Goal: Task Accomplishment & Management: Manage account settings

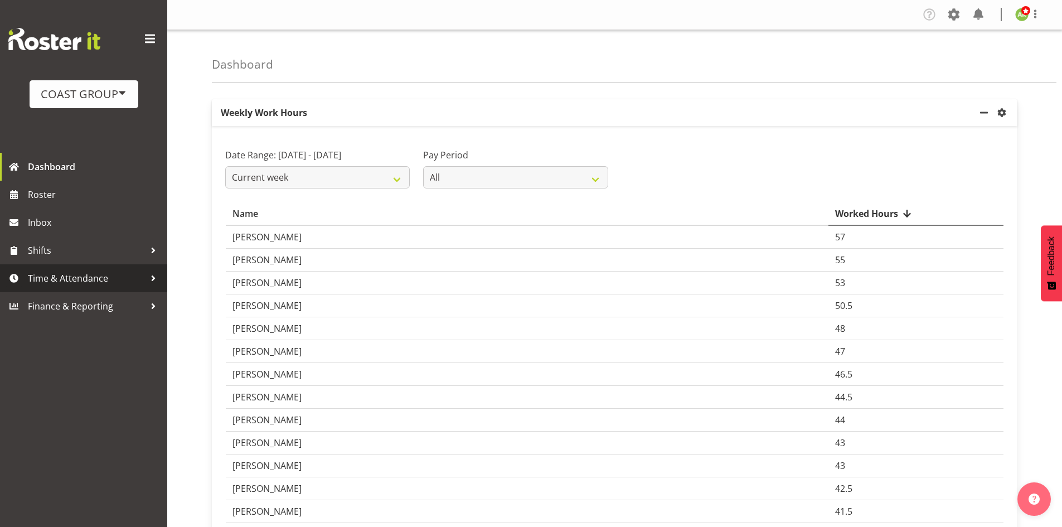
click at [98, 281] on span "Time & Attendance" at bounding box center [86, 278] width 117 height 17
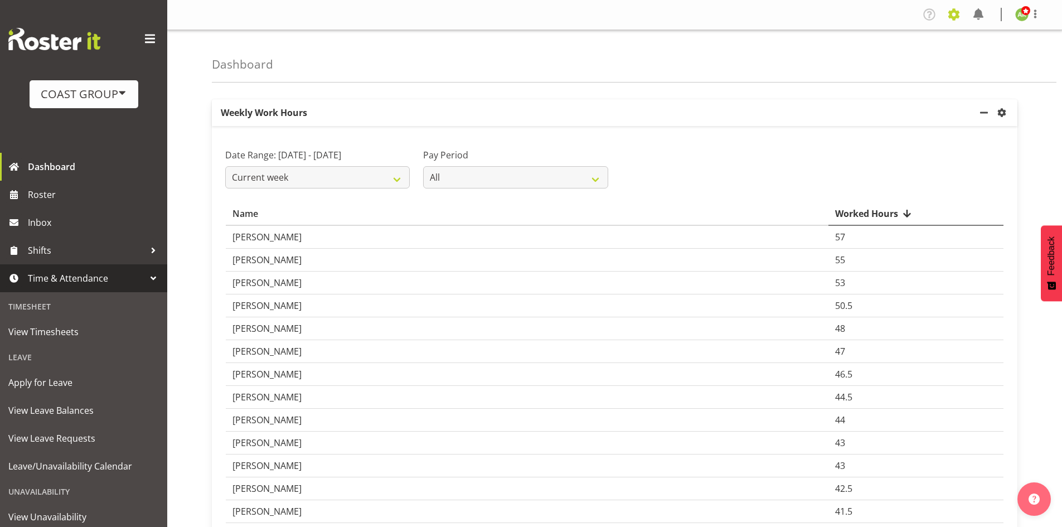
click at [955, 18] on span at bounding box center [954, 15] width 18 height 18
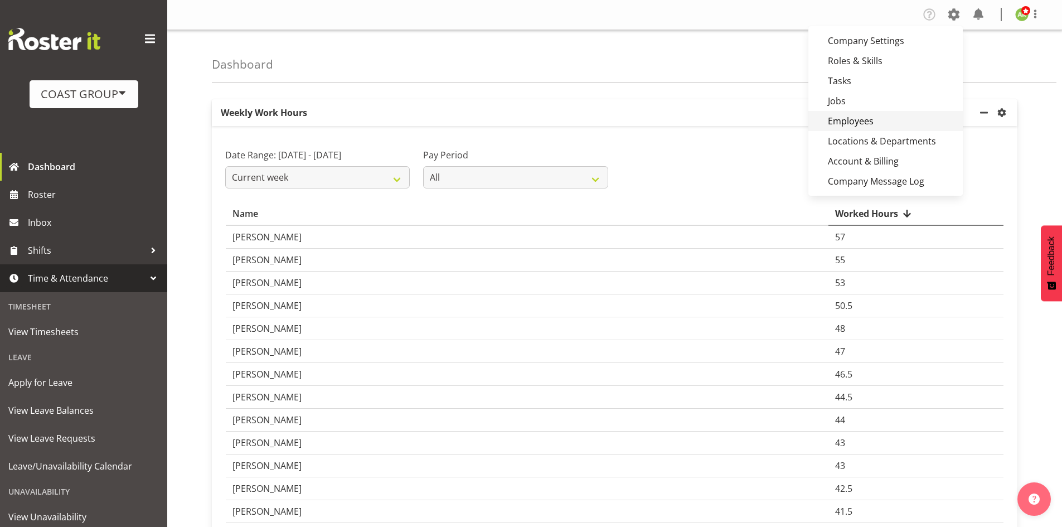
click at [873, 124] on link "Employees" at bounding box center [885, 121] width 154 height 20
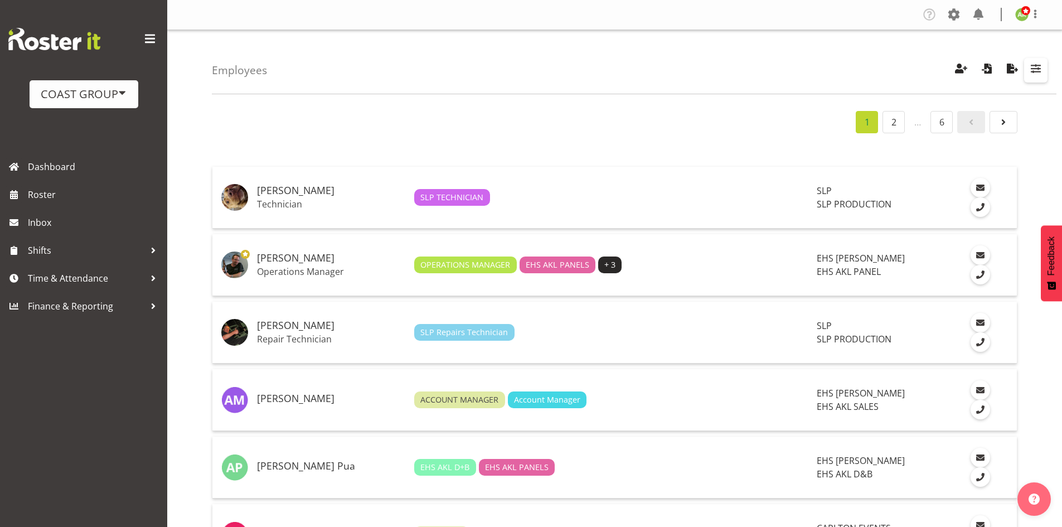
click at [1038, 70] on span "button" at bounding box center [1035, 68] width 14 height 14
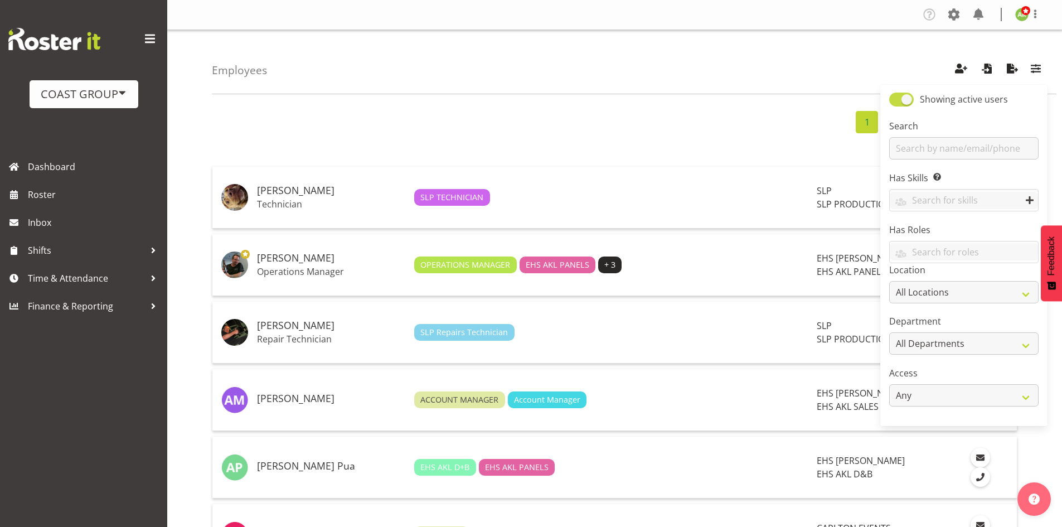
click at [899, 101] on span at bounding box center [901, 100] width 25 height 14
click at [896, 101] on input "Showing active users" at bounding box center [892, 99] width 7 height 7
checkbox input "false"
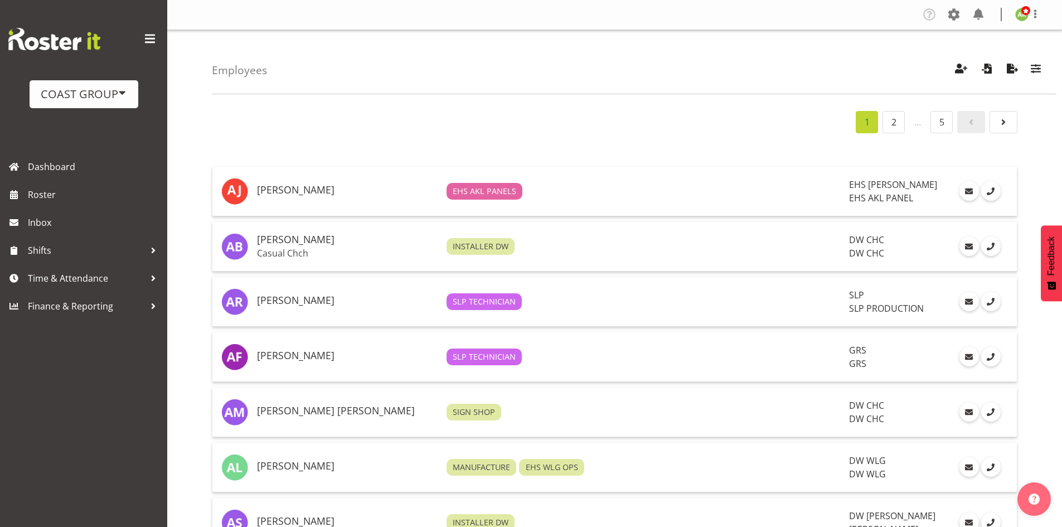
click at [1047, 76] on div "Employees Showing inactive users Search Has Skills Enter any skills required fo…" at bounding box center [634, 62] width 844 height 64
click at [1037, 72] on span "button" at bounding box center [1035, 68] width 14 height 14
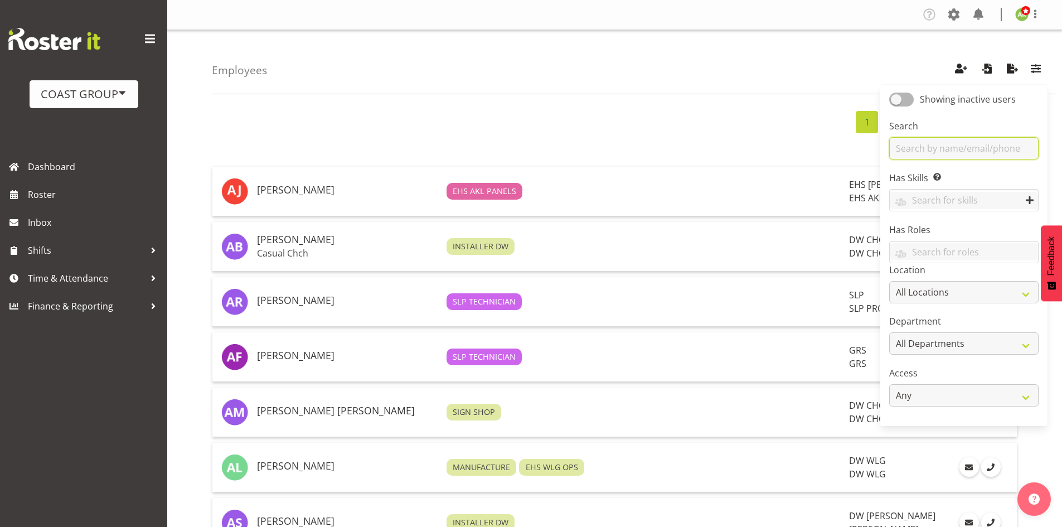
click at [976, 140] on input "text" at bounding box center [963, 148] width 149 height 22
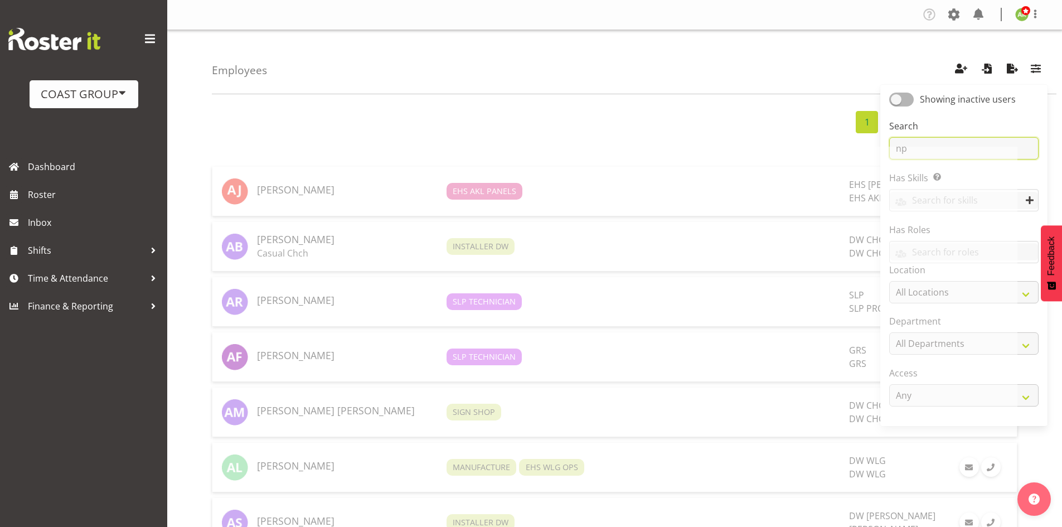
type input "n"
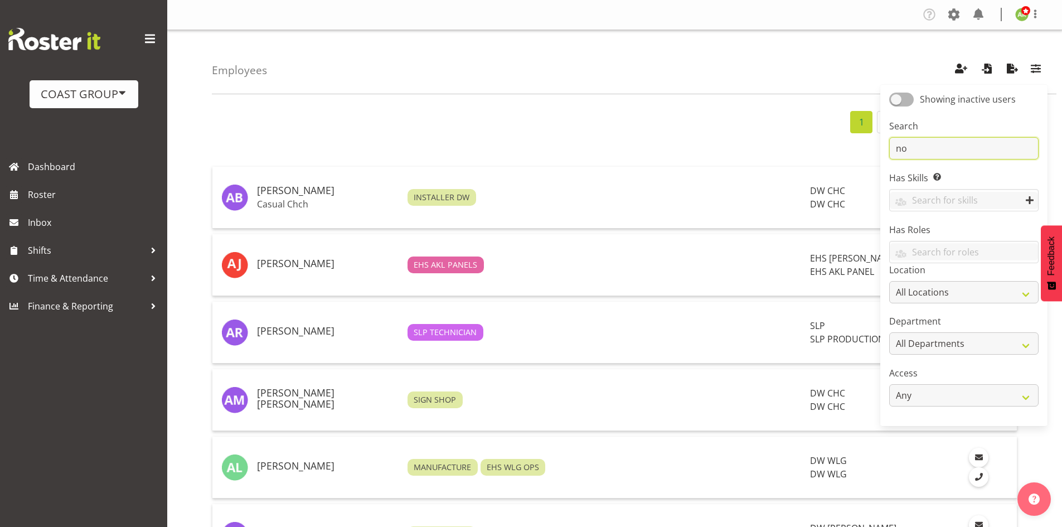
type input "n"
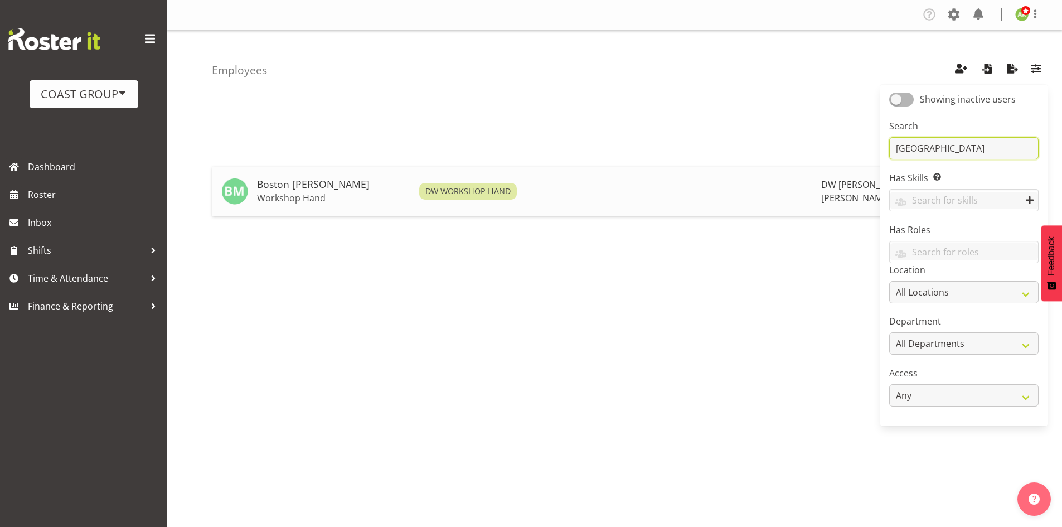
type input "boston"
click at [286, 184] on h5 "Boston Morgan-Horan" at bounding box center [333, 184] width 153 height 11
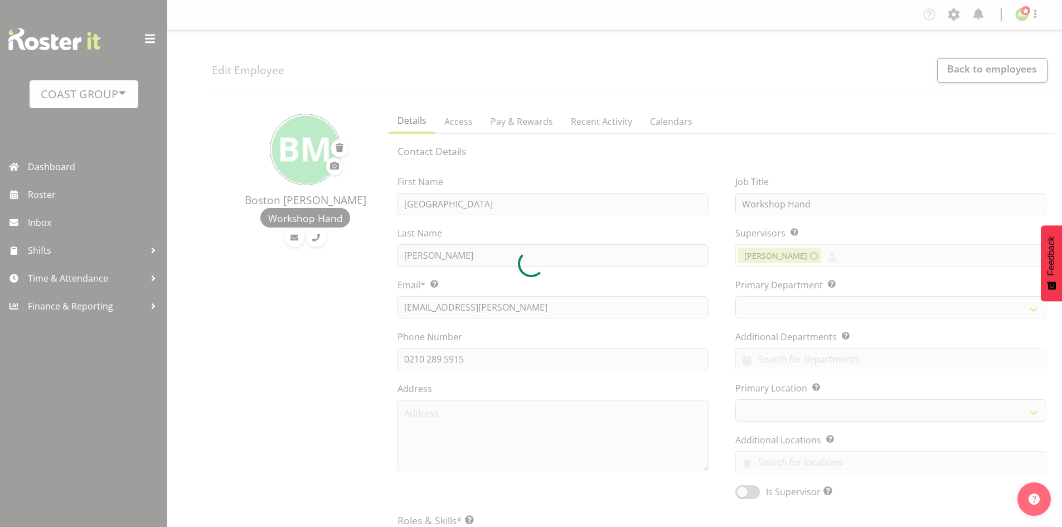
select select
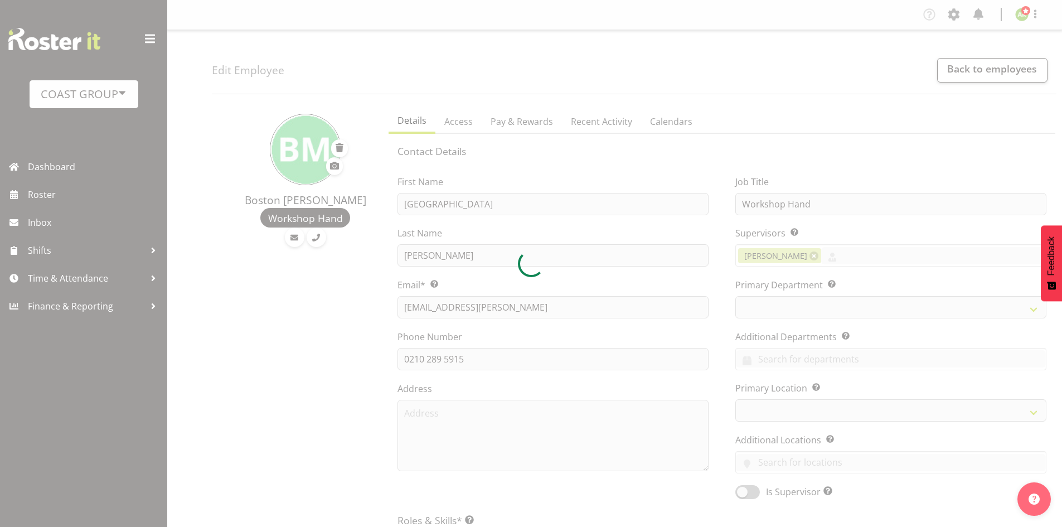
select select "37"
select select "112"
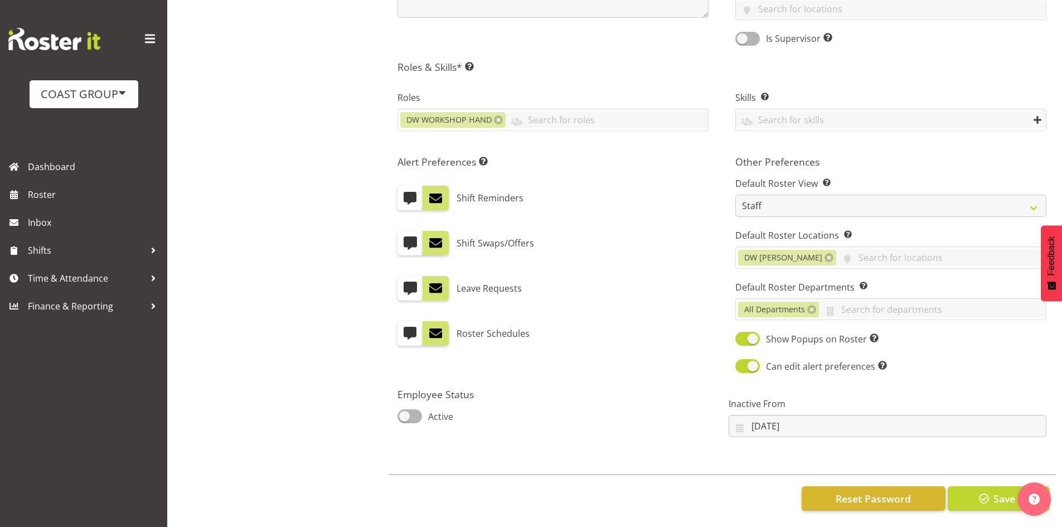
scroll to position [463, 0]
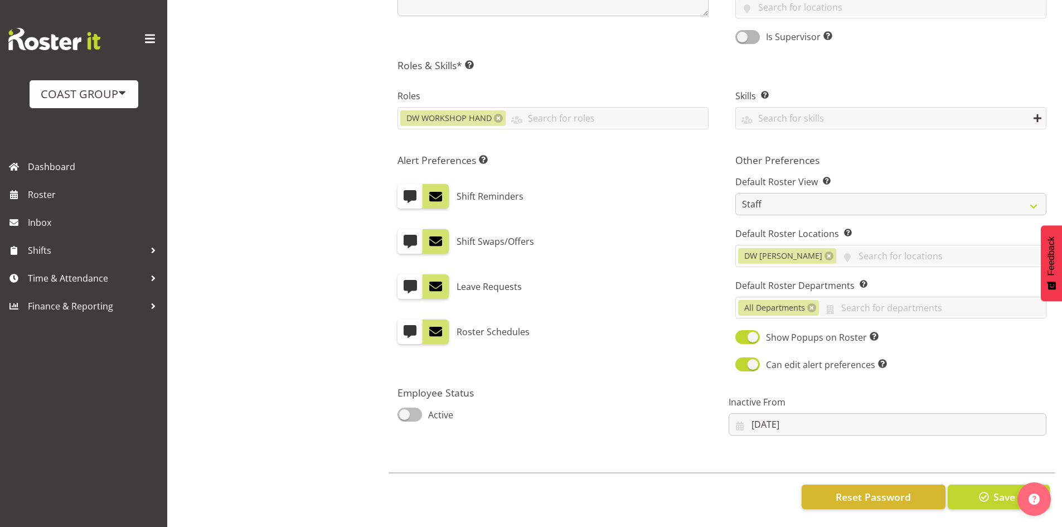
click at [424, 409] on span "Active" at bounding box center [437, 414] width 31 height 13
click at [405, 411] on input "Active" at bounding box center [400, 414] width 7 height 7
checkbox input "true"
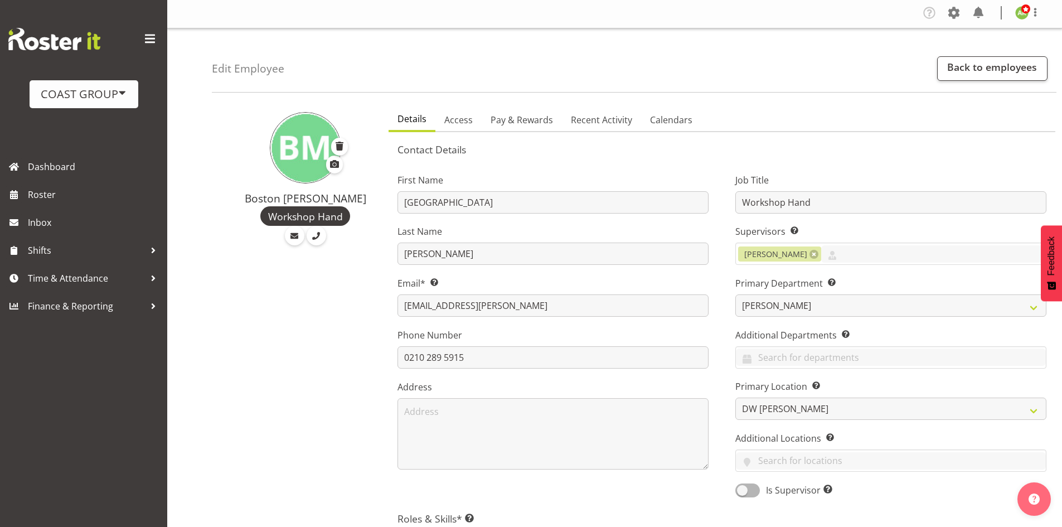
scroll to position [0, 0]
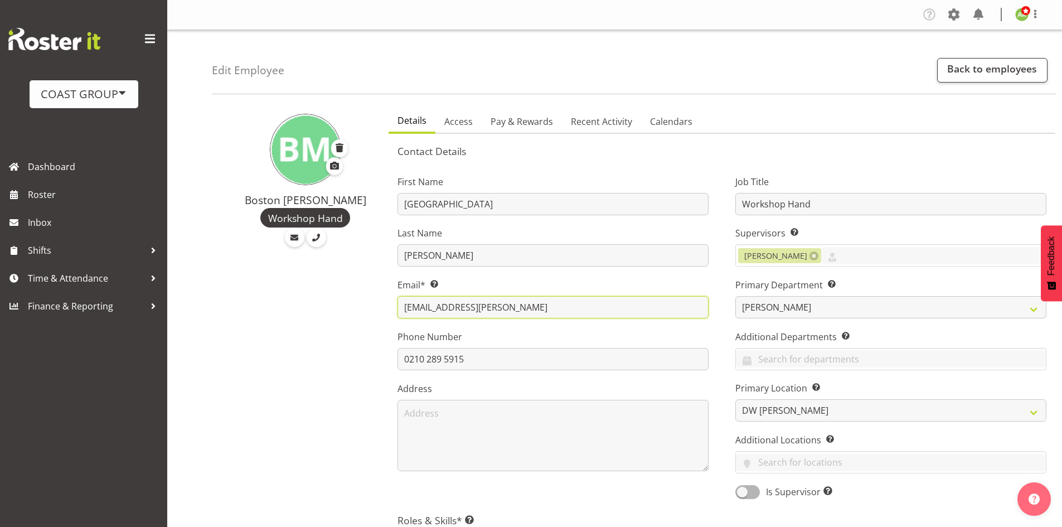
drag, startPoint x: 549, startPoint y: 309, endPoint x: 371, endPoint y: 310, distance: 177.8
click at [371, 310] on div "Boston Morgan-Horan Workshop Hand Details Access Pay & Rewards Recent Activity …" at bounding box center [637, 536] width 850 height 867
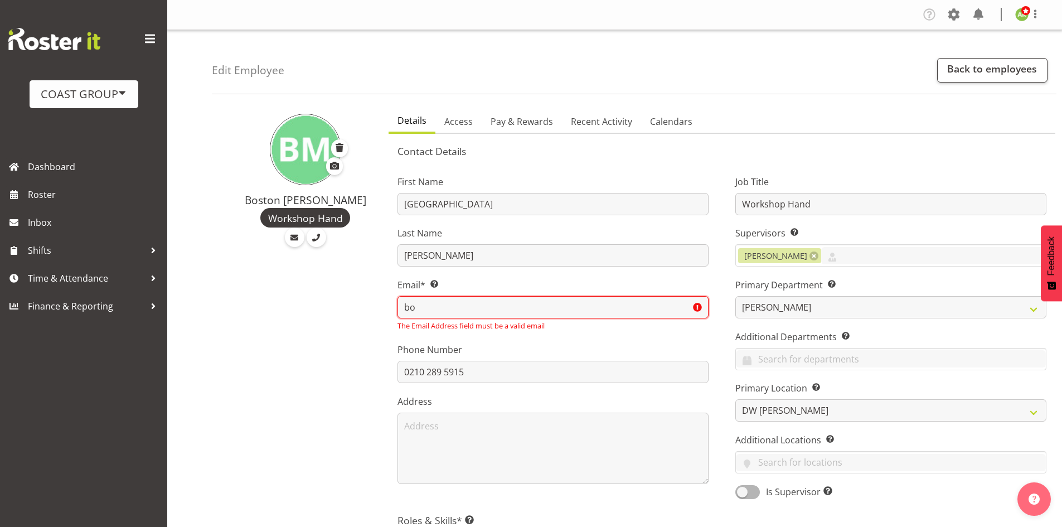
type input "b"
type input "angela@exhibitionhire.co.nz"
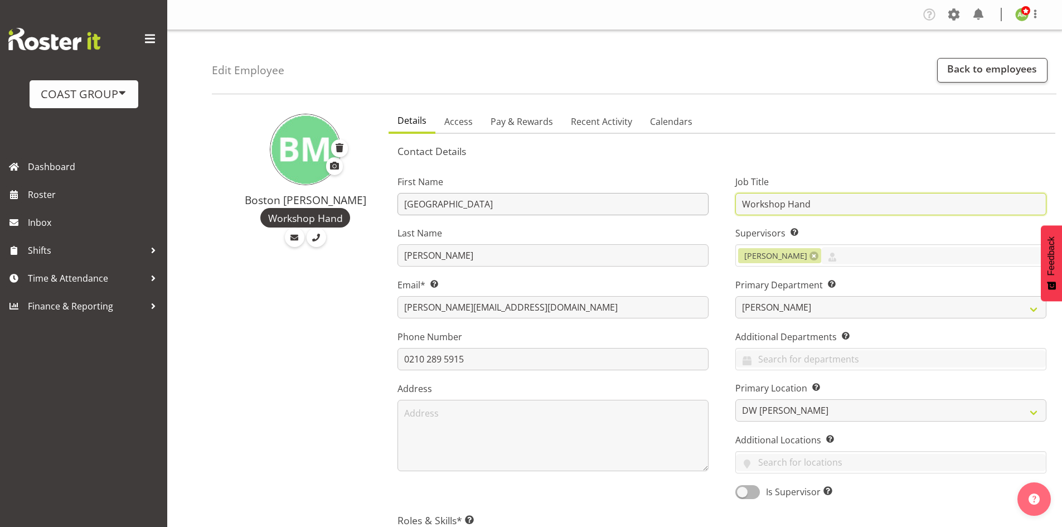
drag, startPoint x: 833, startPoint y: 208, endPoint x: 704, endPoint y: 205, distance: 128.2
click at [704, 205] on div "First Name Boston Last Name Morgan-Horan Email* This is a required field. angel…" at bounding box center [721, 333] width 675 height 348
type input "Casual"
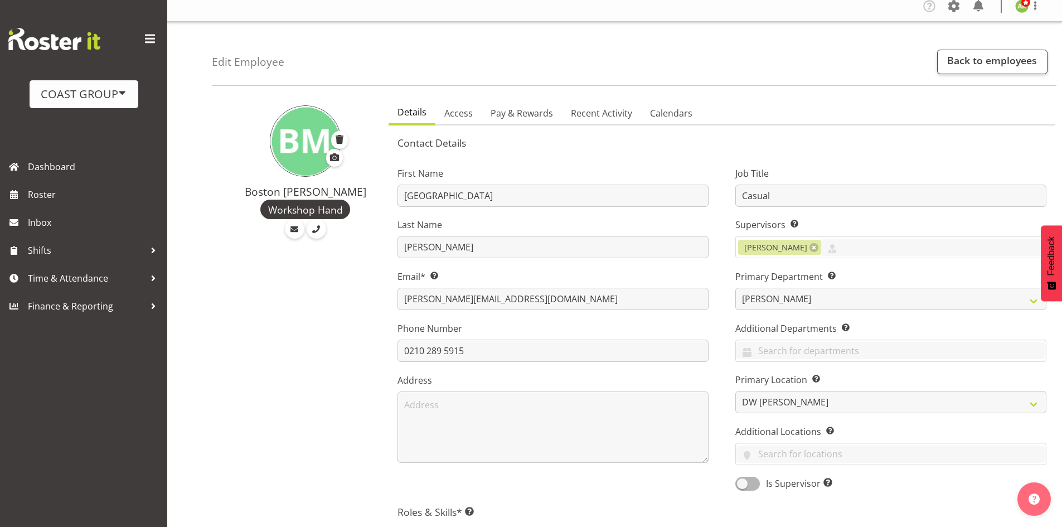
scroll to position [56, 0]
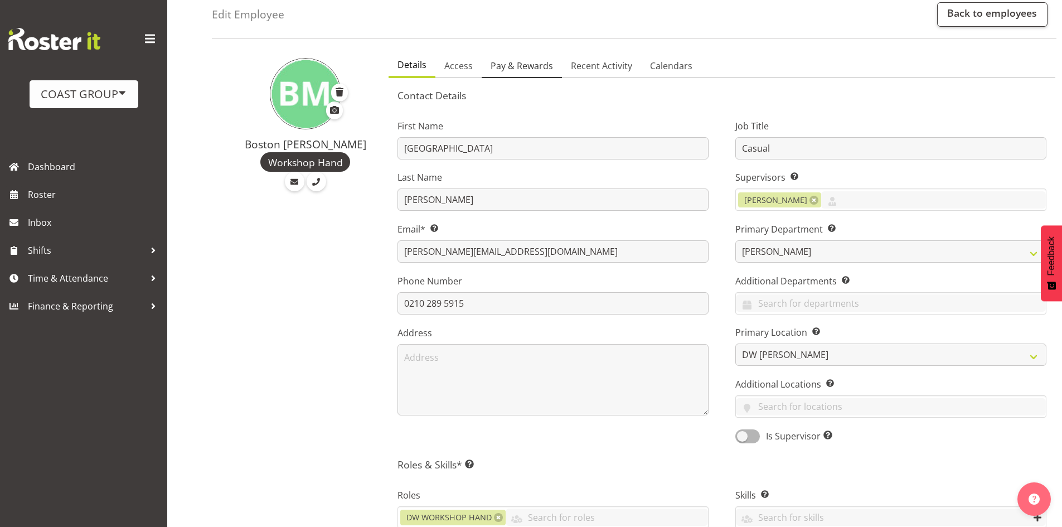
click at [524, 74] on link "Pay & Rewards" at bounding box center [522, 66] width 80 height 23
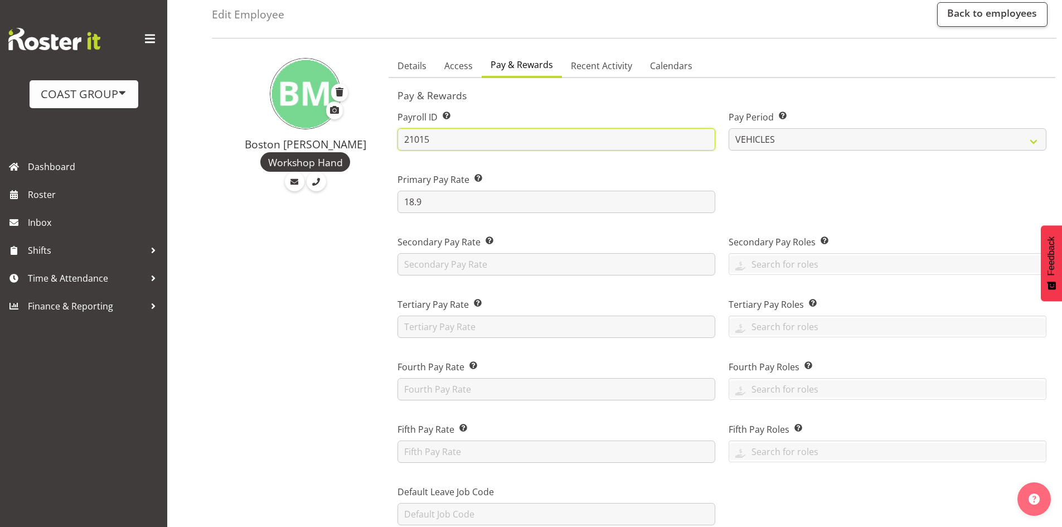
drag, startPoint x: 474, startPoint y: 139, endPoint x: 360, endPoint y: 139, distance: 114.2
type input "21049"
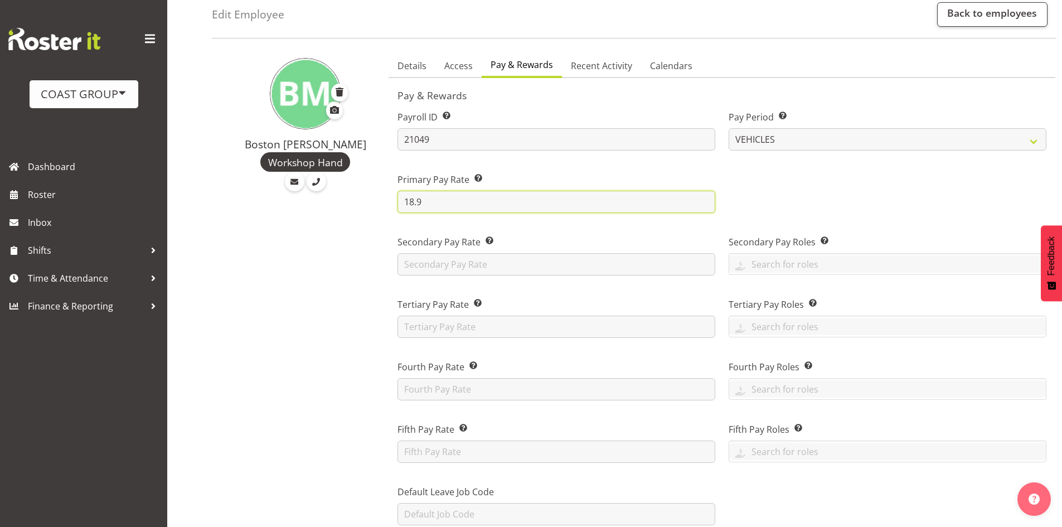
drag, startPoint x: 447, startPoint y: 205, endPoint x: 370, endPoint y: 191, distance: 78.3
type input "30.00"
click at [687, 249] on div "Secondary Pay Rate This is the employee’s secondary rate, if applicable." at bounding box center [556, 255] width 318 height 40
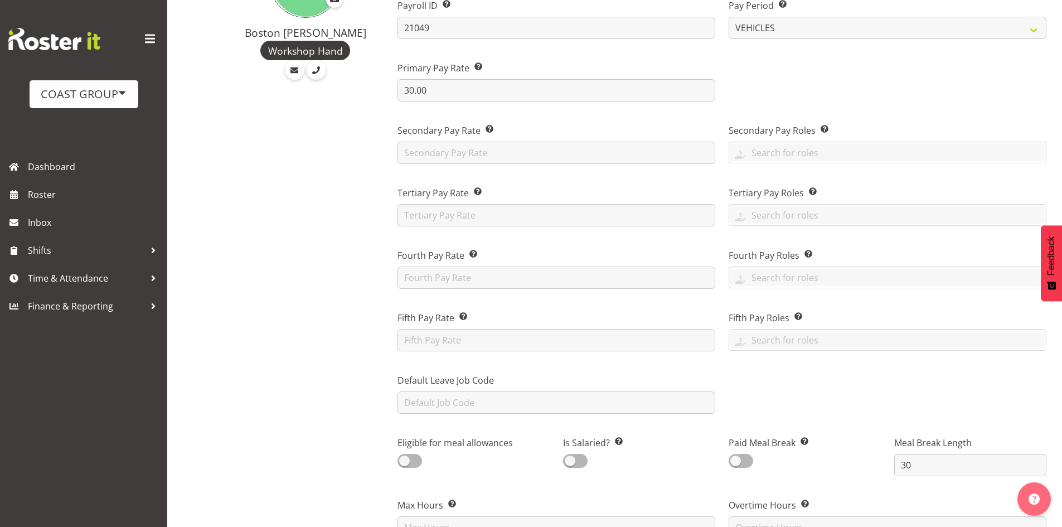
scroll to position [0, 0]
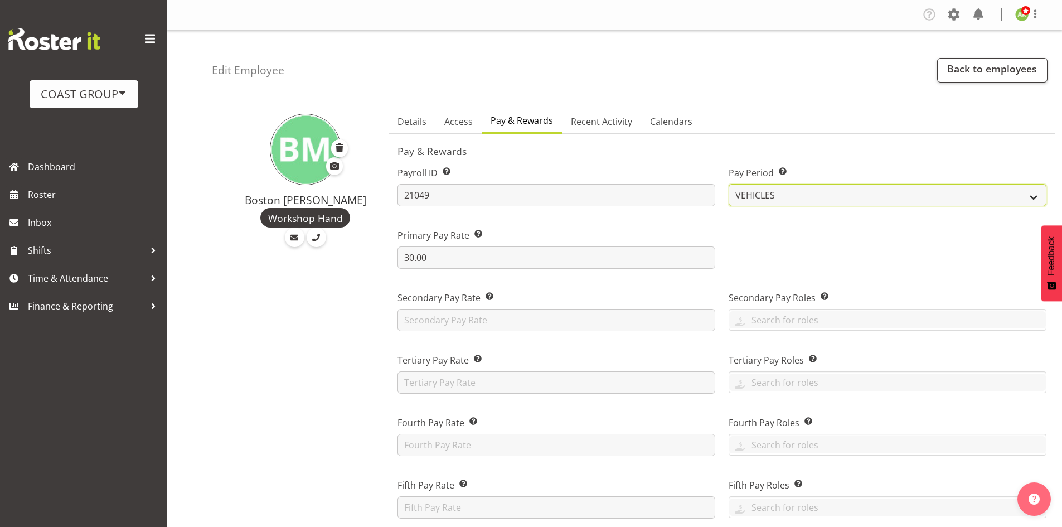
click at [798, 196] on select "SLP LTD EHS LTD DW LTD VEHICLES Carlton Events Hamilton 120 Limited Wellington …" at bounding box center [887, 195] width 318 height 22
select select "8"
click at [728, 184] on select "SLP LTD EHS LTD DW LTD VEHICLES Carlton Events Hamilton 120 Limited Wellington …" at bounding box center [887, 195] width 318 height 22
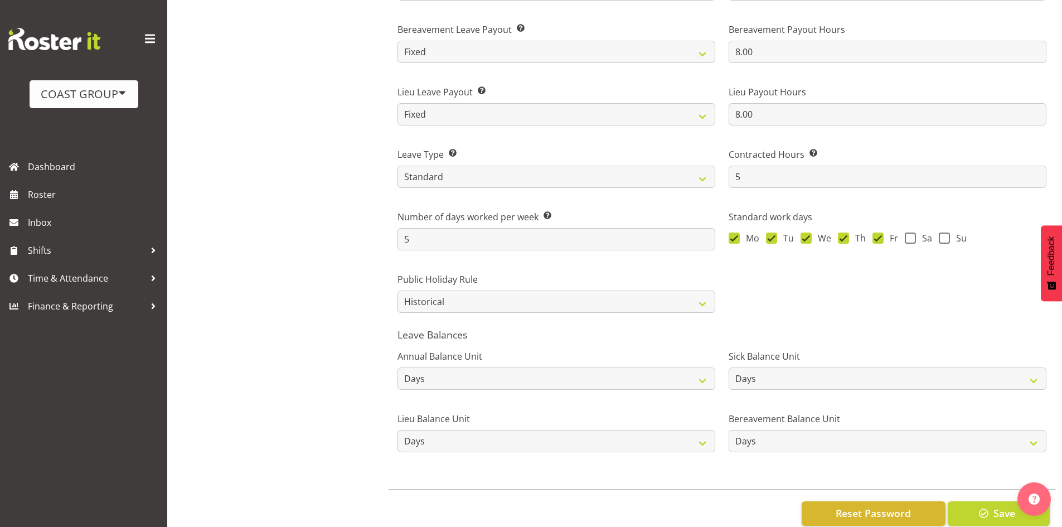
scroll to position [855, 0]
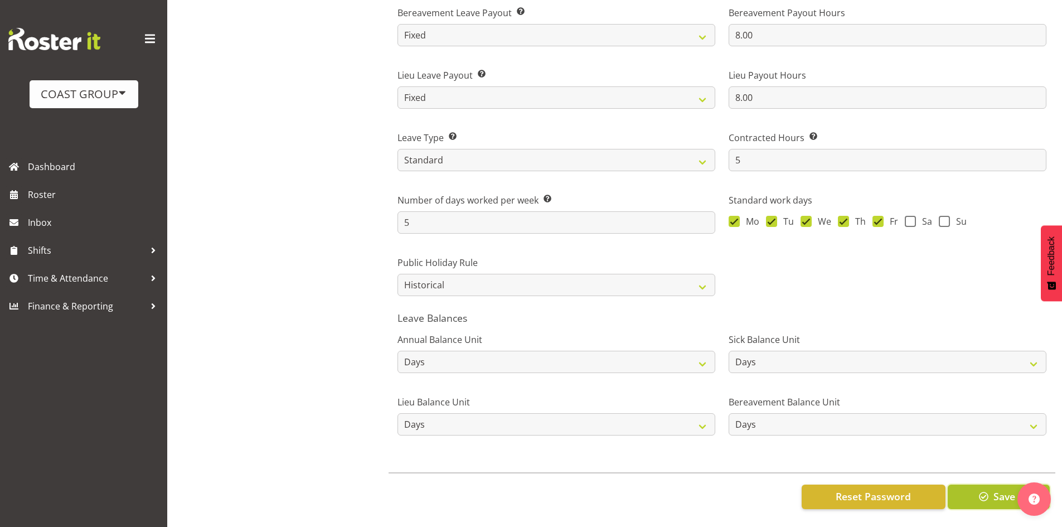
click at [994, 489] on span "Save" at bounding box center [1004, 496] width 22 height 14
click at [981, 496] on button "Save" at bounding box center [998, 496] width 102 height 25
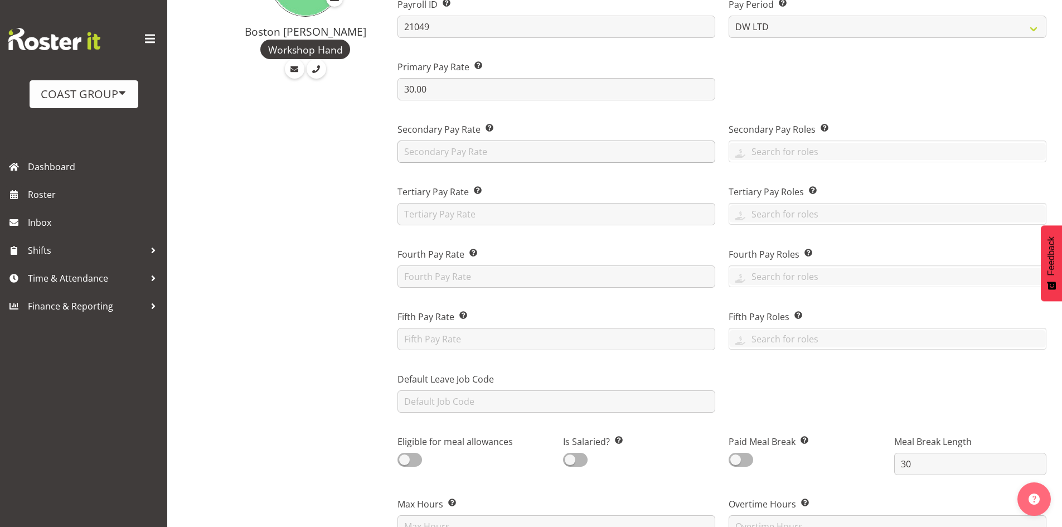
scroll to position [75, 0]
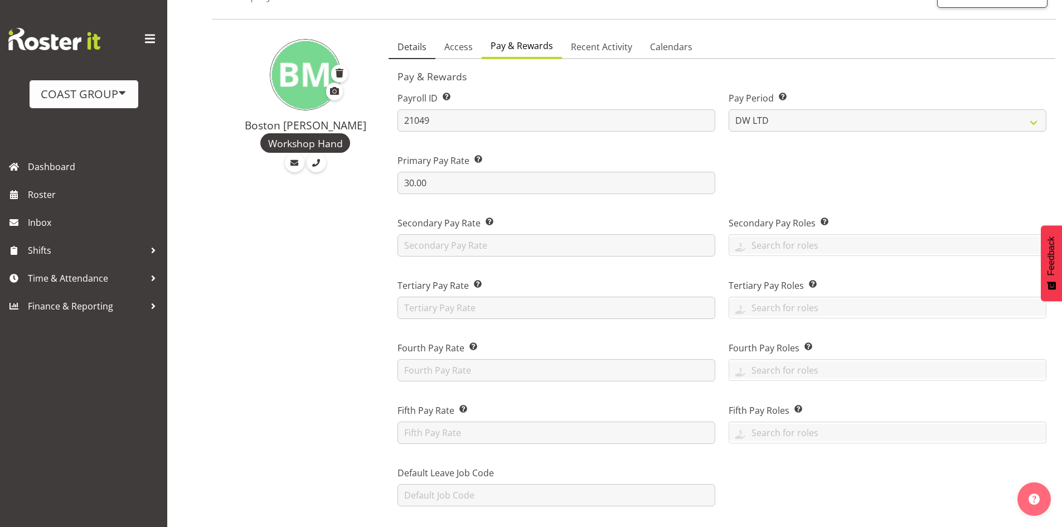
click at [422, 47] on span "Details" at bounding box center [411, 46] width 29 height 13
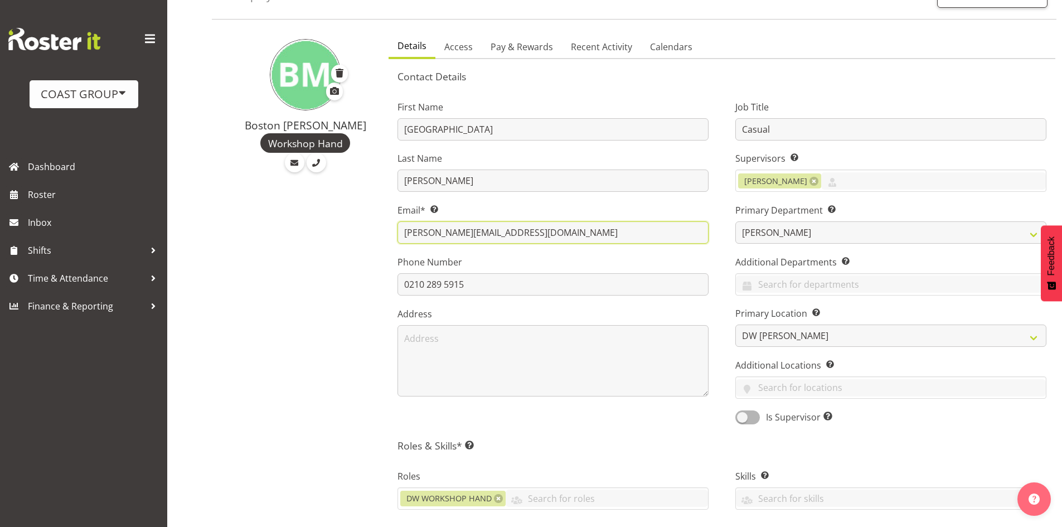
click at [428, 233] on input "angela@exhibitionhire.co.nz" at bounding box center [552, 232] width 311 height 22
drag, startPoint x: 431, startPoint y: 232, endPoint x: 370, endPoint y: 229, distance: 61.4
click at [371, 230] on div "Boston Morgan-Horan Workshop Hand Details Access Pay & Rewards Recent Activity …" at bounding box center [637, 461] width 850 height 867
drag, startPoint x: 443, startPoint y: 232, endPoint x: 609, endPoint y: 236, distance: 166.1
click at [609, 236] on input "boston@exhibitionhire.co.nz" at bounding box center [552, 232] width 311 height 22
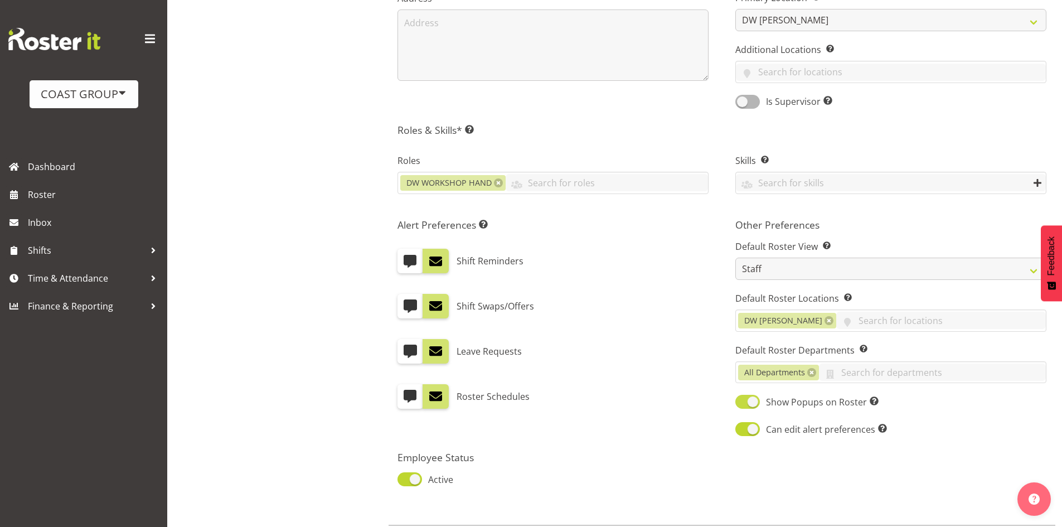
scroll to position [451, 0]
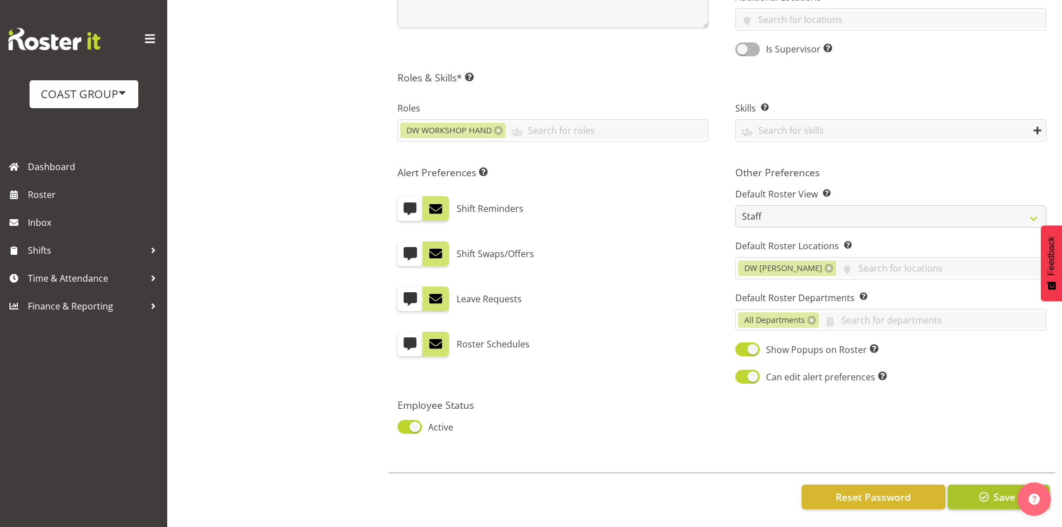
type input "boston@displayworks.co.nz"
click at [976, 489] on span "button" at bounding box center [983, 496] width 14 height 14
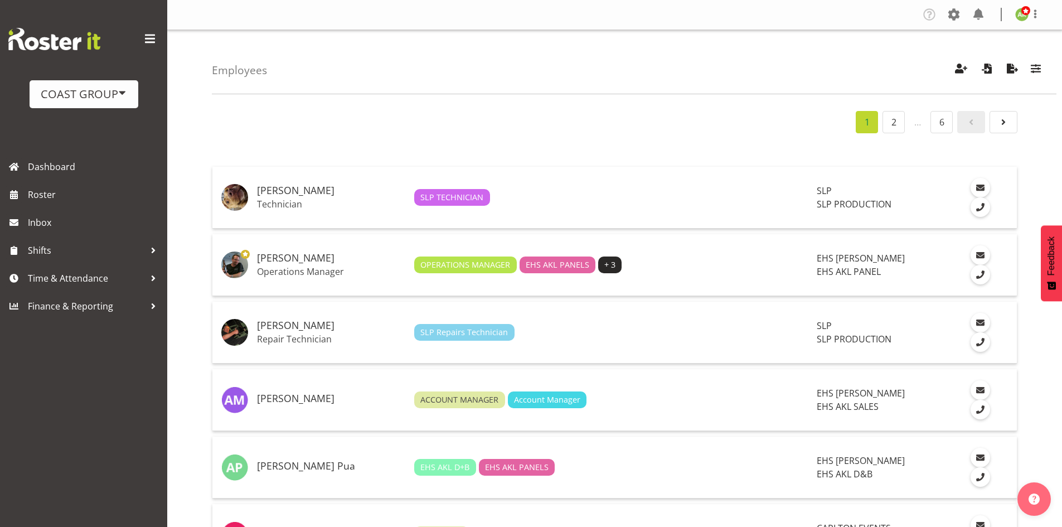
click at [88, 98] on div "COAST GROUP" at bounding box center [84, 94] width 86 height 17
click at [86, 129] on link "Generator Rental Services LTD" at bounding box center [112, 125] width 164 height 20
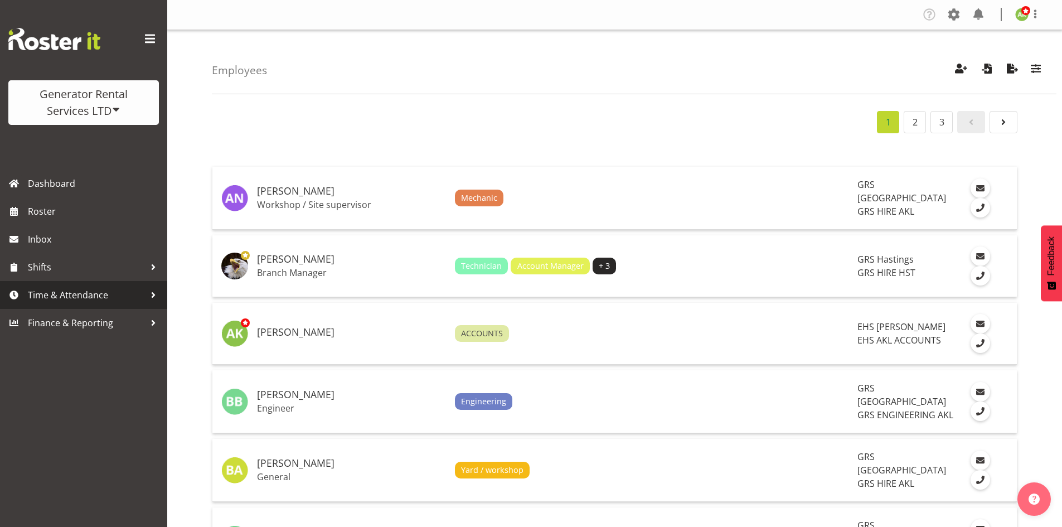
click at [74, 293] on span "Time & Attendance" at bounding box center [86, 294] width 117 height 17
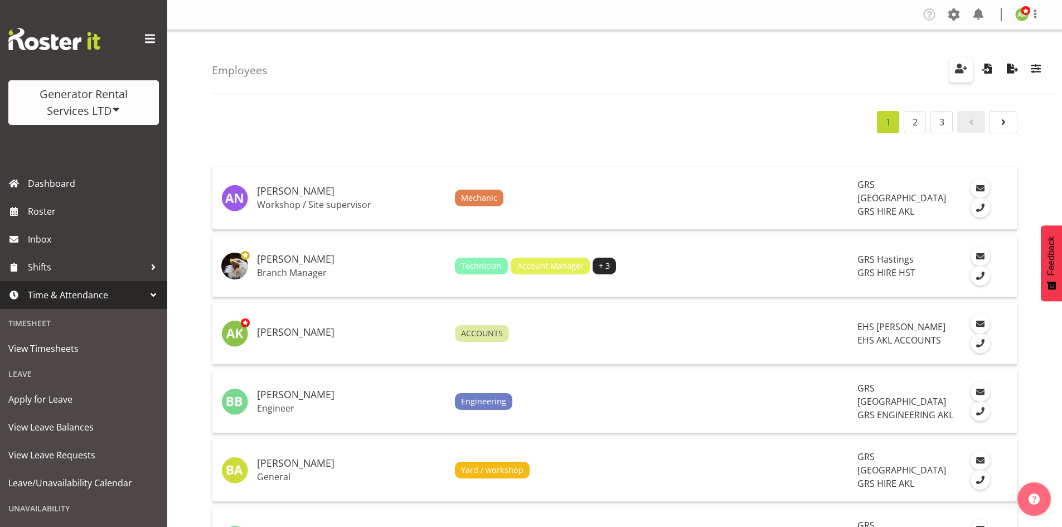
click at [959, 71] on span "button" at bounding box center [961, 68] width 14 height 14
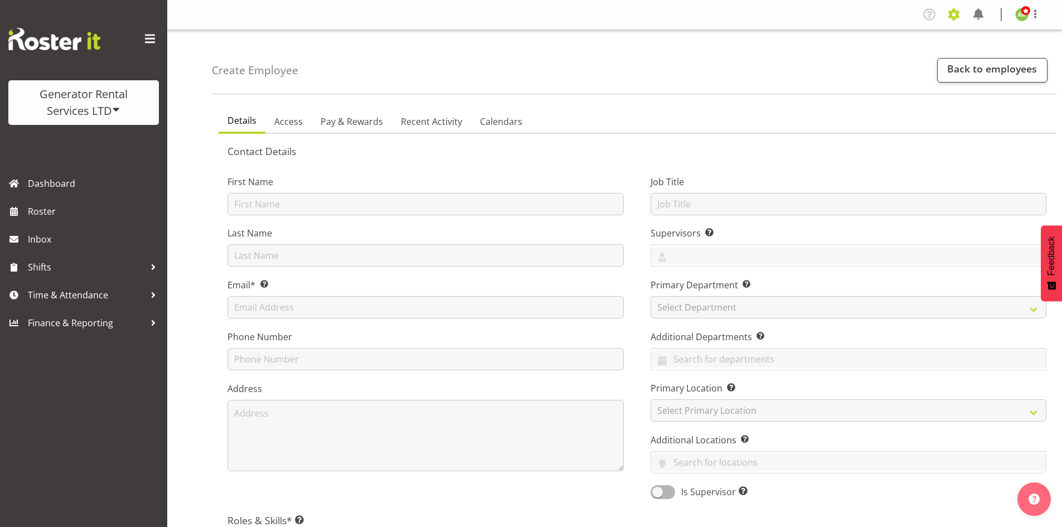
click at [951, 22] on span at bounding box center [954, 15] width 18 height 18
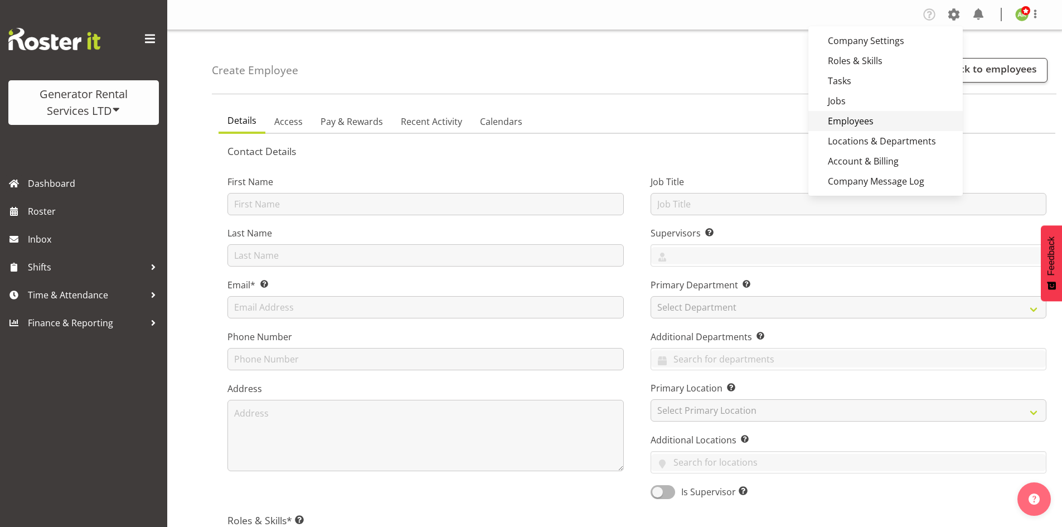
click at [887, 116] on link "Employees" at bounding box center [885, 121] width 154 height 20
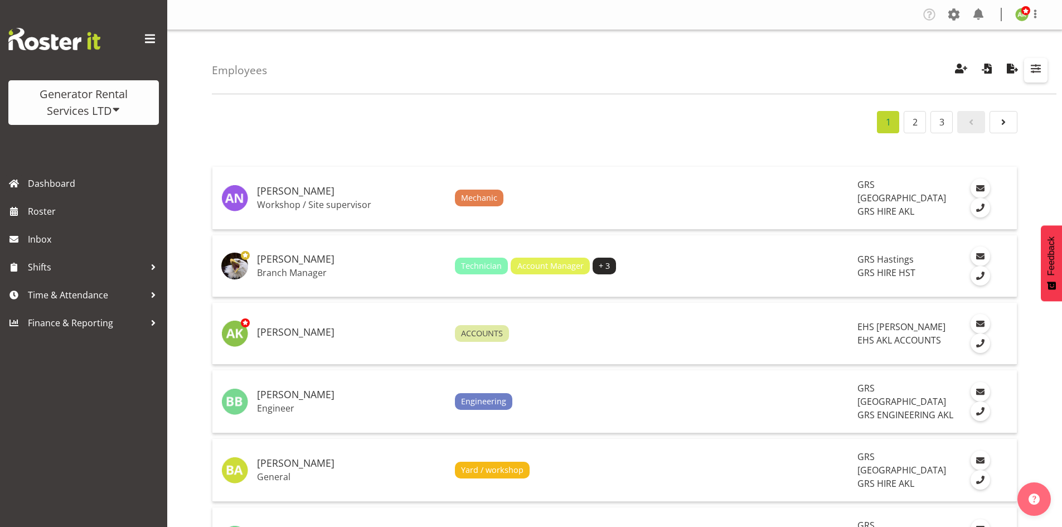
click at [1035, 75] on span "button" at bounding box center [1035, 68] width 14 height 14
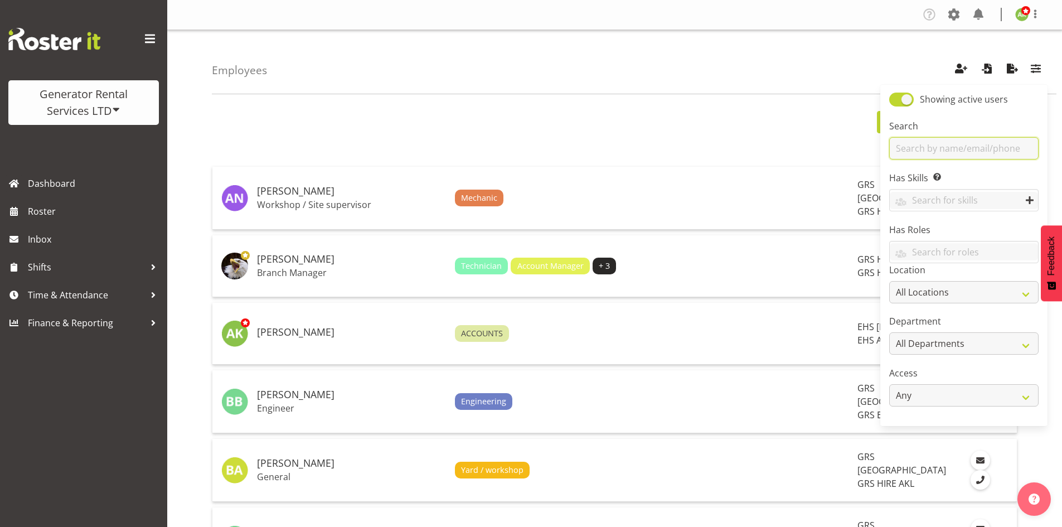
click at [971, 143] on input "text" at bounding box center [963, 148] width 149 height 22
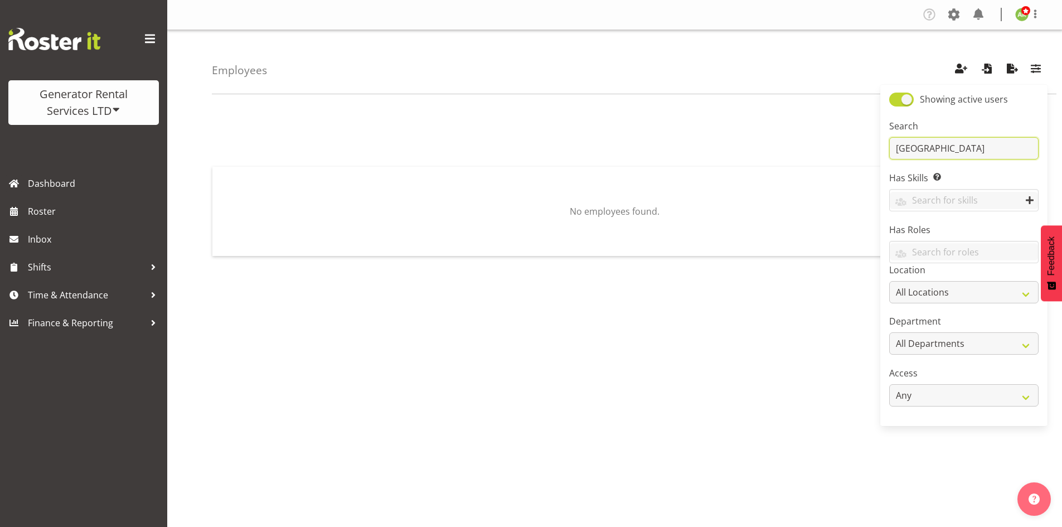
type input "boston"
click at [824, 129] on div at bounding box center [614, 122] width 805 height 22
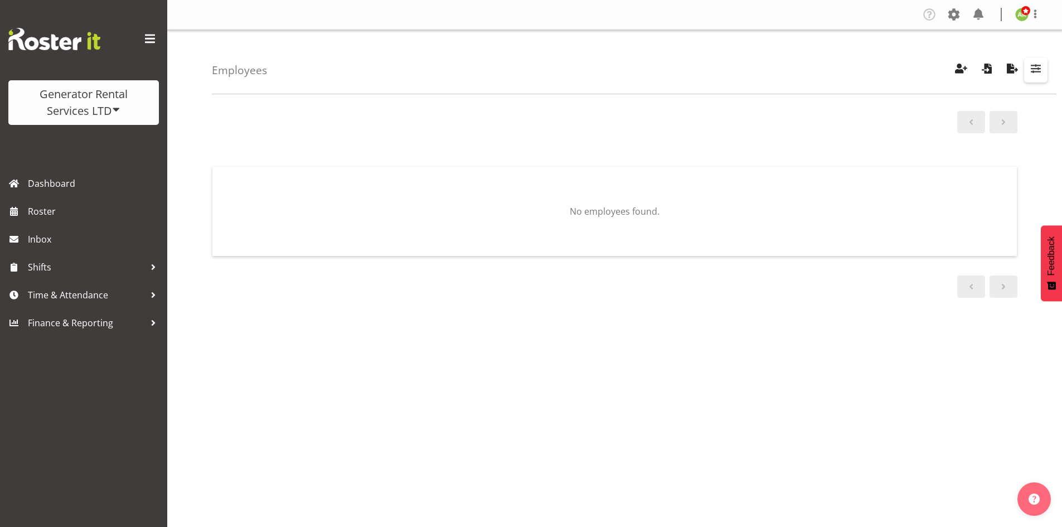
click at [1030, 76] on span "button" at bounding box center [1035, 68] width 14 height 14
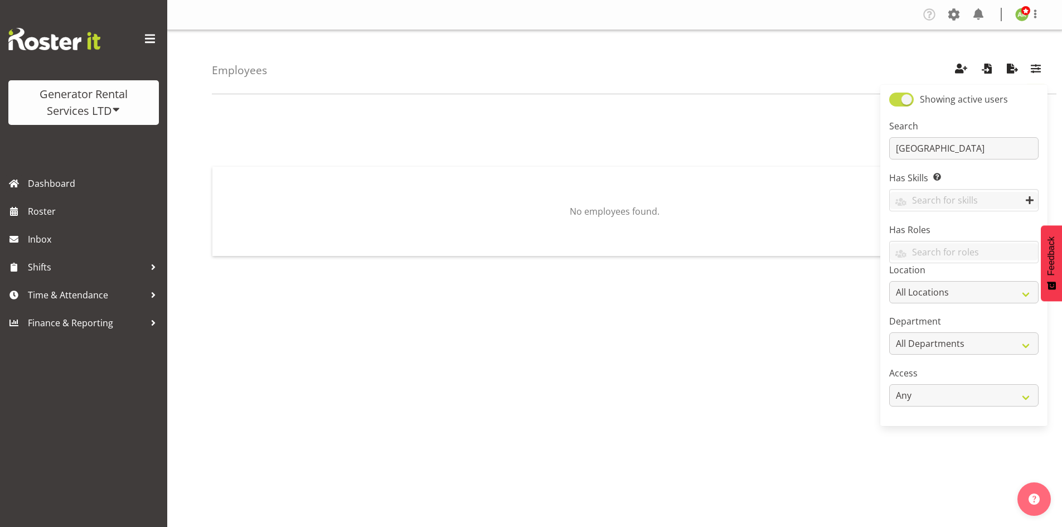
click at [898, 101] on span at bounding box center [901, 100] width 25 height 14
click at [896, 101] on input "Showing active users" at bounding box center [892, 99] width 7 height 7
checkbox input "false"
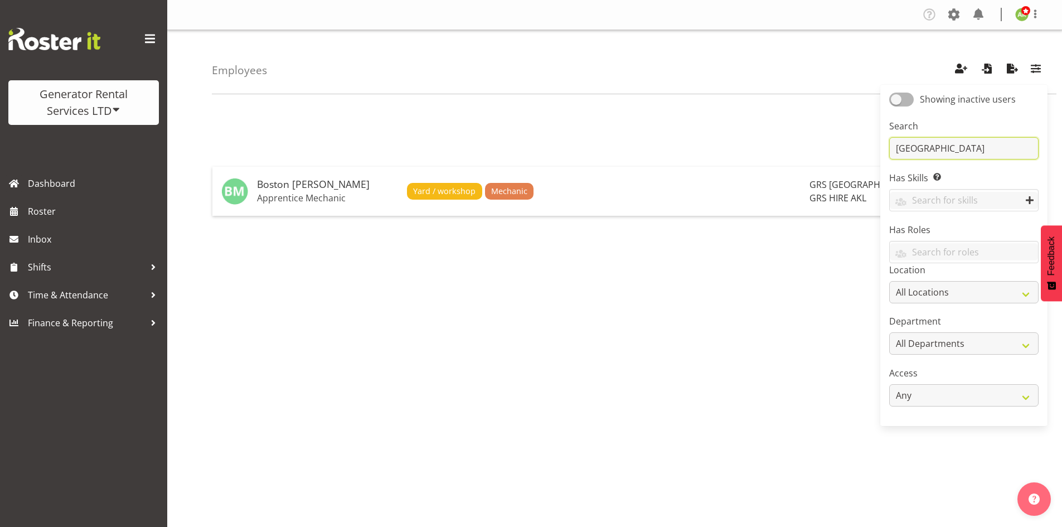
click at [944, 155] on input "boston" at bounding box center [963, 148] width 149 height 22
click at [368, 181] on h5 "Boston [PERSON_NAME]" at bounding box center [327, 184] width 141 height 11
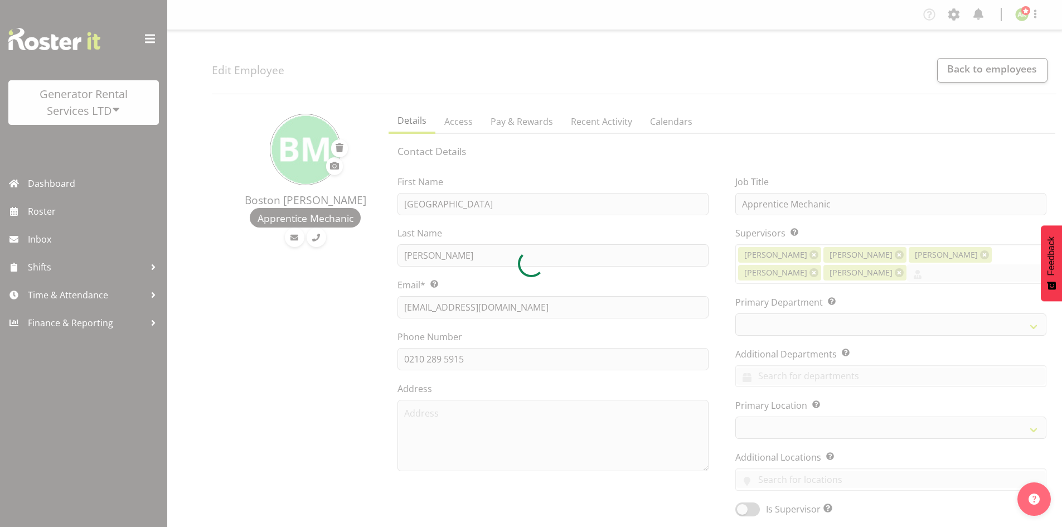
select select
select select "20"
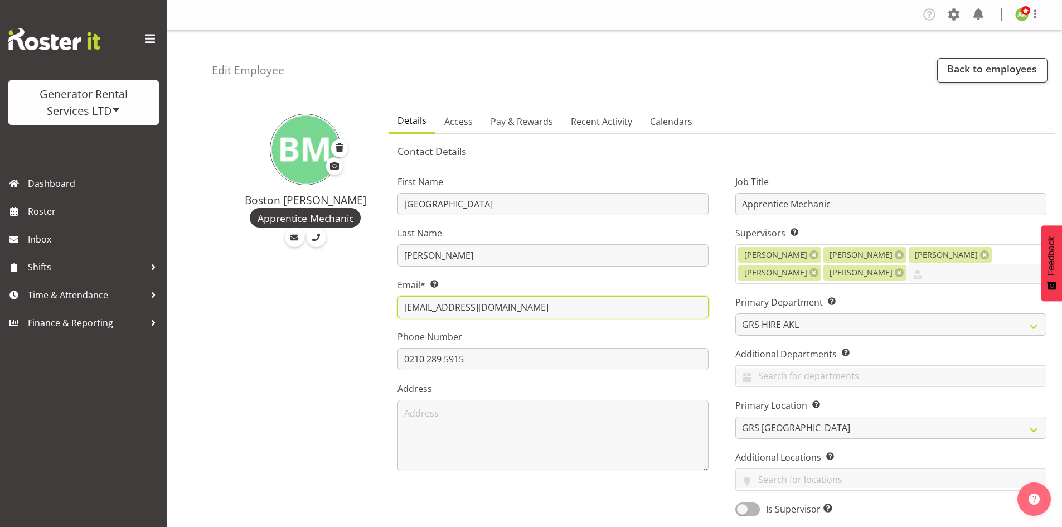
drag, startPoint x: 509, startPoint y: 311, endPoint x: 403, endPoint y: 308, distance: 106.5
click at [403, 308] on input "bostonmh@outlook.com" at bounding box center [552, 307] width 311 height 22
click at [110, 115] on div "Generator Rental Services LTD" at bounding box center [84, 102] width 128 height 33
click at [101, 147] on link "COAST GROUP" at bounding box center [61, 142] width 107 height 20
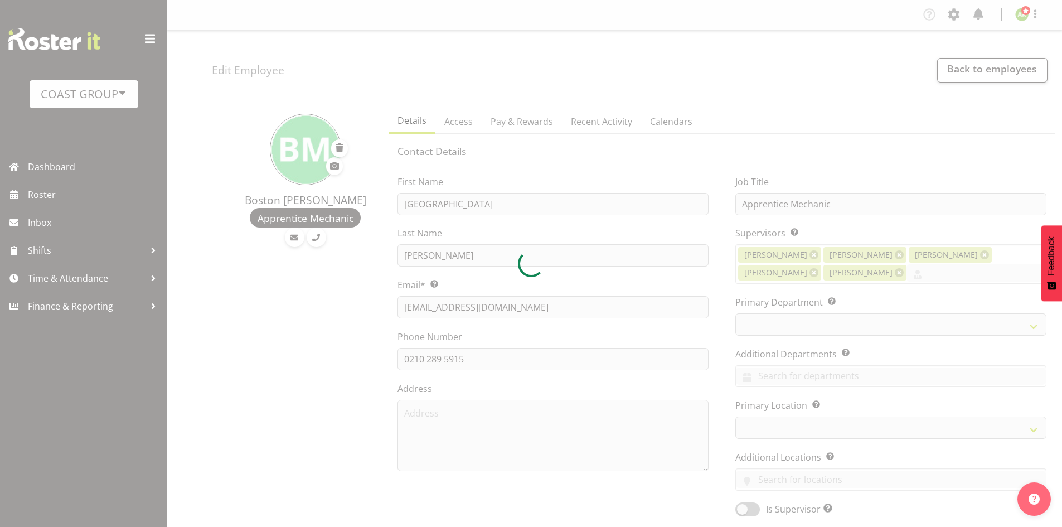
select select
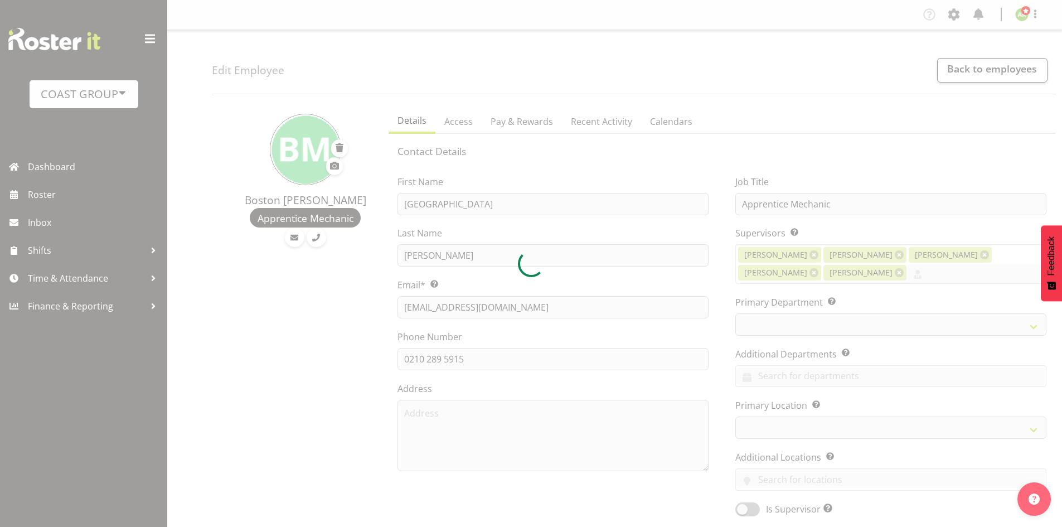
select select
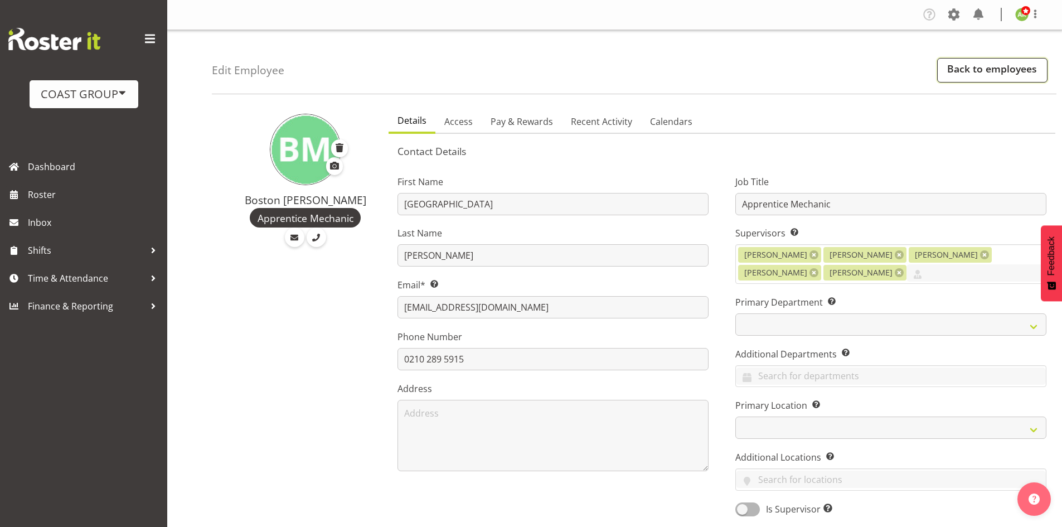
click at [995, 72] on link "Back to employees" at bounding box center [992, 70] width 110 height 25
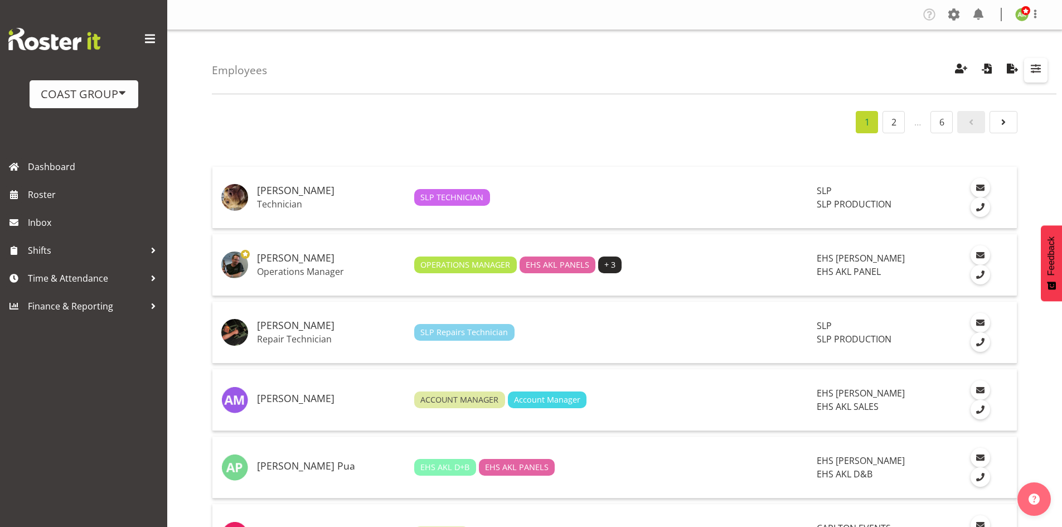
click at [1036, 77] on button "button" at bounding box center [1035, 70] width 23 height 25
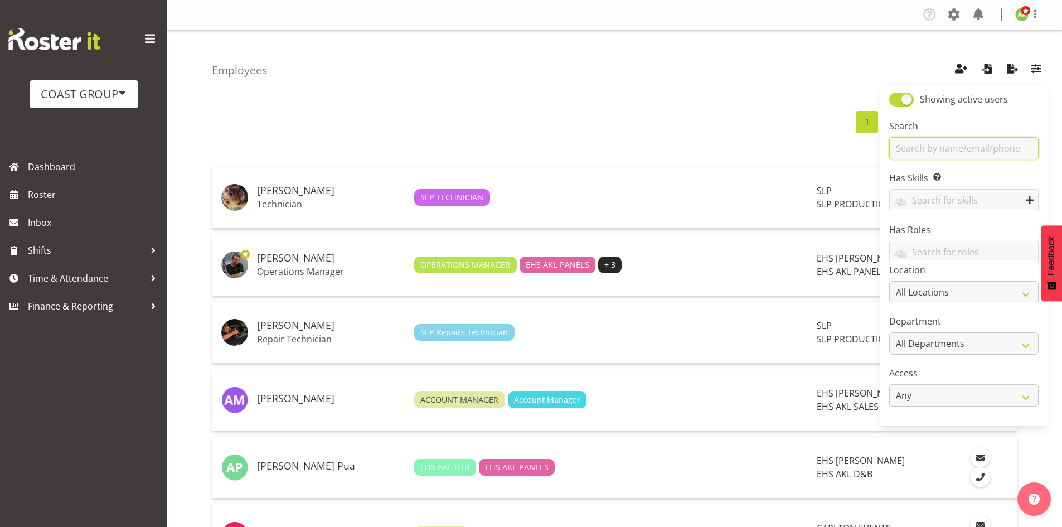
click at [995, 153] on input "text" at bounding box center [963, 148] width 149 height 22
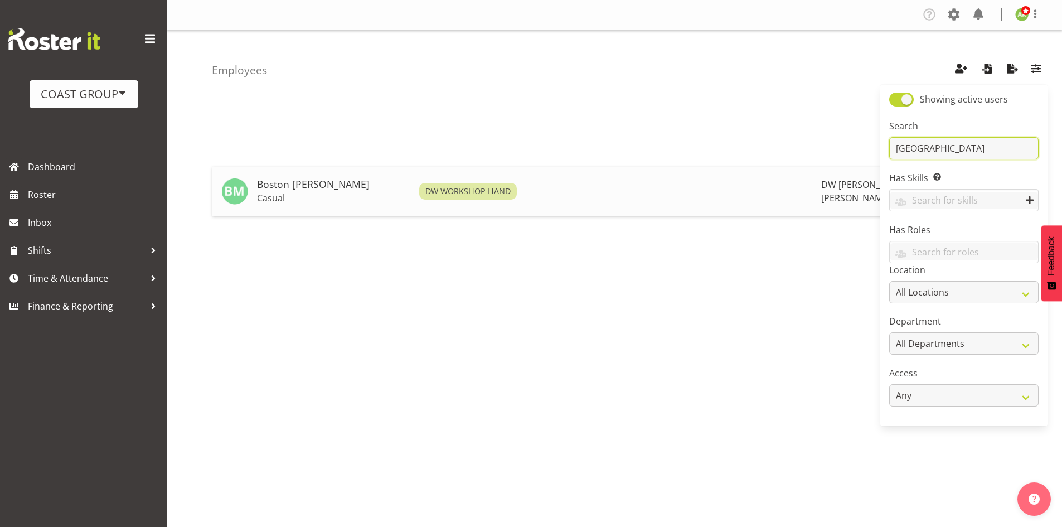
type input "[GEOGRAPHIC_DATA]"
click at [264, 179] on h5 "Boston [PERSON_NAME]" at bounding box center [333, 184] width 153 height 11
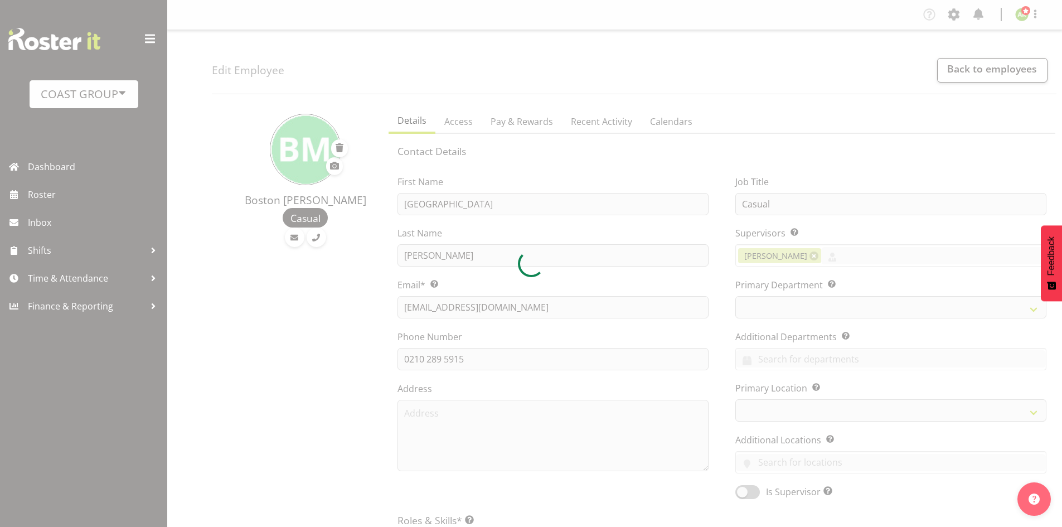
select select
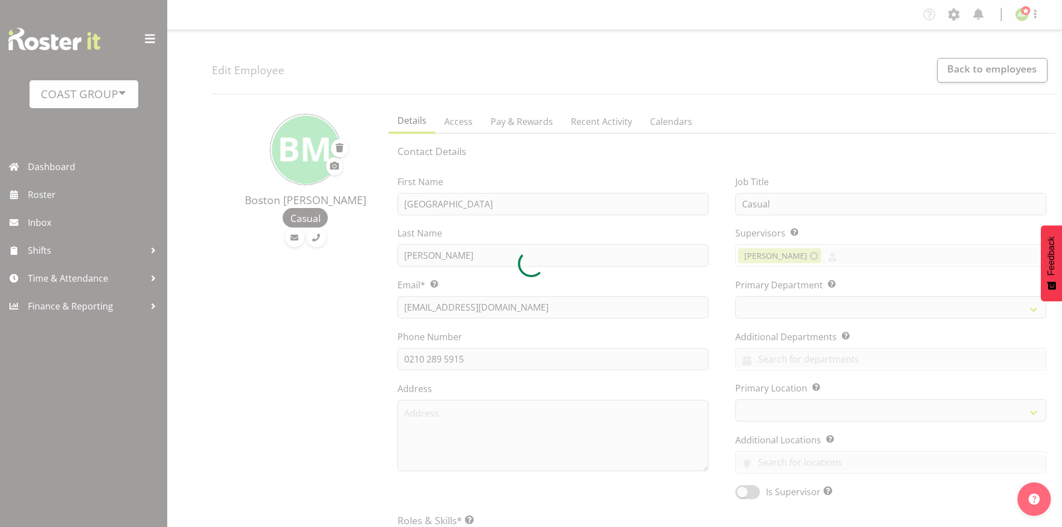
select select "37"
select select "112"
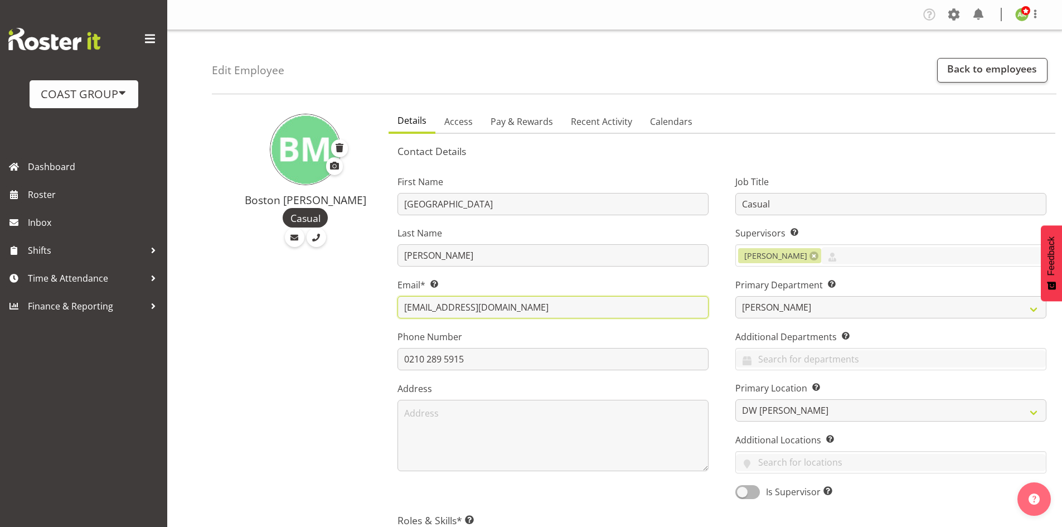
drag, startPoint x: 531, startPoint y: 310, endPoint x: 354, endPoint y: 318, distance: 176.8
click at [354, 318] on div "Boston [PERSON_NAME] Casual Details Access Pay & Rewards Recent Activity Calend…" at bounding box center [637, 536] width 850 height 867
paste input "[EMAIL_ADDRESS][DOMAIN_NAME]"
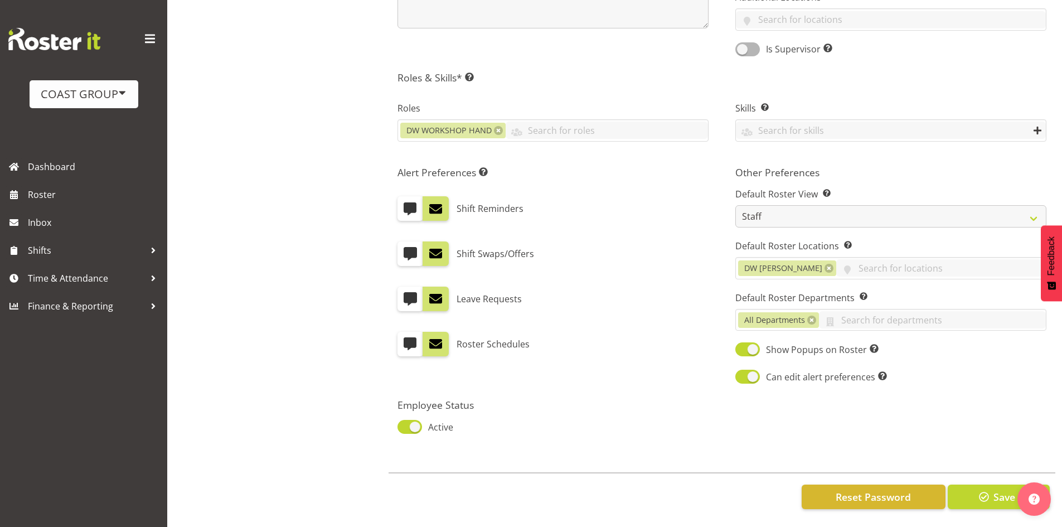
scroll to position [451, 0]
click at [977, 489] on span "button" at bounding box center [983, 496] width 14 height 14
click at [981, 489] on span "button" at bounding box center [983, 496] width 14 height 14
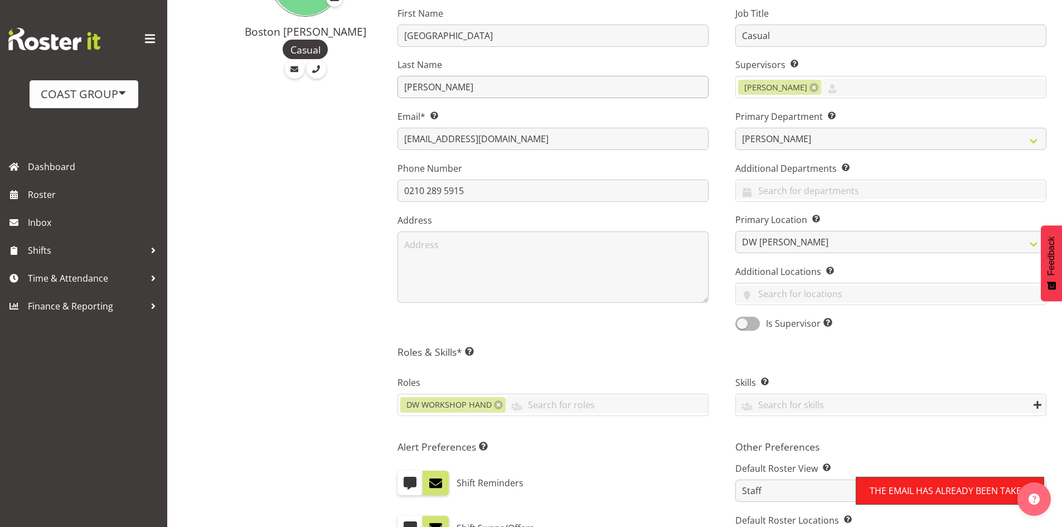
scroll to position [5, 0]
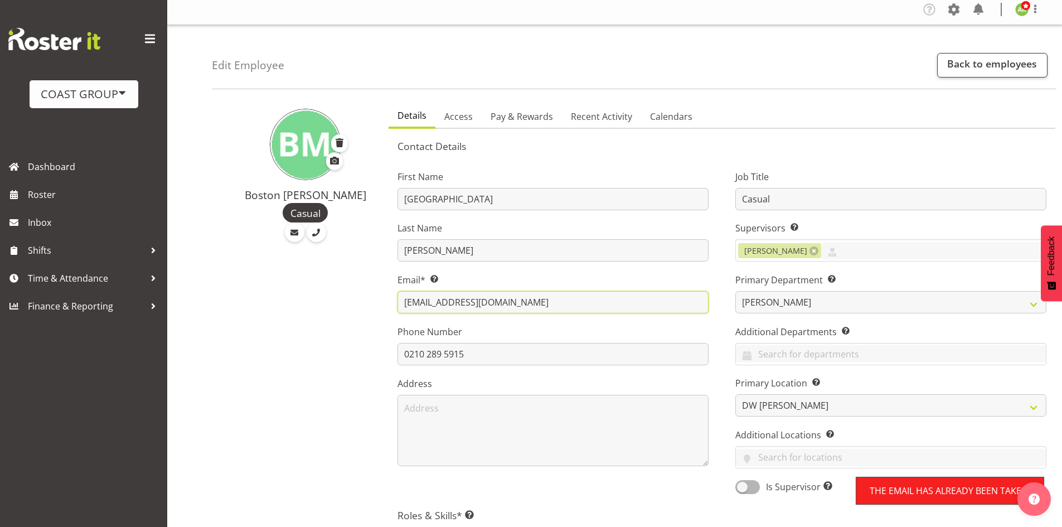
click at [522, 295] on input "bostonmh@outlook.com" at bounding box center [552, 302] width 311 height 22
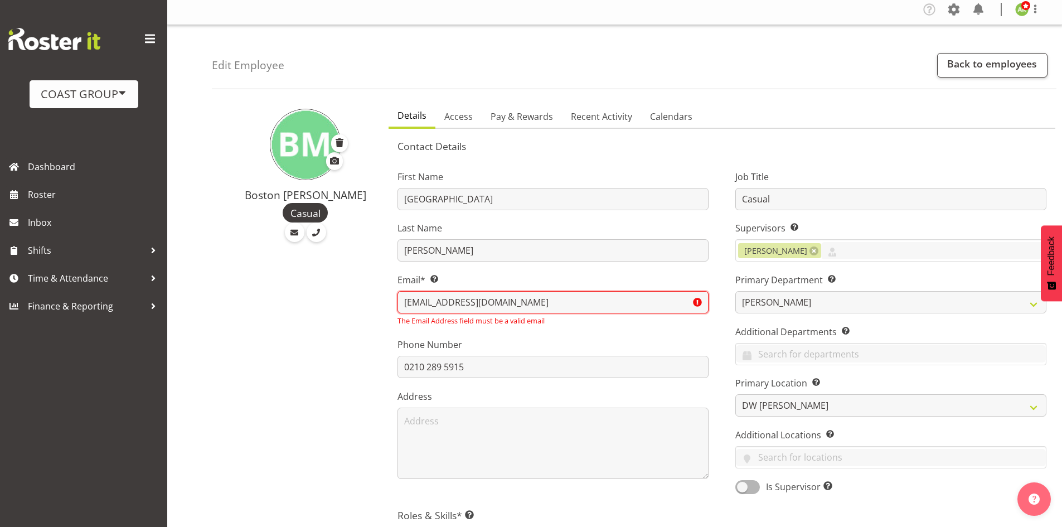
click at [522, 305] on input "bostonmh@outlook.com" at bounding box center [552, 302] width 311 height 22
click at [487, 304] on input "bostonmh@outlook.com" at bounding box center [552, 302] width 311 height 22
click at [444, 302] on input "bostonmh@outlook.com" at bounding box center [552, 302] width 311 height 22
click at [447, 304] on input "bostonmh@outlook.com" at bounding box center [552, 302] width 311 height 22
type input "bostonmh1@outlook.com"
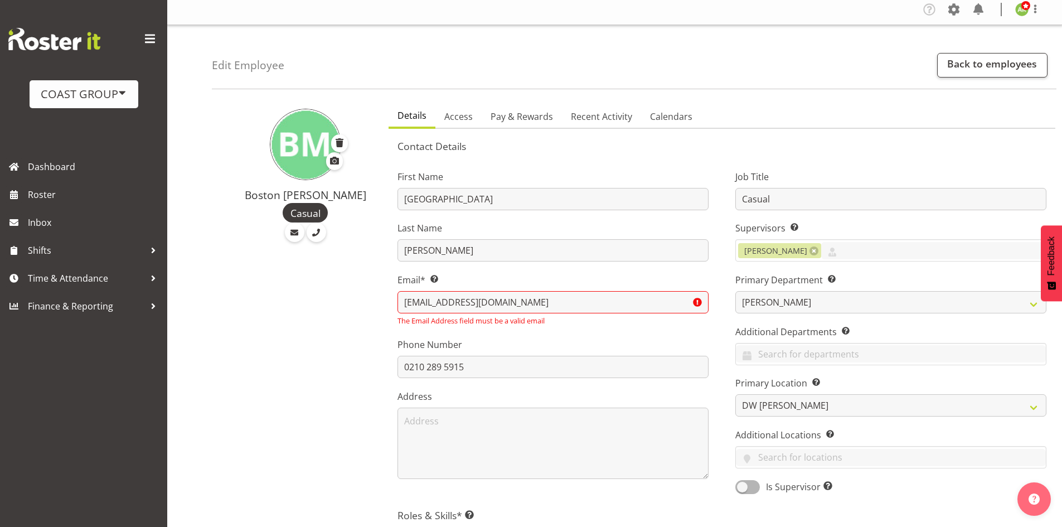
click at [464, 319] on p "The Email Address field must be a valid email" at bounding box center [552, 320] width 311 height 11
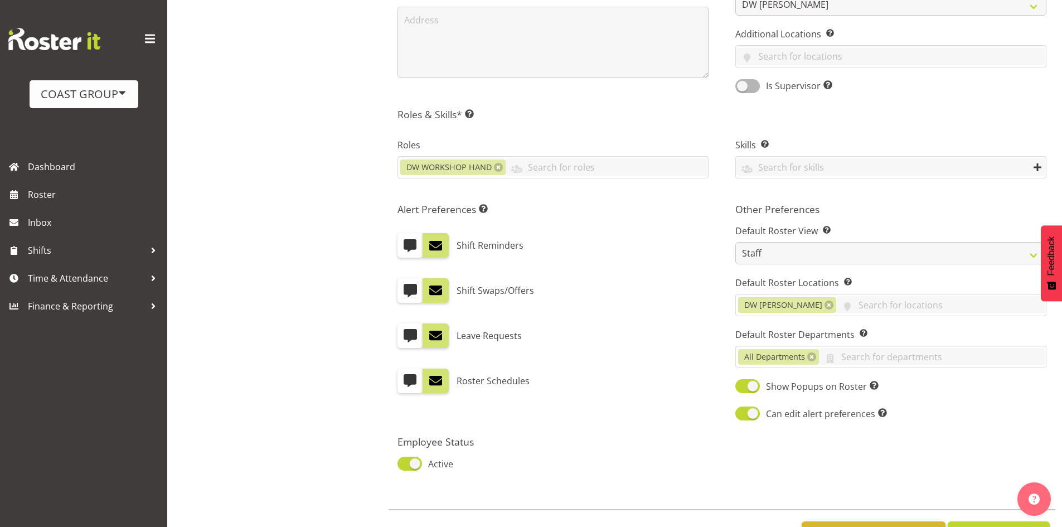
scroll to position [451, 0]
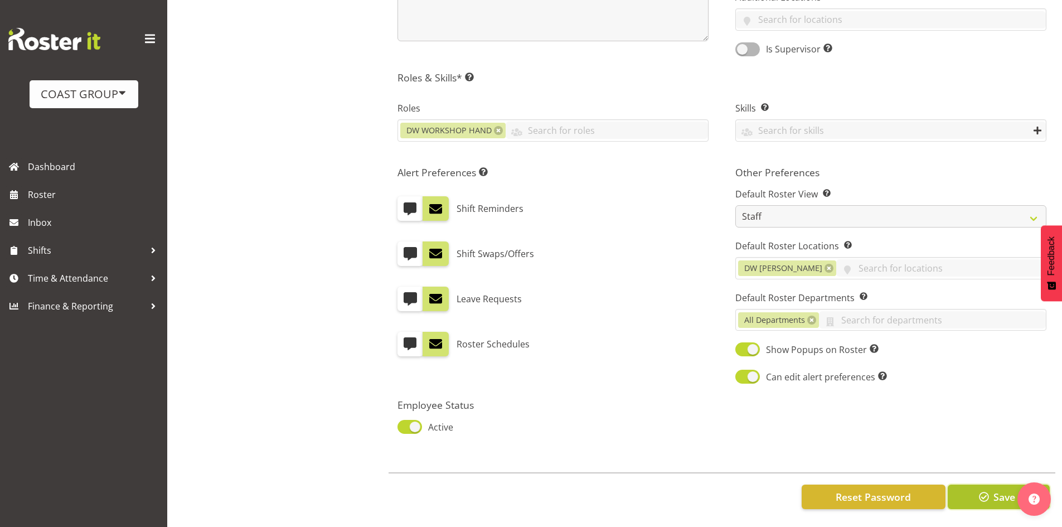
click at [975, 484] on button "Save" at bounding box center [998, 496] width 102 height 25
click at [988, 491] on span "button" at bounding box center [983, 496] width 14 height 14
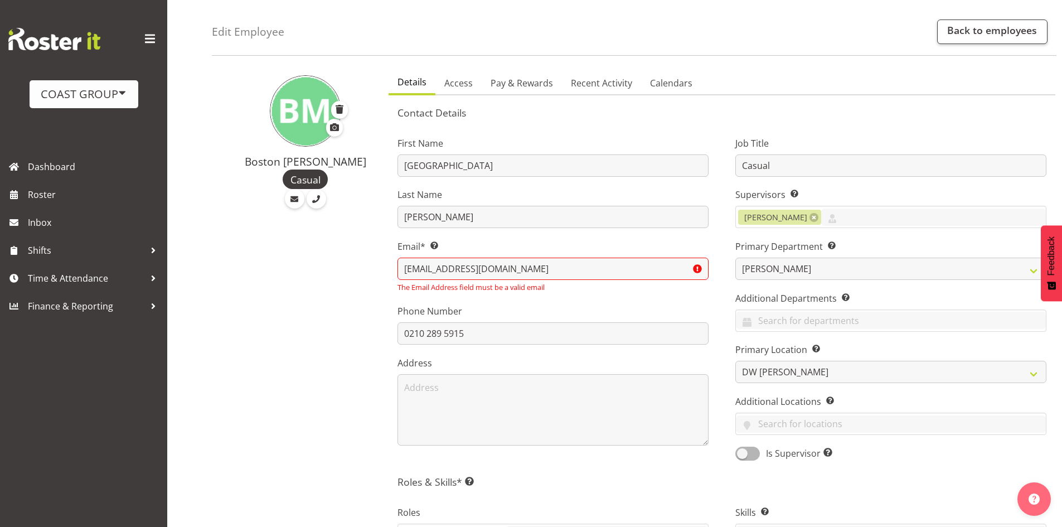
scroll to position [5, 0]
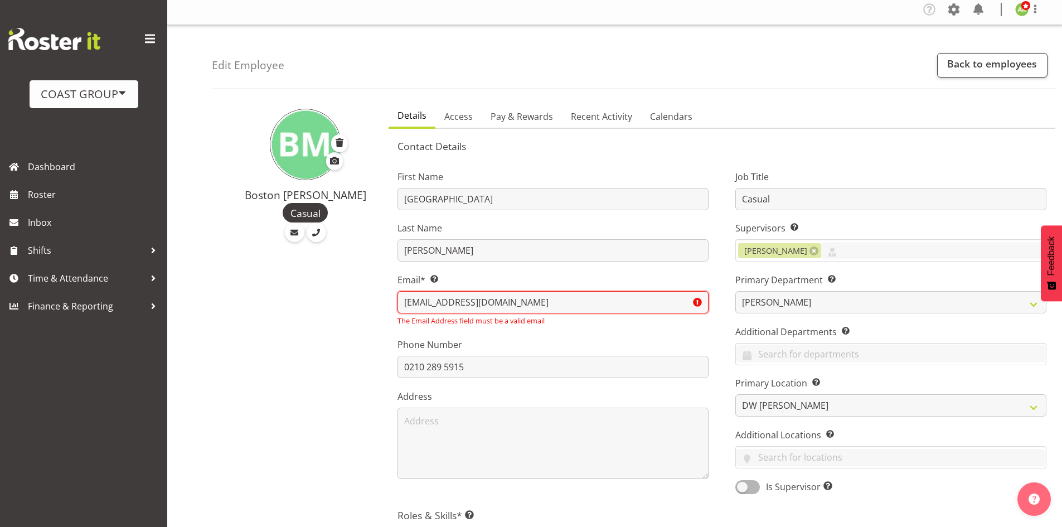
click at [450, 302] on input "bostonmh1@outlook.com" at bounding box center [552, 302] width 311 height 22
click at [697, 302] on input "bostonmh1@outlook.com" at bounding box center [552, 302] width 311 height 22
drag, startPoint x: 518, startPoint y: 307, endPoint x: 403, endPoint y: 298, distance: 115.2
click at [403, 298] on input "bostonmh1@outlook.com" at bounding box center [552, 302] width 311 height 22
click at [459, 300] on input "bostonmh1@outlook.com" at bounding box center [552, 302] width 311 height 22
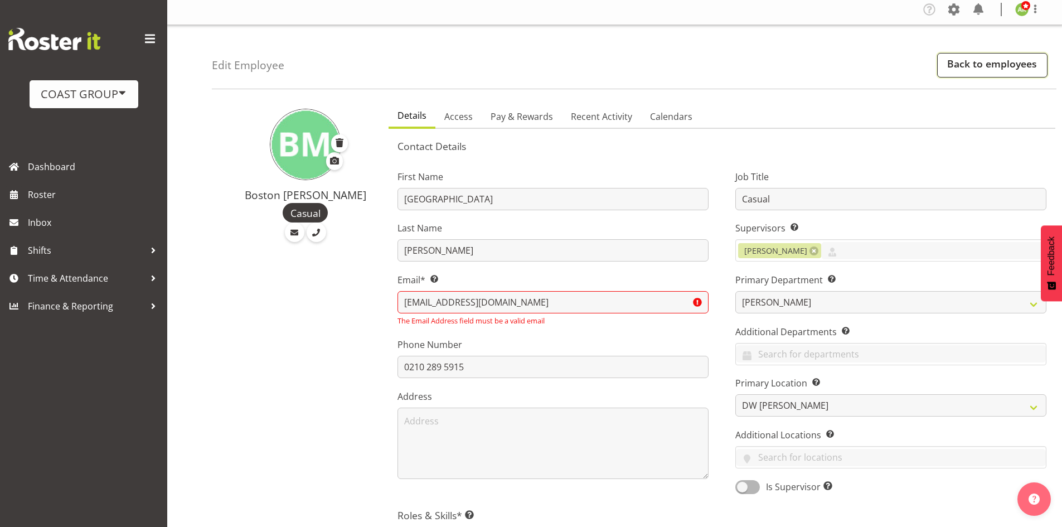
click at [970, 75] on link "Back to employees" at bounding box center [992, 65] width 110 height 25
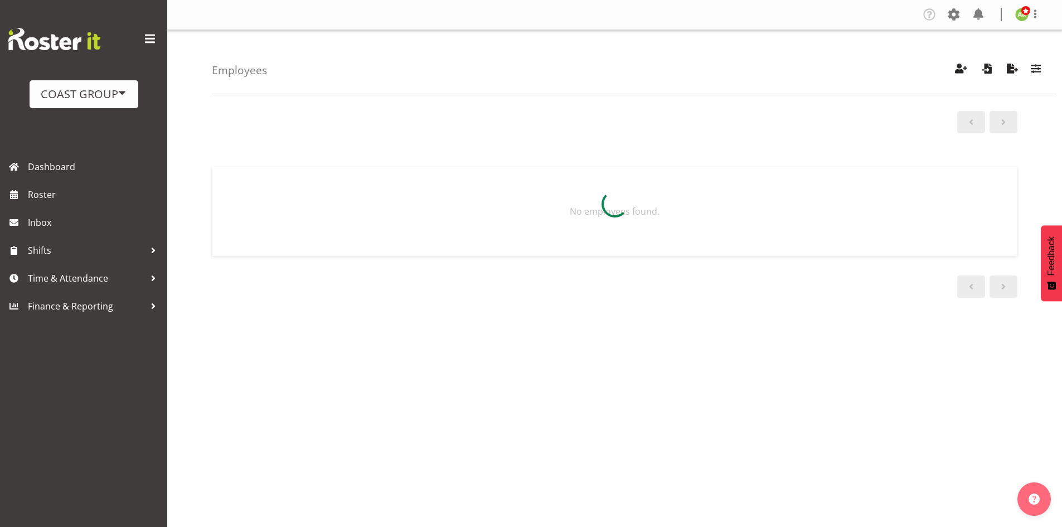
click at [77, 102] on div "COAST GROUP" at bounding box center [84, 94] width 86 height 17
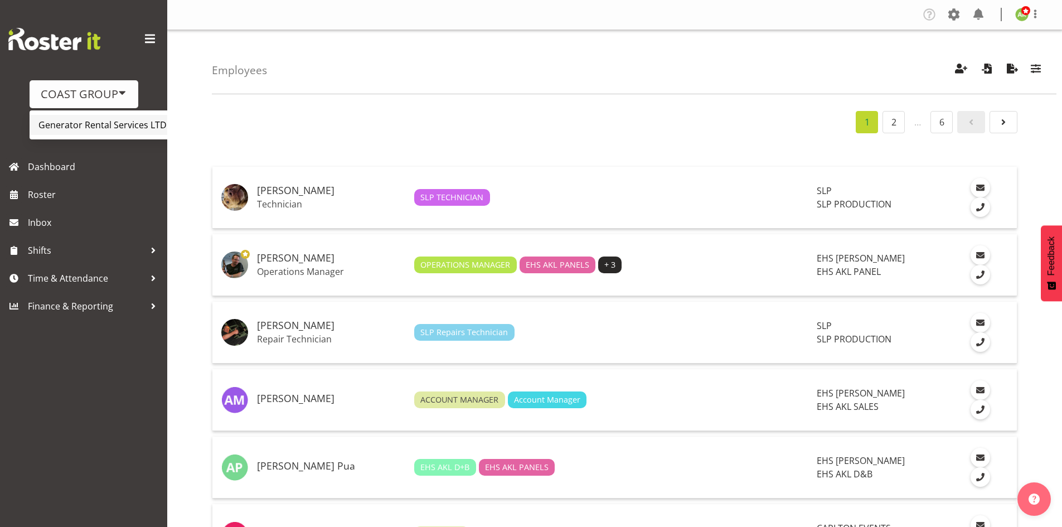
click at [80, 125] on link "Generator Rental Services LTD" at bounding box center [112, 125] width 164 height 20
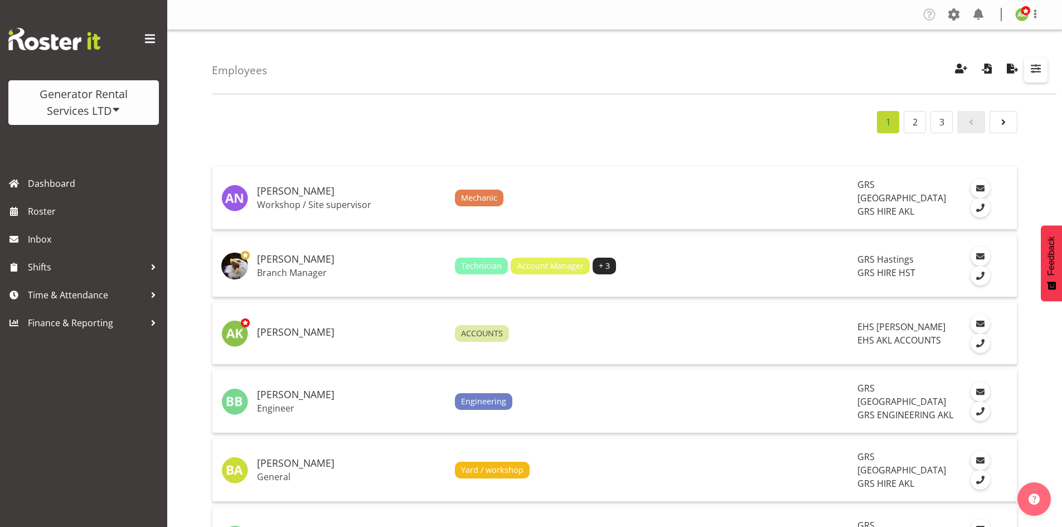
click at [1035, 65] on span "button" at bounding box center [1035, 68] width 14 height 14
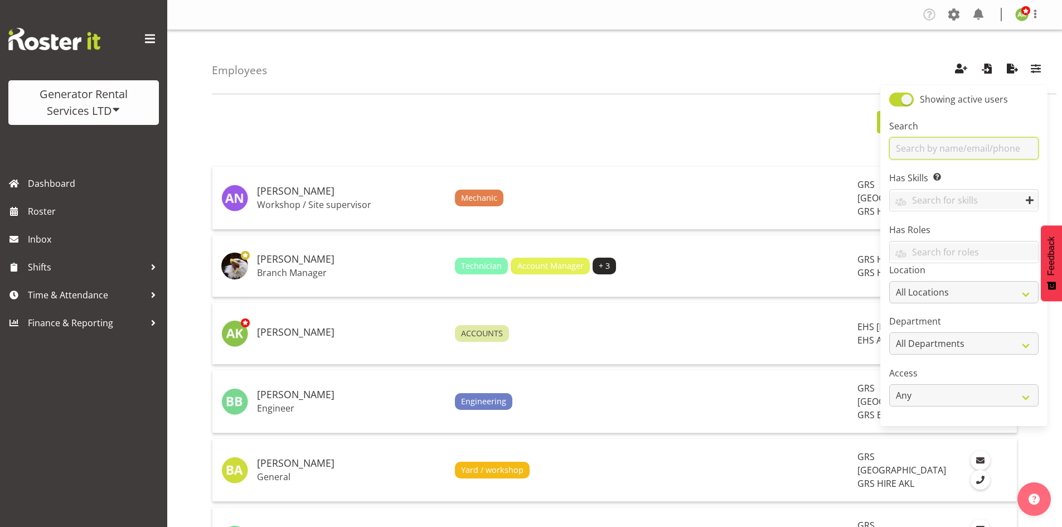
click at [985, 149] on input "text" at bounding box center [963, 148] width 149 height 22
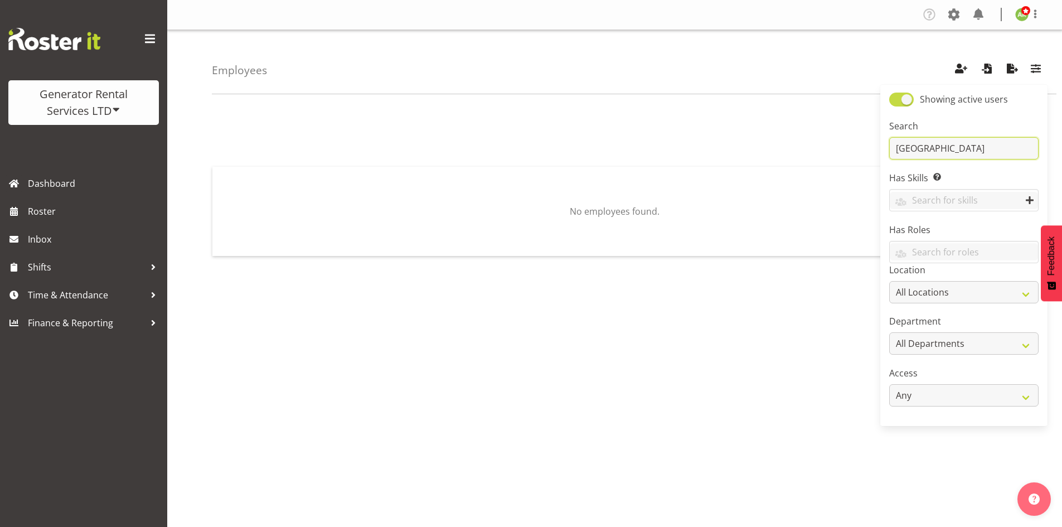
type input "[GEOGRAPHIC_DATA]"
click at [892, 96] on span at bounding box center [901, 100] width 25 height 14
click at [892, 96] on input "Showing active users" at bounding box center [892, 99] width 7 height 7
checkbox input "false"
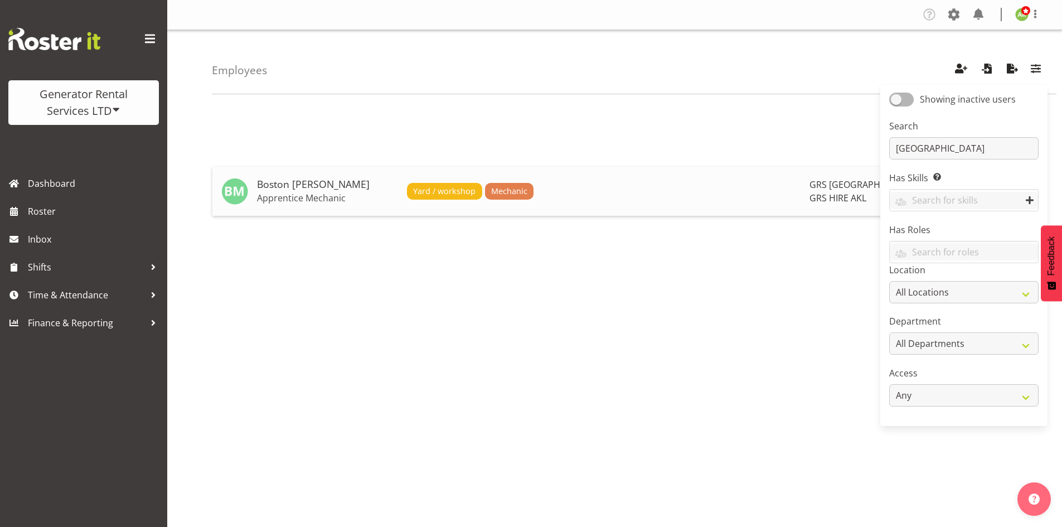
click at [308, 188] on h5 "Boston [PERSON_NAME]" at bounding box center [327, 184] width 141 height 11
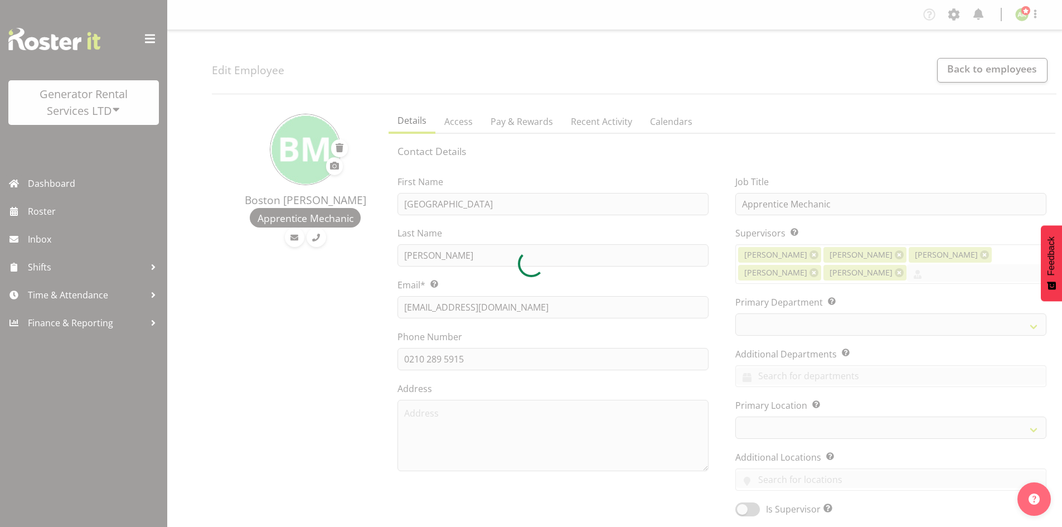
select select
select select "20"
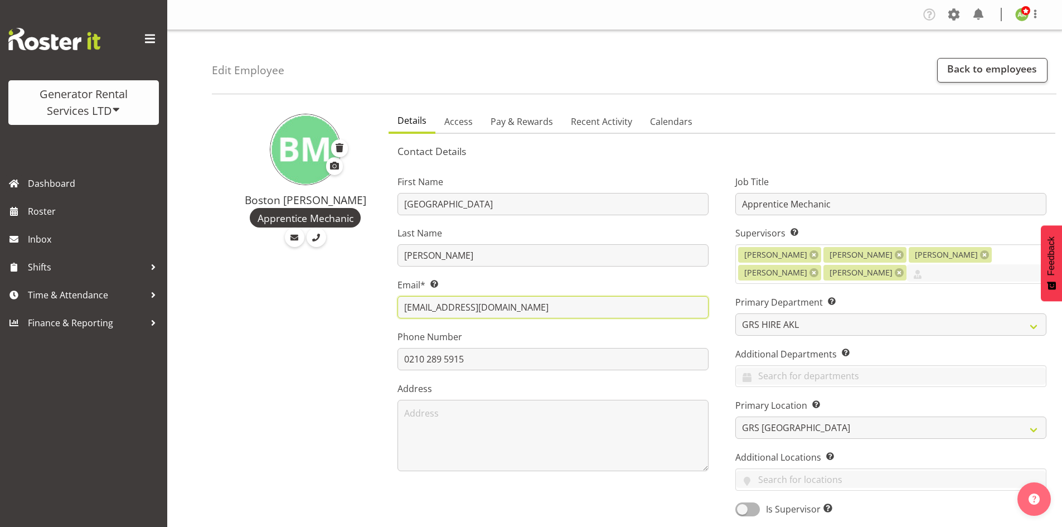
click at [521, 309] on input "[EMAIL_ADDRESS][DOMAIN_NAME]" at bounding box center [552, 307] width 311 height 22
drag, startPoint x: 496, startPoint y: 309, endPoint x: 401, endPoint y: 308, distance: 94.7
click at [401, 308] on input "bostonmh@outlook.com" at bounding box center [552, 307] width 311 height 22
click at [527, 305] on input "bostonmh@outlook.com" at bounding box center [552, 307] width 311 height 22
click at [522, 307] on input "bostonmh@outlook.com" at bounding box center [552, 307] width 311 height 22
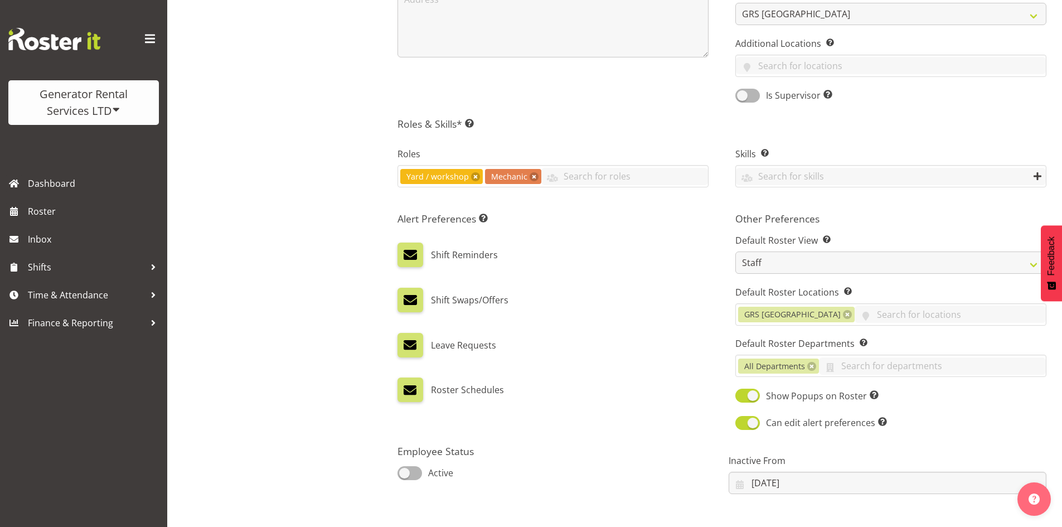
scroll to position [480, 0]
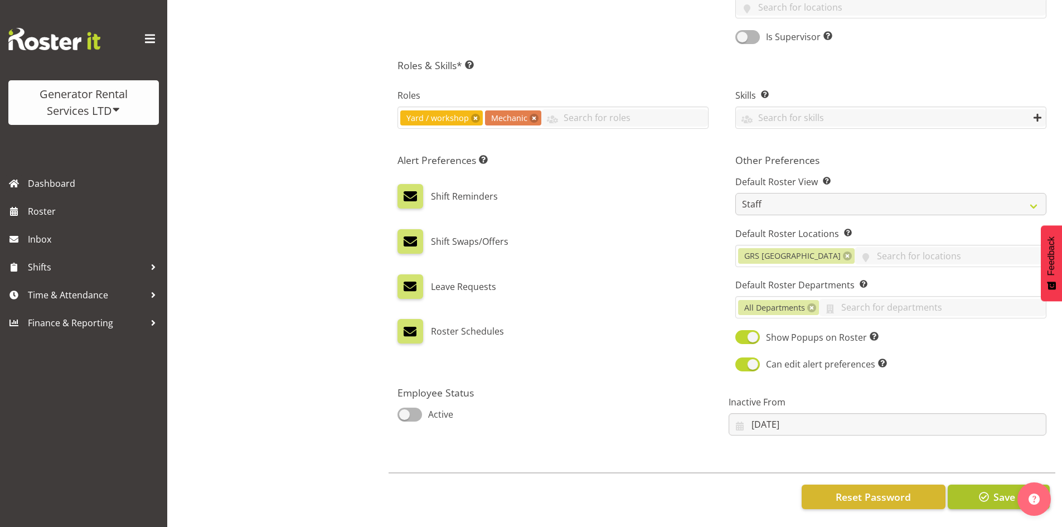
type input "bostonmh@grs.co.nz"
click at [969, 484] on button "Save" at bounding box center [998, 496] width 102 height 25
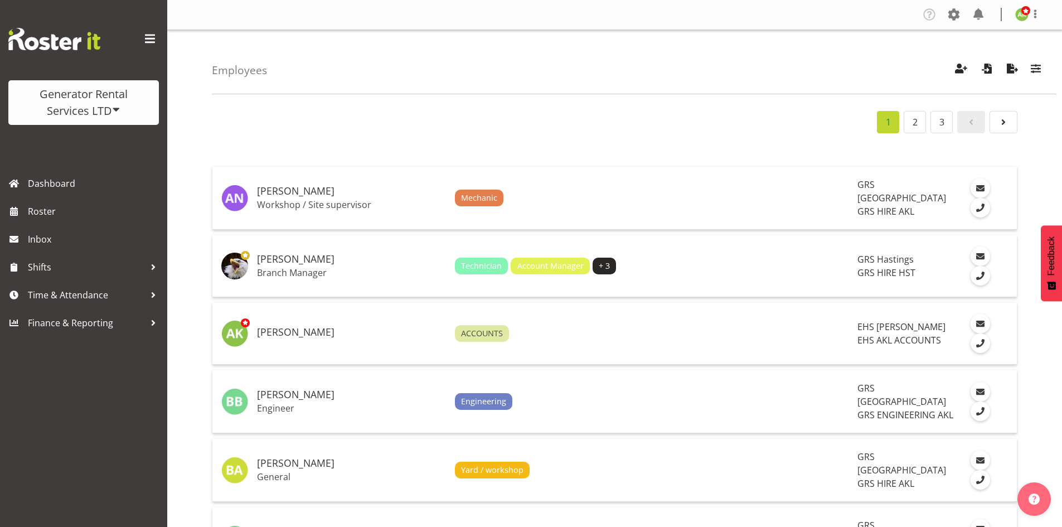
click at [98, 100] on div "Generator Rental Services LTD" at bounding box center [84, 102] width 128 height 33
click at [76, 135] on link "COAST GROUP" at bounding box center [61, 142] width 107 height 20
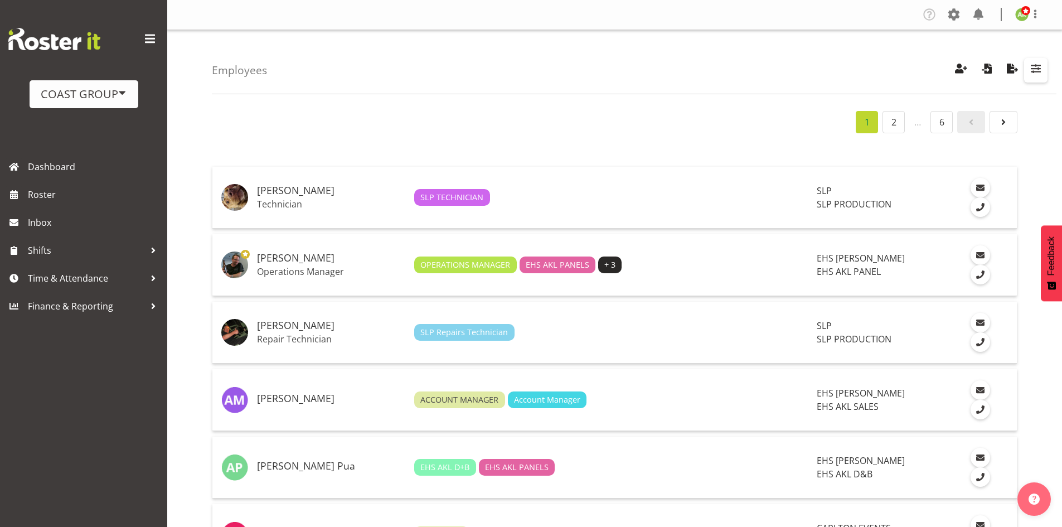
click at [1037, 76] on span "button" at bounding box center [1035, 68] width 14 height 14
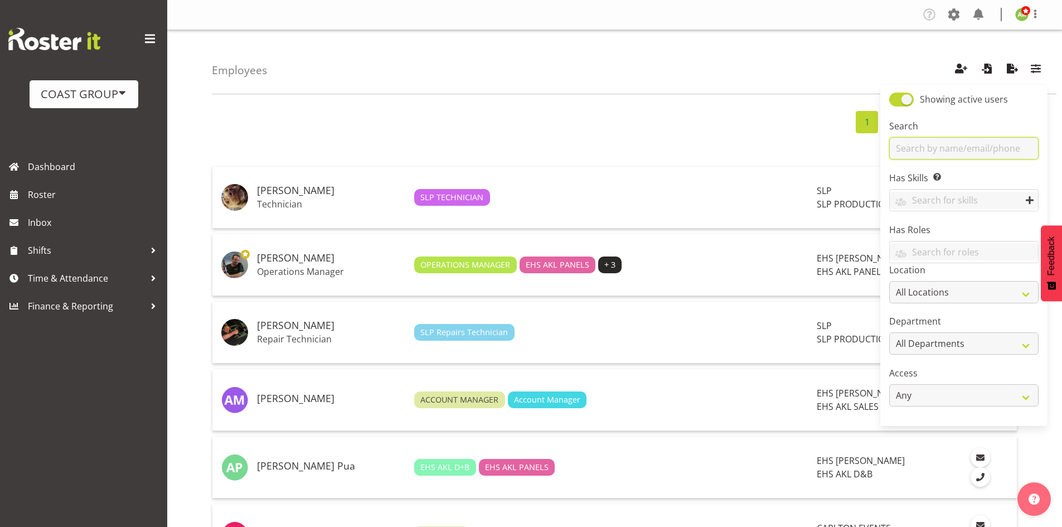
click at [966, 156] on input "text" at bounding box center [963, 148] width 149 height 22
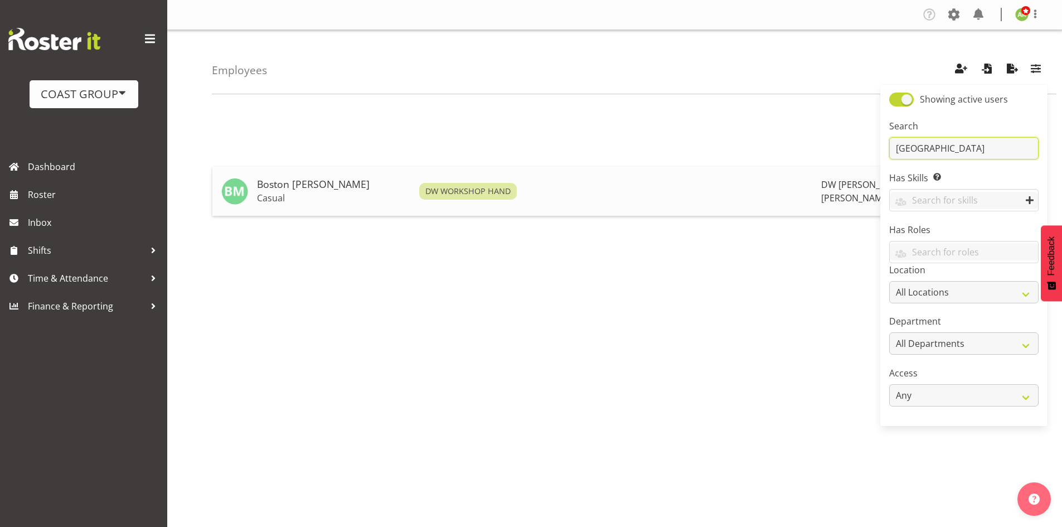
type input "boston"
click at [302, 170] on td "Boston Morgan-Horan Casual" at bounding box center [333, 191] width 162 height 49
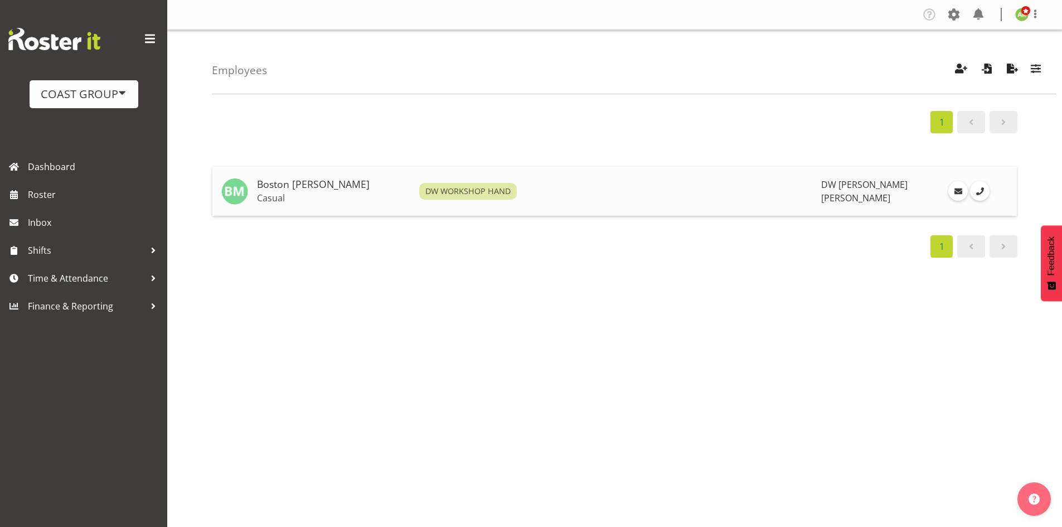
click at [303, 176] on td "Boston Morgan-Horan Casual" at bounding box center [333, 191] width 162 height 49
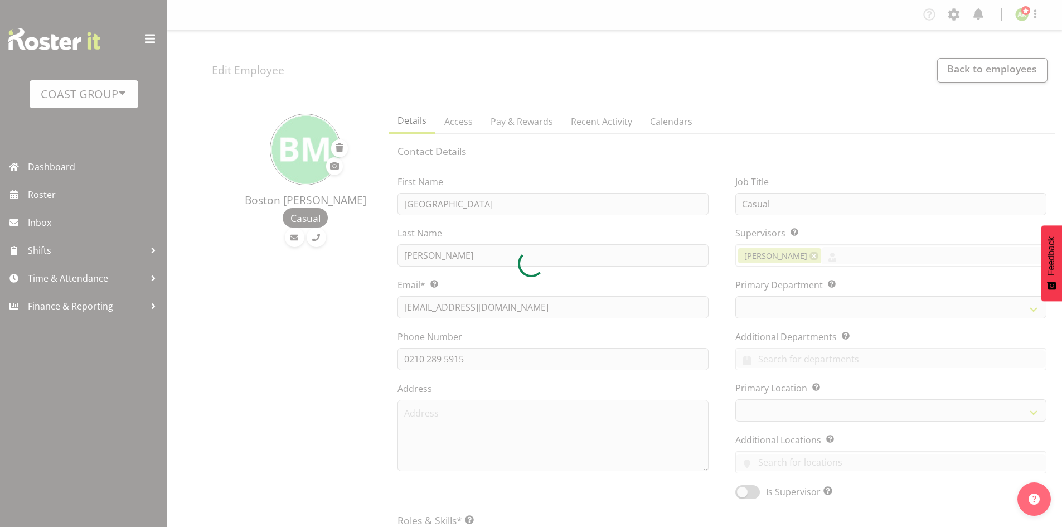
select select
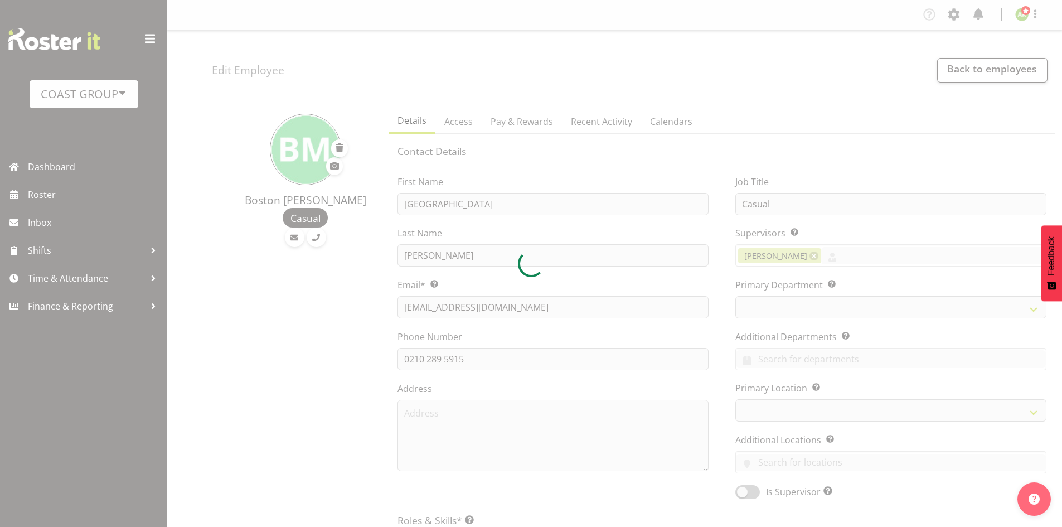
select select "37"
select select "112"
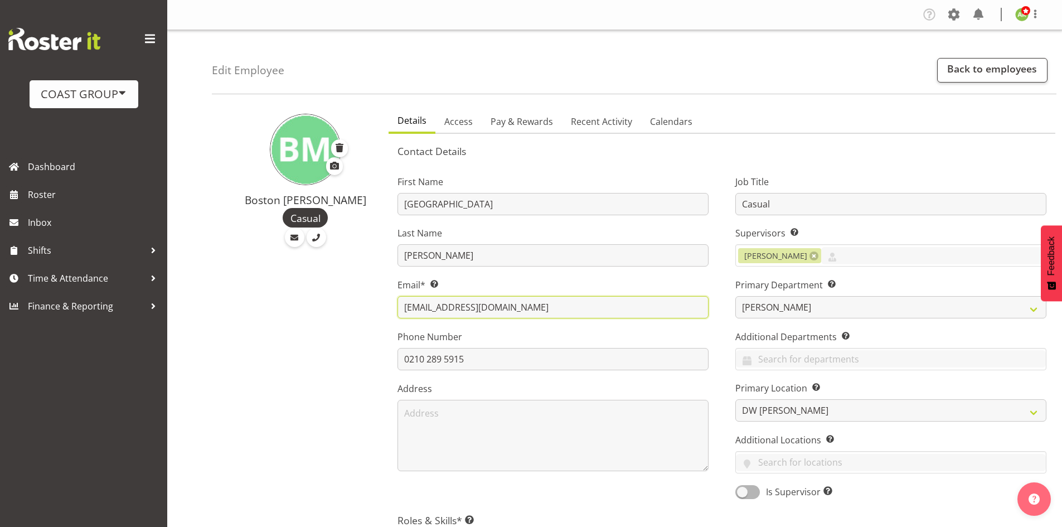
drag, startPoint x: 531, startPoint y: 309, endPoint x: 259, endPoint y: 307, distance: 271.4
click at [259, 307] on div "Boston Morgan-Horan Casual Details Access Pay & Rewards Recent Activity Calenda…" at bounding box center [637, 536] width 850 height 867
paste input "mh@outlook.com"
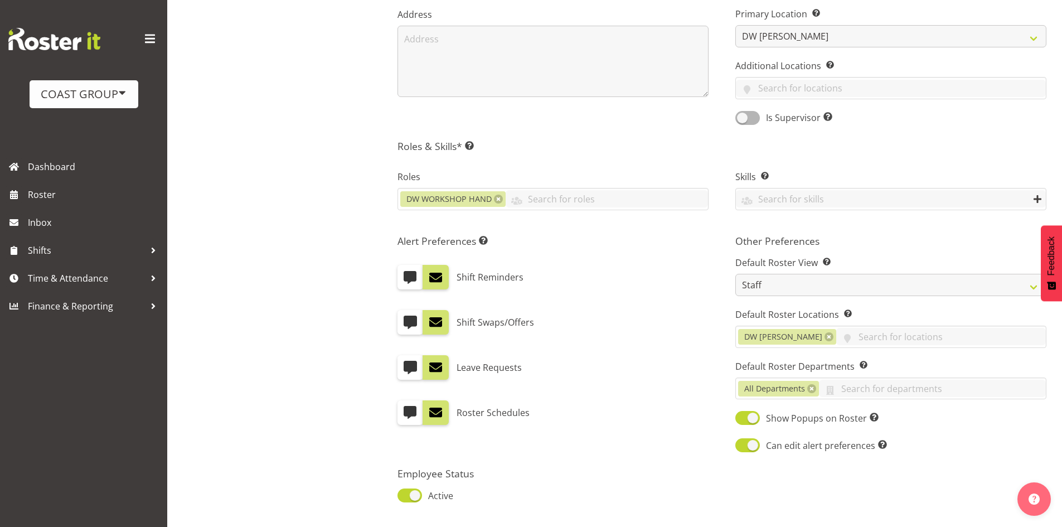
scroll to position [451, 0]
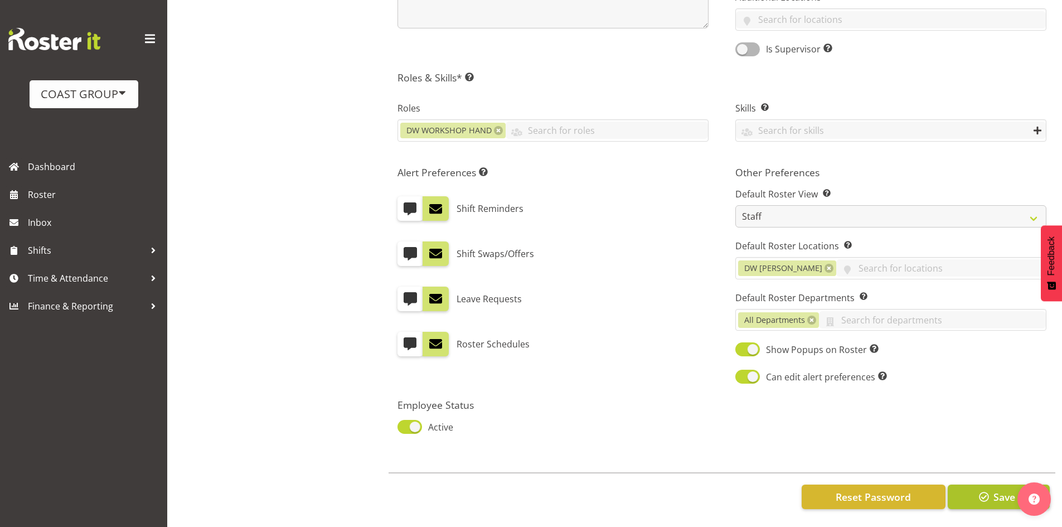
type input "[EMAIL_ADDRESS][DOMAIN_NAME]"
click at [1003, 490] on span "Save" at bounding box center [1004, 496] width 22 height 14
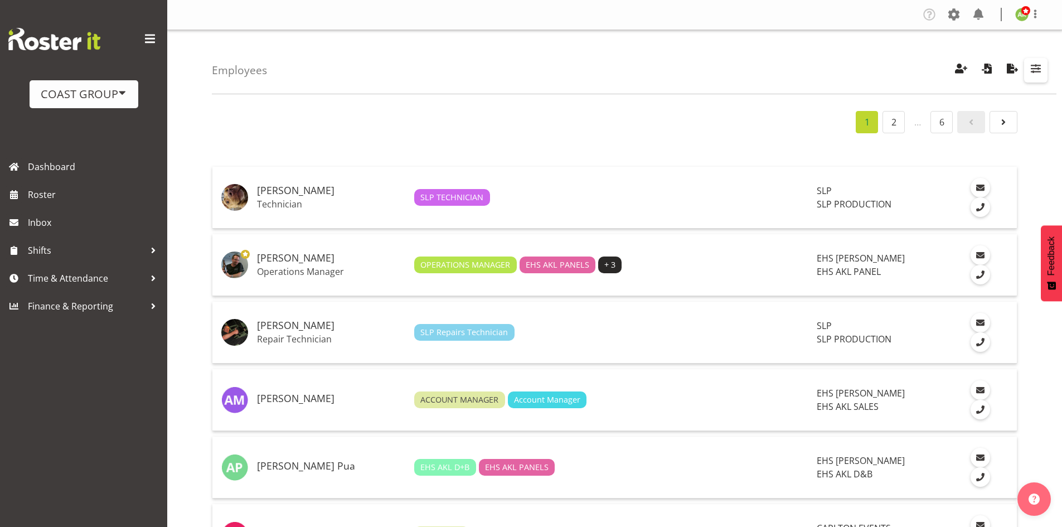
click at [1037, 63] on span "button" at bounding box center [1035, 68] width 14 height 14
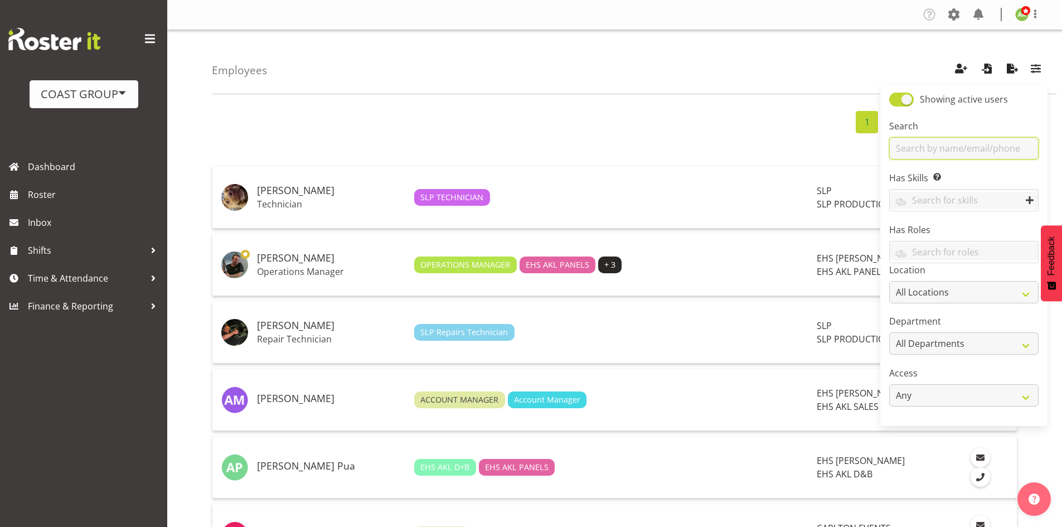
click at [955, 135] on div "Search" at bounding box center [963, 139] width 149 height 40
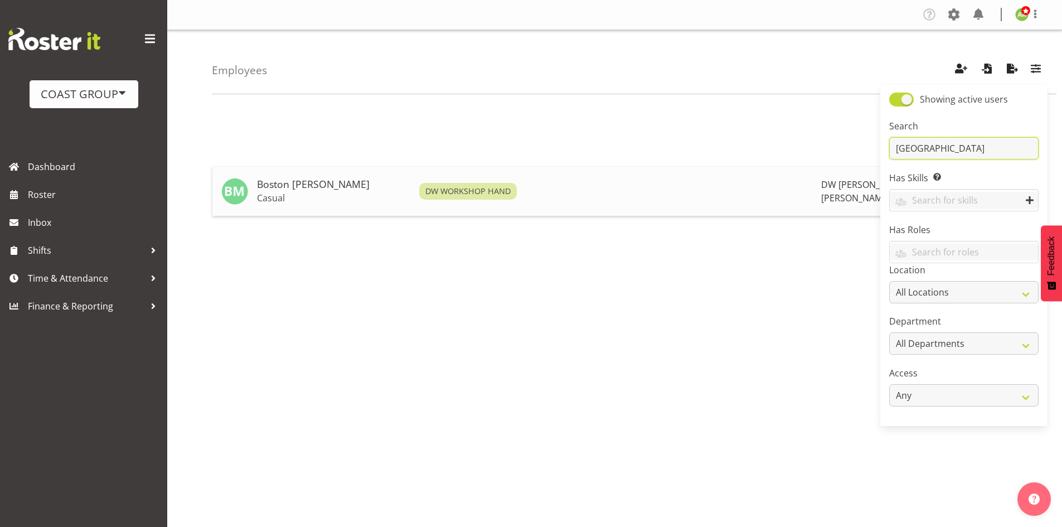
type input "[GEOGRAPHIC_DATA]"
click at [299, 186] on h5 "Boston [PERSON_NAME]" at bounding box center [333, 184] width 153 height 11
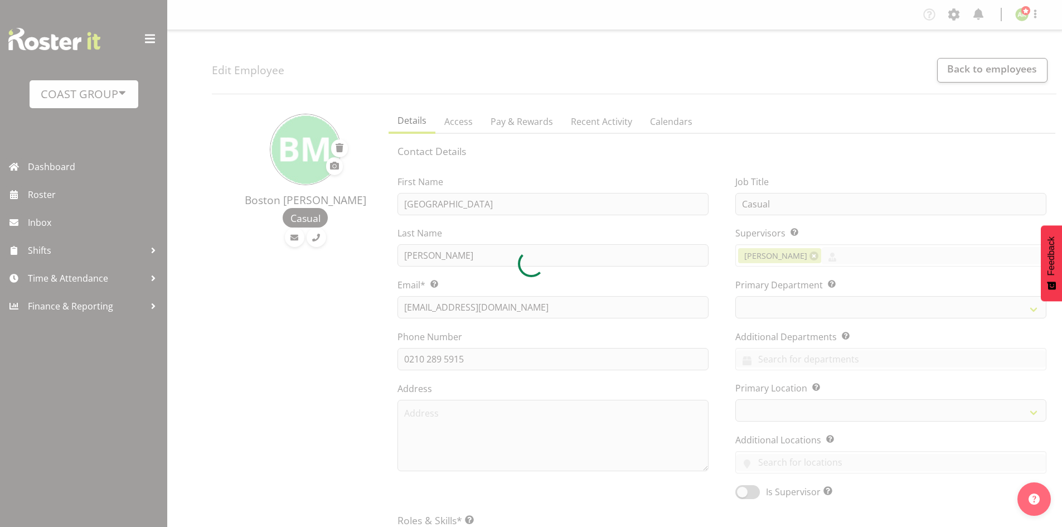
select select
select select "112"
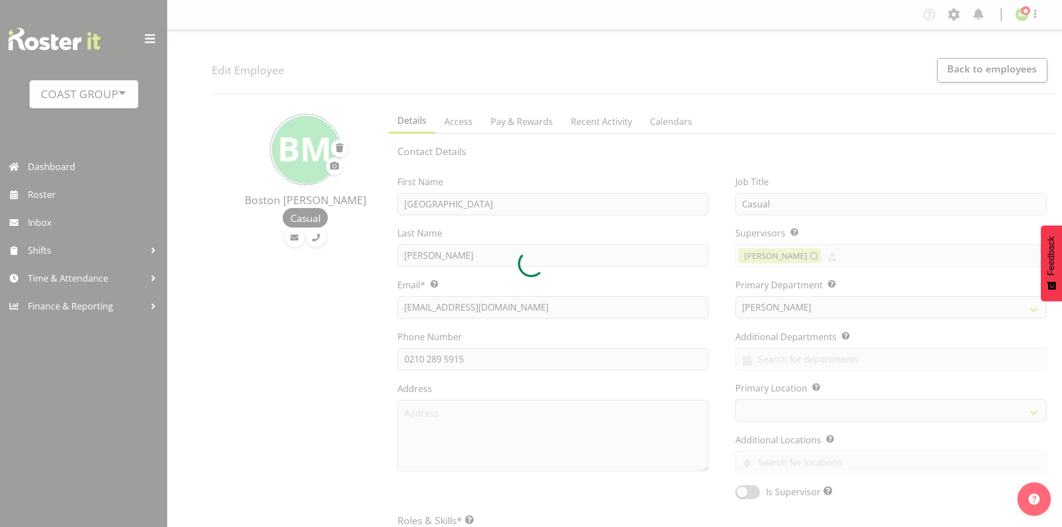
select select "37"
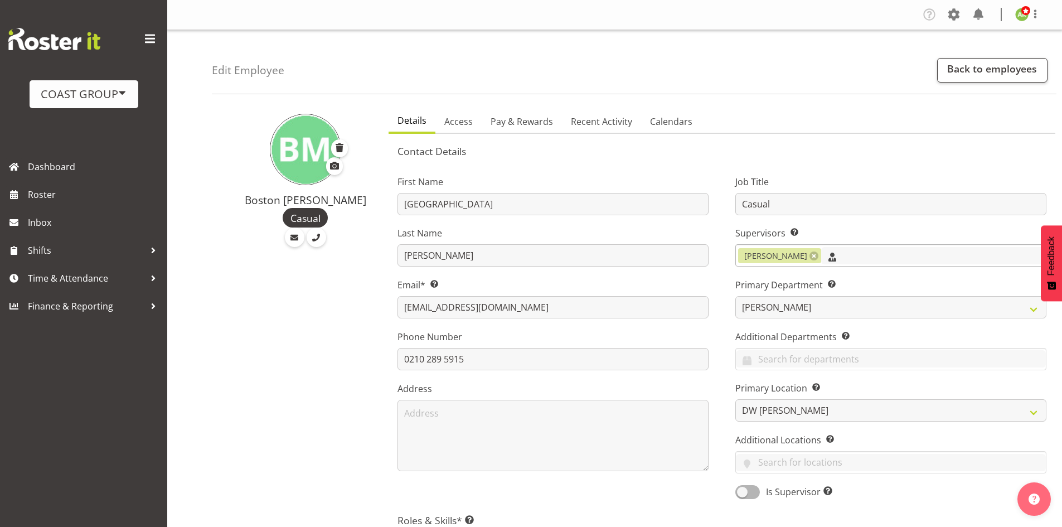
click at [886, 251] on input "text" at bounding box center [933, 255] width 225 height 17
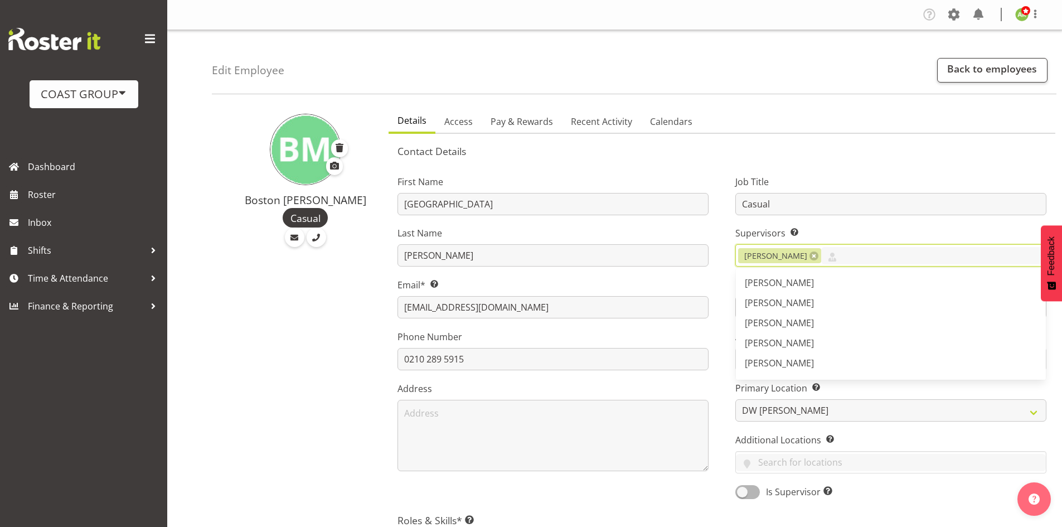
click at [628, 173] on div "First Name Boston Last Name Morgan-Horan Email* This is a required field. bosto…" at bounding box center [553, 333] width 338 height 348
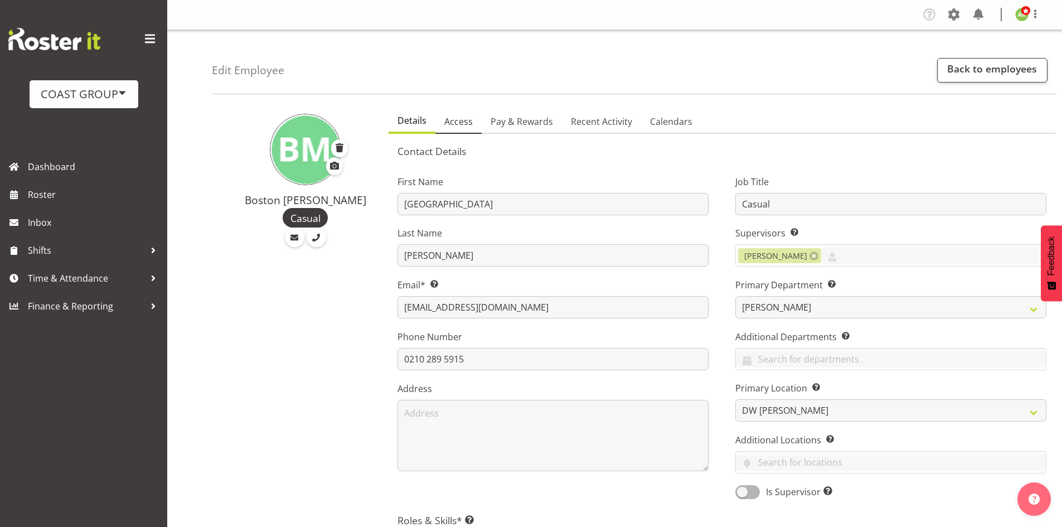
click at [477, 124] on link "Access" at bounding box center [458, 121] width 46 height 23
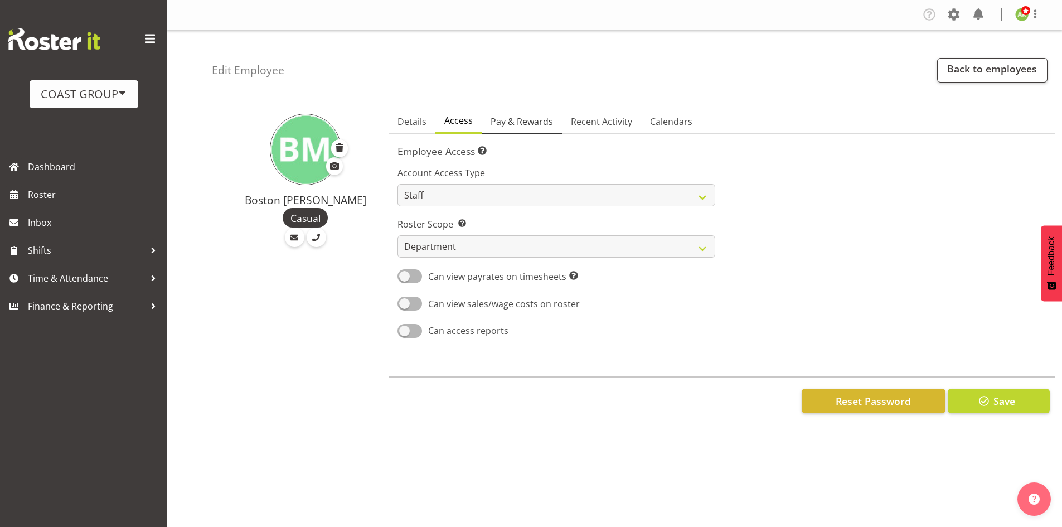
click at [539, 127] on span "Pay & Rewards" at bounding box center [521, 121] width 62 height 13
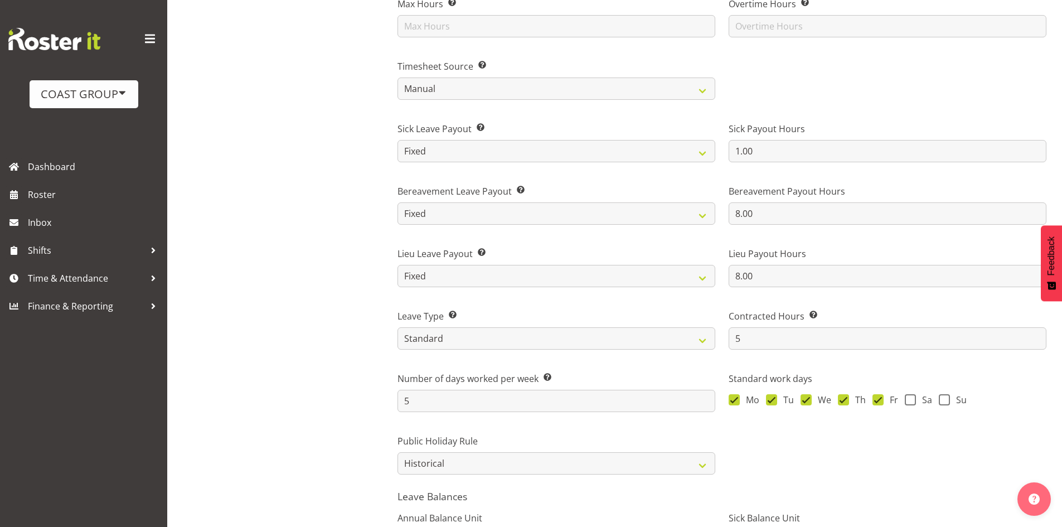
scroll to position [669, 0]
drag, startPoint x: 883, startPoint y: 403, endPoint x: 878, endPoint y: 406, distance: 6.0
click at [882, 403] on label "Fr" at bounding box center [885, 398] width 26 height 11
click at [879, 402] on input "Fr" at bounding box center [875, 398] width 7 height 7
checkbox input "false"
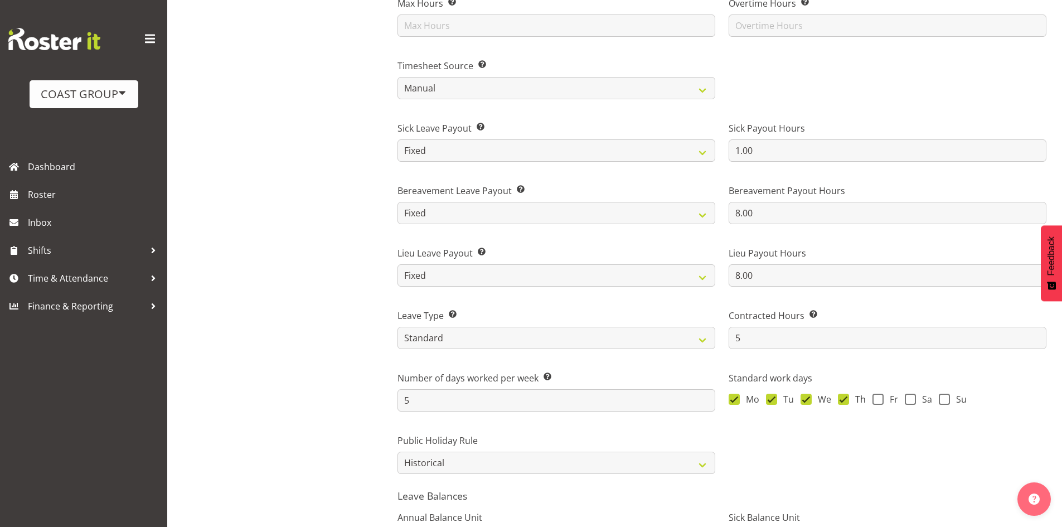
click at [845, 402] on span at bounding box center [843, 398] width 11 height 11
click at [845, 402] on input "Th" at bounding box center [841, 398] width 7 height 7
checkbox input "false"
click at [808, 403] on span at bounding box center [805, 398] width 11 height 11
click at [808, 402] on input "We" at bounding box center [803, 398] width 7 height 7
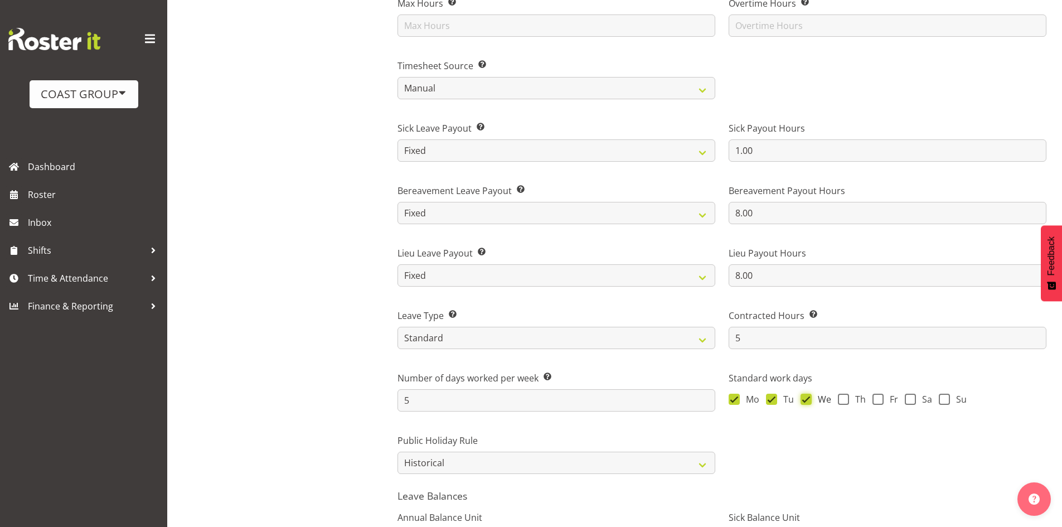
checkbox input "false"
click at [776, 402] on span at bounding box center [771, 398] width 11 height 11
click at [773, 402] on input "Tu" at bounding box center [769, 398] width 7 height 7
checkbox input "false"
click at [737, 400] on span at bounding box center [733, 398] width 11 height 11
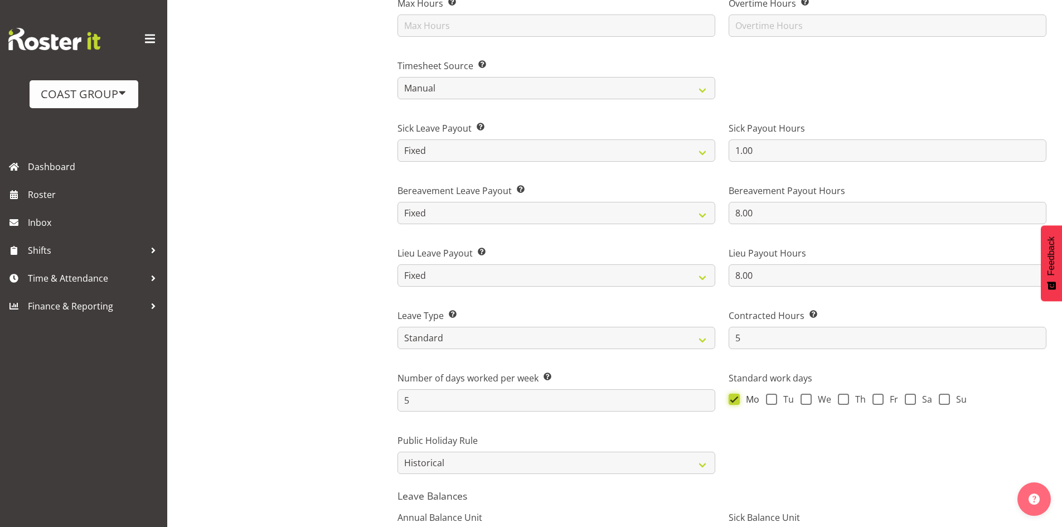
click at [736, 400] on input "Mo" at bounding box center [731, 398] width 7 height 7
checkbox input "false"
drag, startPoint x: 766, startPoint y: 339, endPoint x: 703, endPoint y: 333, distance: 63.3
type input "0"
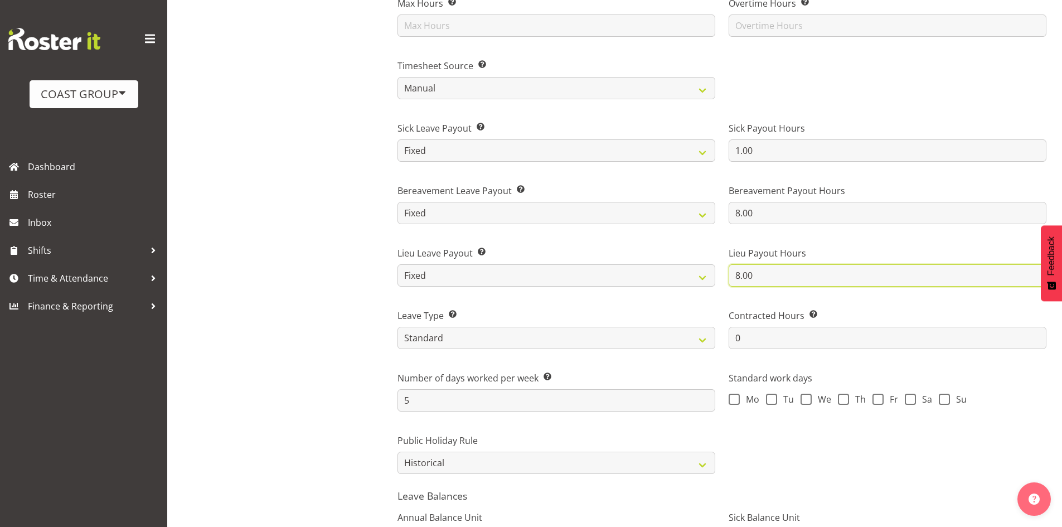
drag, startPoint x: 774, startPoint y: 277, endPoint x: 650, endPoint y: 259, distance: 125.0
type input "0"
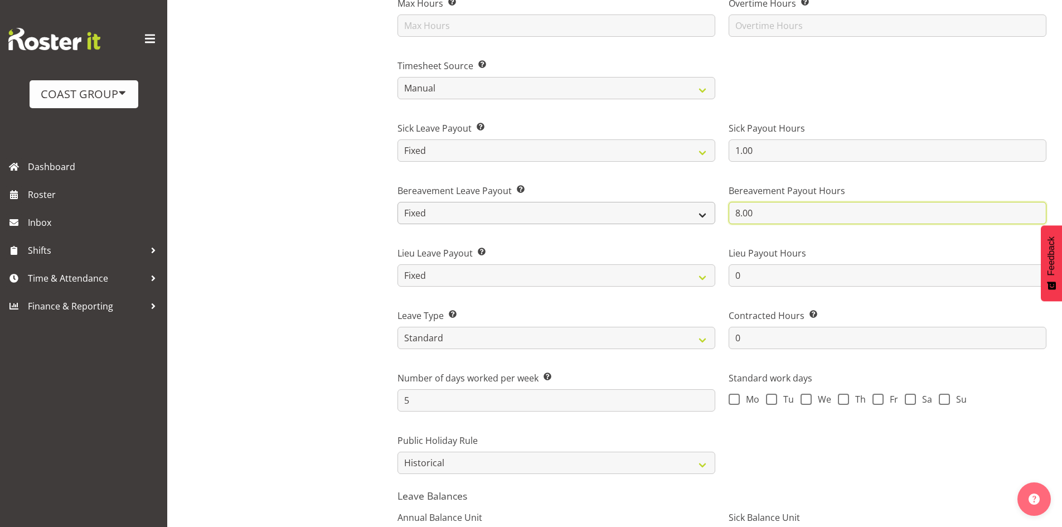
drag, startPoint x: 768, startPoint y: 215, endPoint x: 693, endPoint y: 222, distance: 75.6
type input "0"
type input "1"
type input "0"
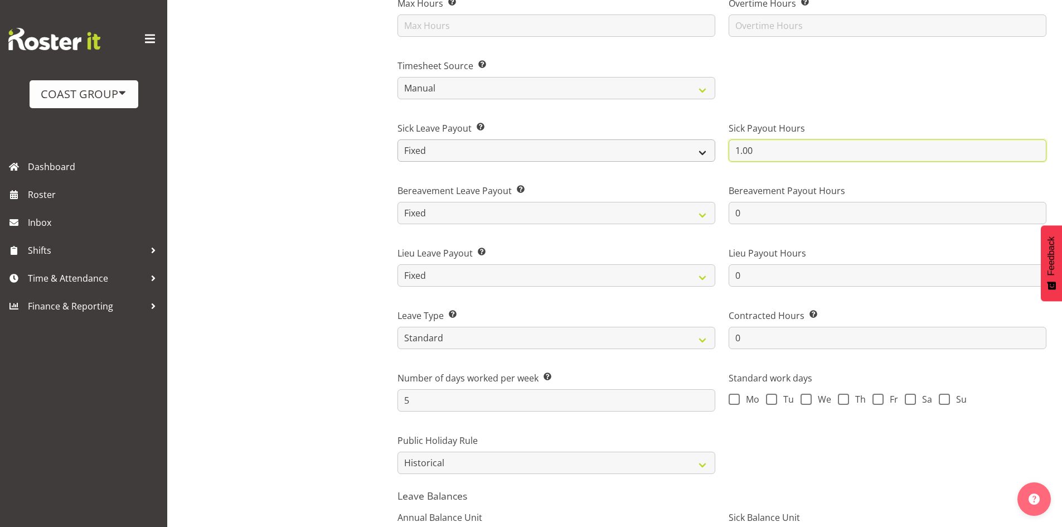
drag, startPoint x: 771, startPoint y: 155, endPoint x: 705, endPoint y: 147, distance: 66.3
click at [740, 150] on input "0" at bounding box center [887, 150] width 318 height 22
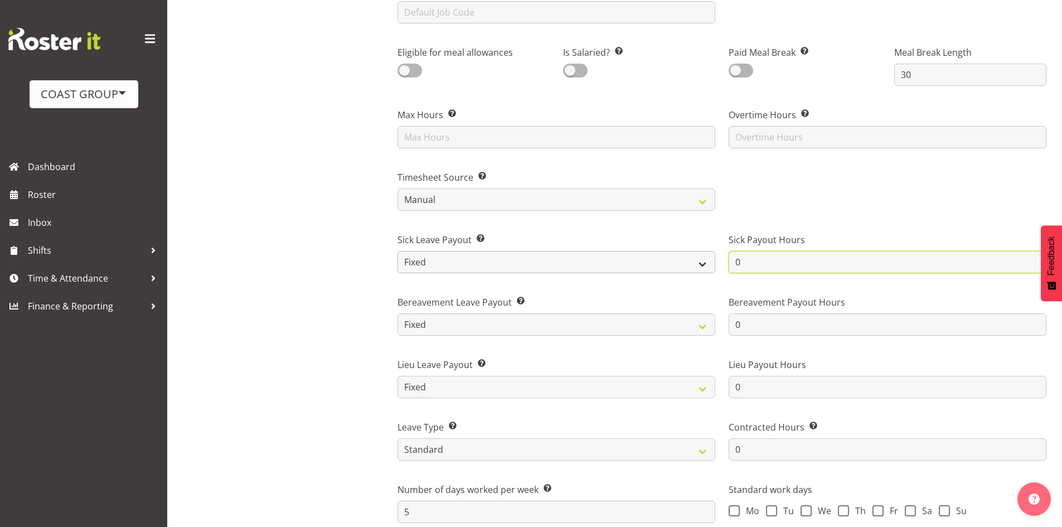
type input "0"
click at [587, 262] on select "Roster Fixed" at bounding box center [556, 262] width 318 height 22
click at [589, 261] on select "Roster Fixed" at bounding box center [556, 262] width 318 height 22
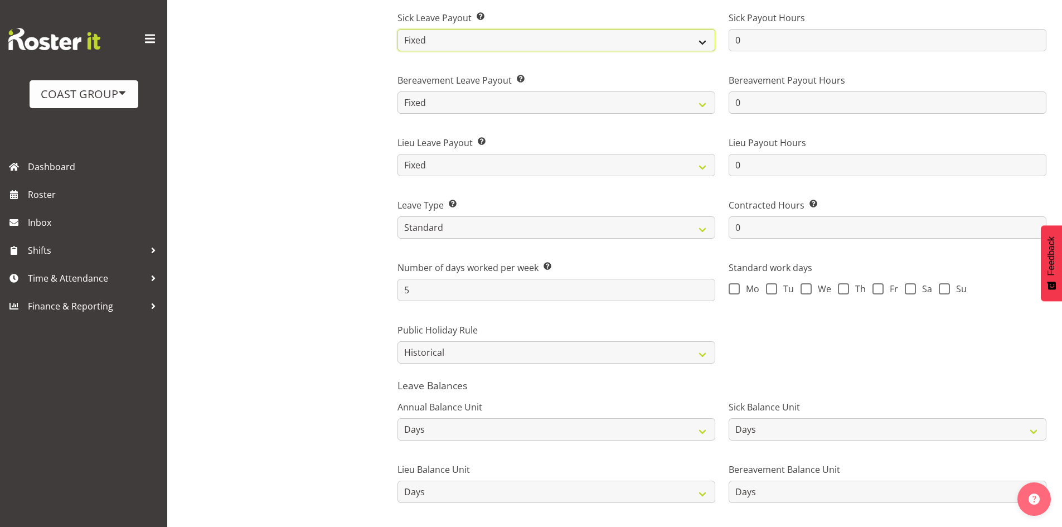
scroll to position [780, 0]
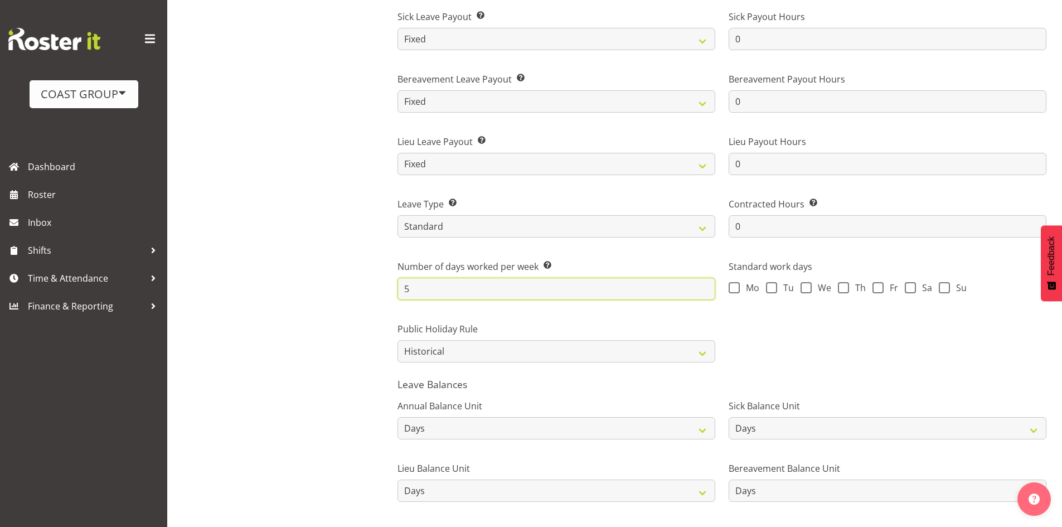
drag, startPoint x: 532, startPoint y: 283, endPoint x: 372, endPoint y: 285, distance: 159.4
type input "\"
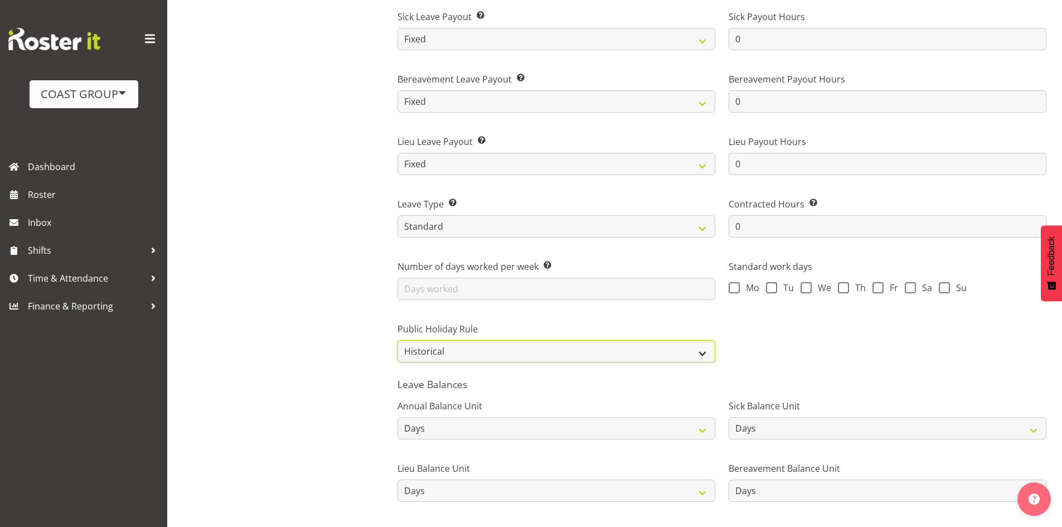
click at [483, 352] on select "Roster Always Pay Never Pay Historical Roster-Fixed" at bounding box center [556, 351] width 318 height 22
click at [397, 340] on select "Roster Always Pay Never Pay Historical Roster-Fixed" at bounding box center [556, 351] width 318 height 22
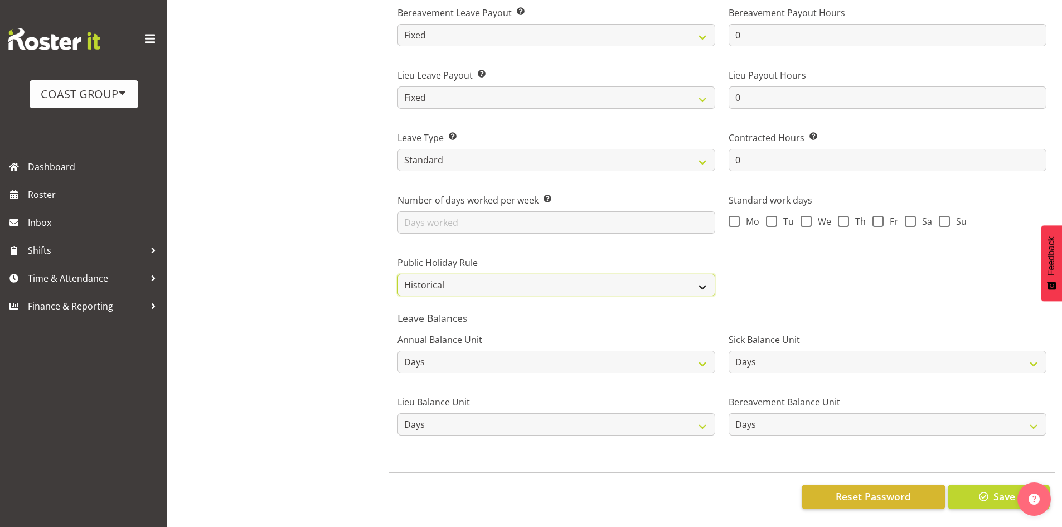
scroll to position [855, 0]
click at [988, 489] on span "button" at bounding box center [983, 496] width 14 height 14
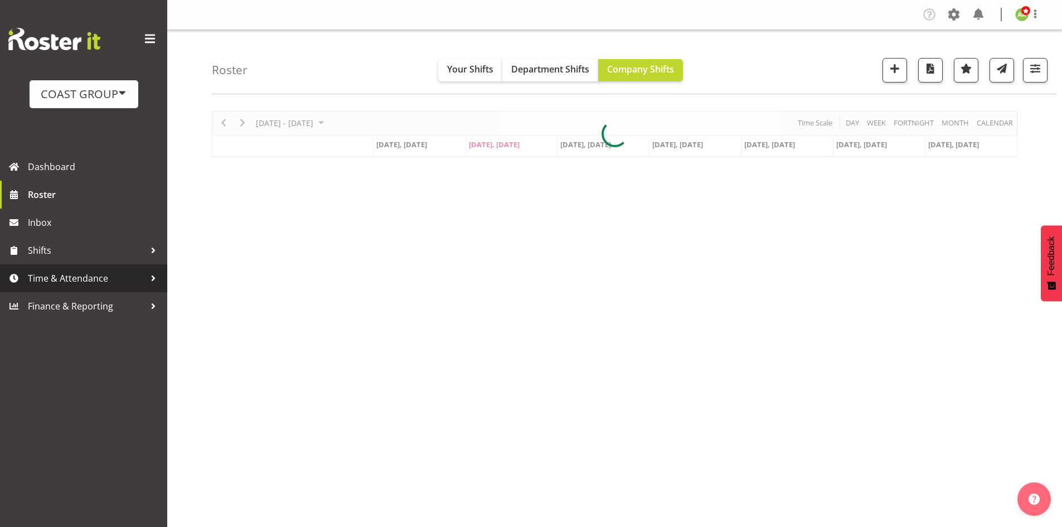
click at [64, 280] on span "Time & Attendance" at bounding box center [86, 278] width 117 height 17
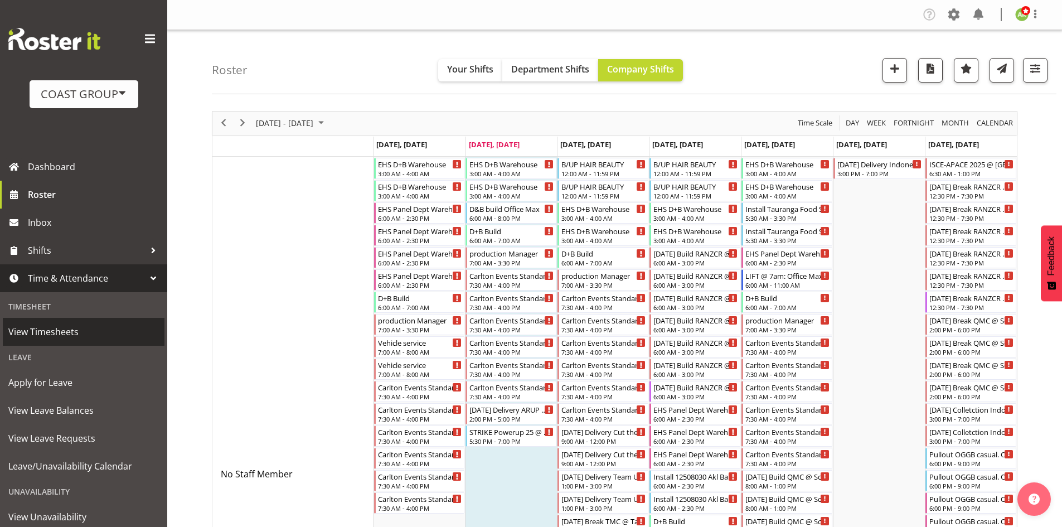
click at [51, 331] on span "View Timesheets" at bounding box center [83, 331] width 150 height 17
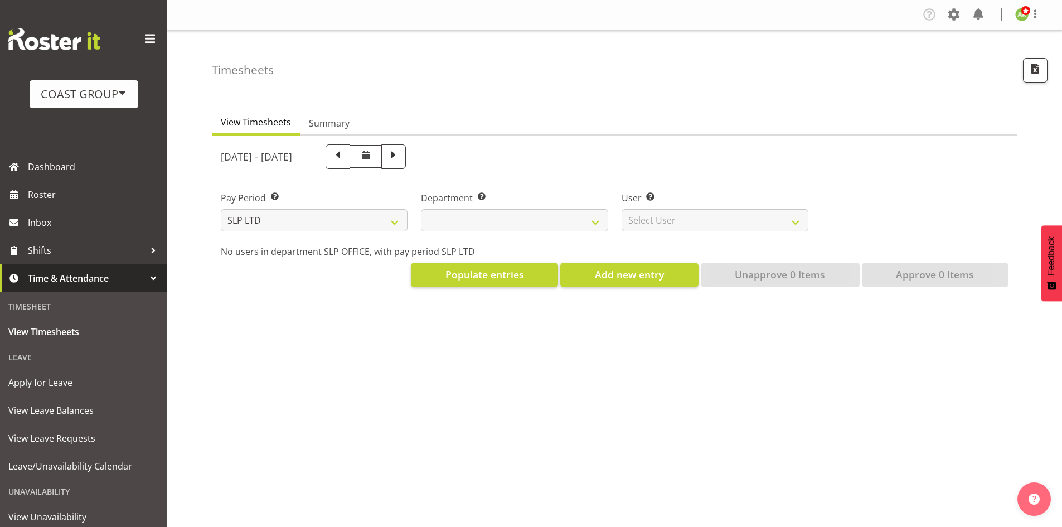
select select
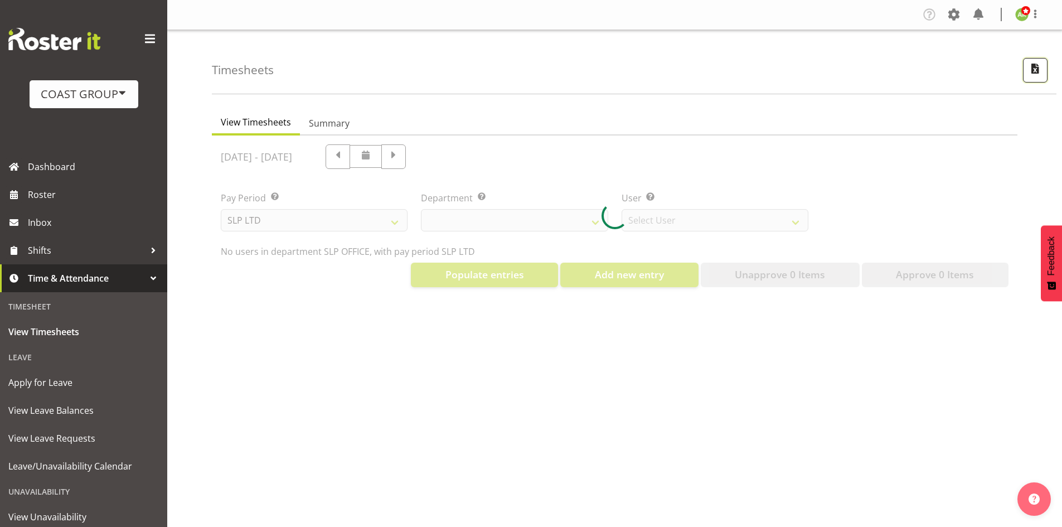
click at [1034, 70] on span "button" at bounding box center [1035, 68] width 14 height 14
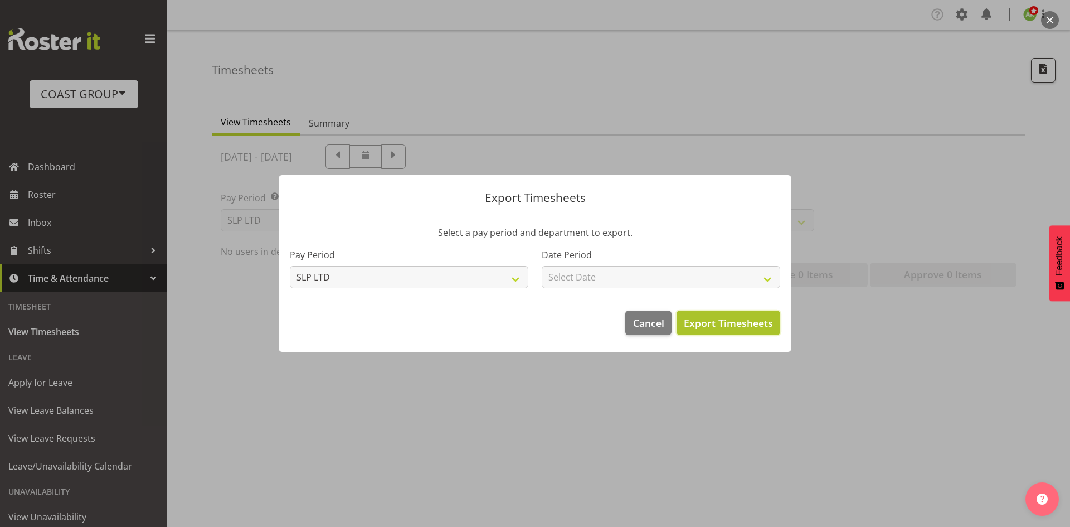
click at [758, 328] on span "Export Timesheets" at bounding box center [728, 322] width 89 height 14
click at [442, 103] on div at bounding box center [535, 263] width 1070 height 527
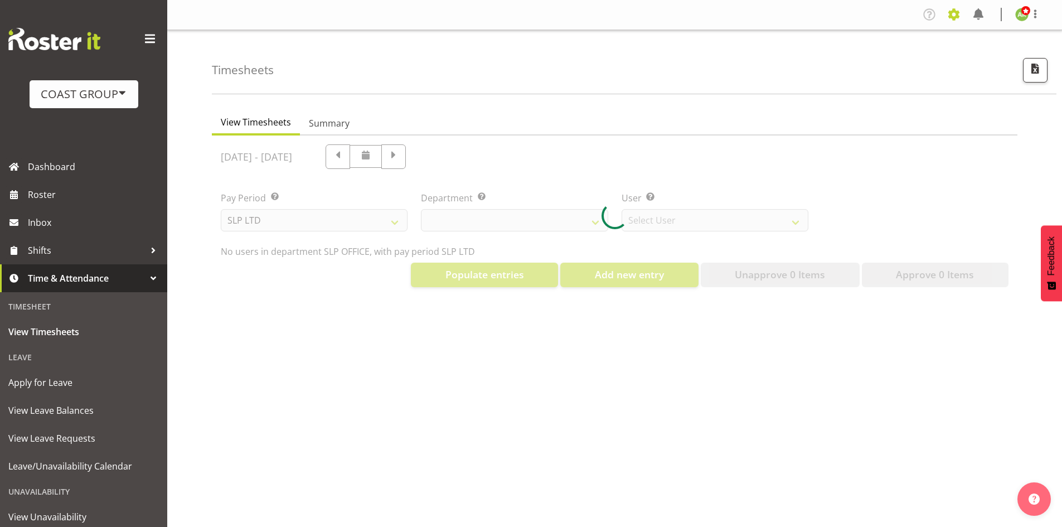
click at [950, 17] on span at bounding box center [954, 15] width 18 height 18
click at [871, 124] on link "Employees" at bounding box center [885, 121] width 154 height 20
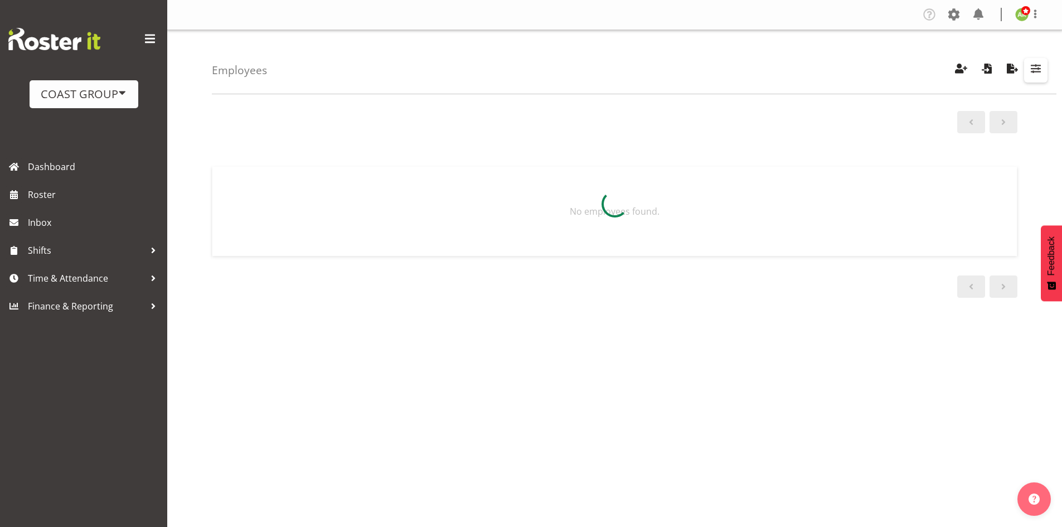
click at [1038, 65] on span "button" at bounding box center [1035, 68] width 14 height 14
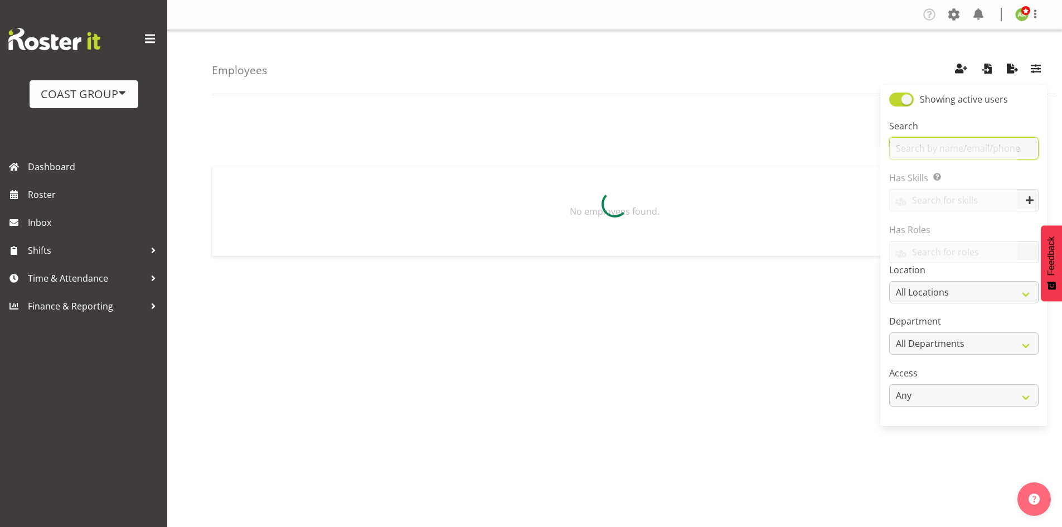
click at [957, 144] on input "text" at bounding box center [963, 148] width 149 height 22
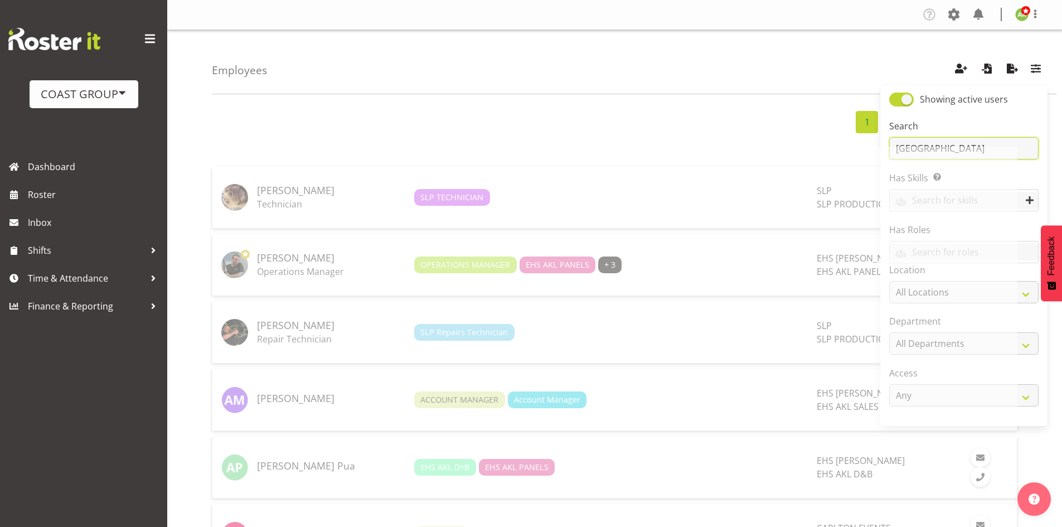
type input "[GEOGRAPHIC_DATA]"
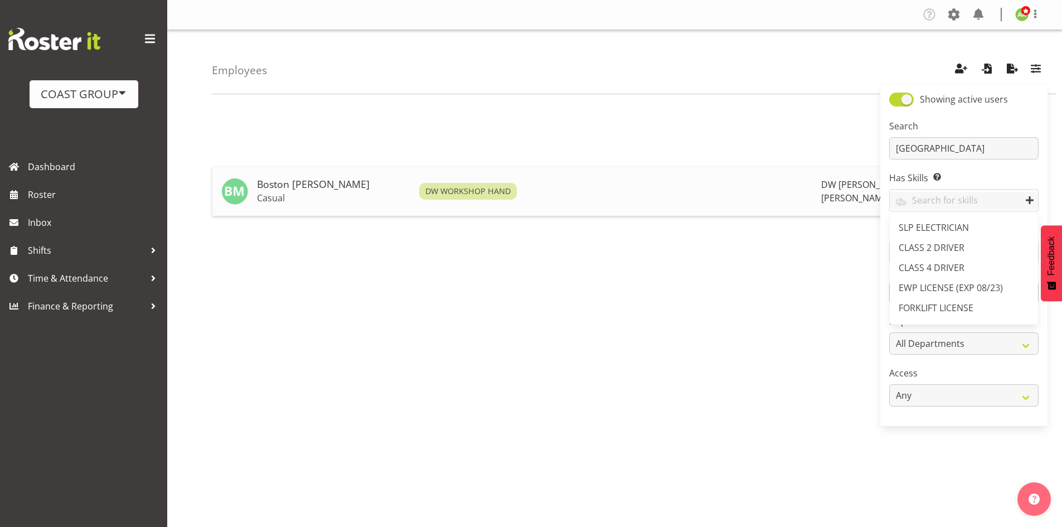
click at [323, 184] on h5 "Boston [PERSON_NAME]" at bounding box center [333, 184] width 153 height 11
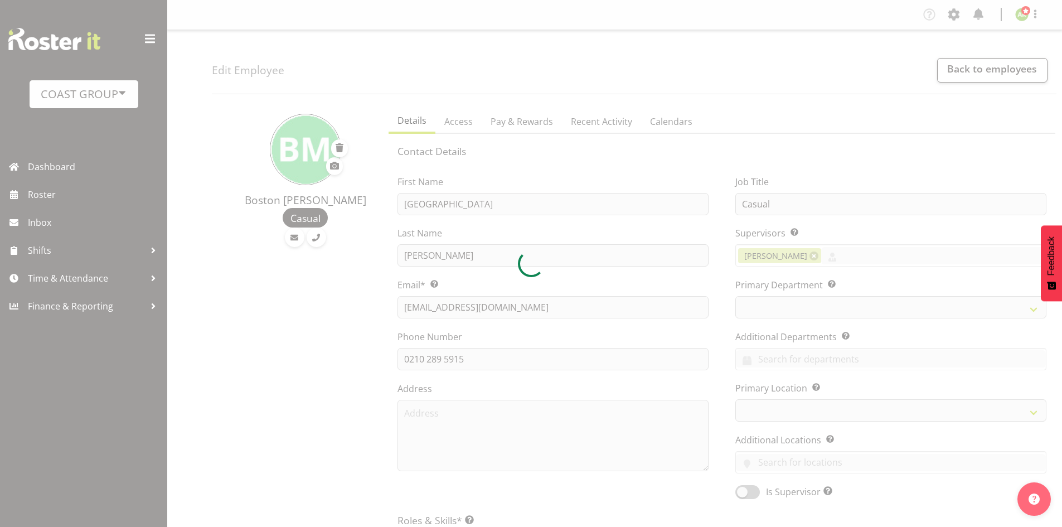
select select
select select "37"
select select "112"
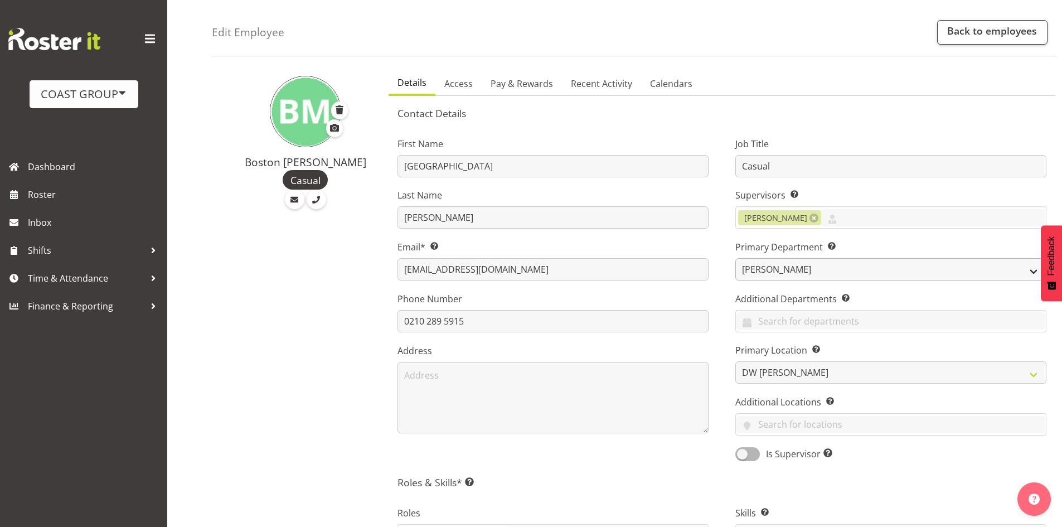
scroll to position [56, 0]
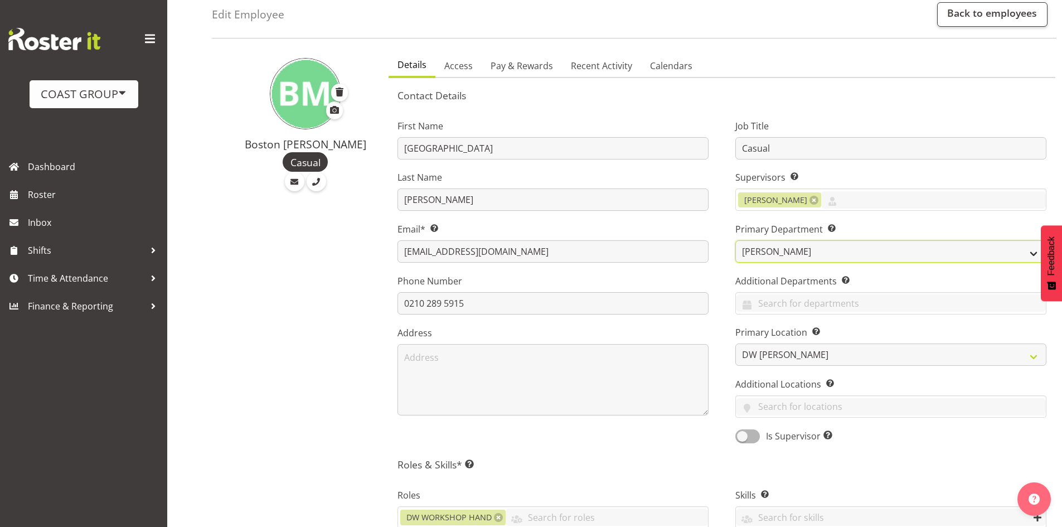
click at [975, 257] on select "CARLTON EVENTS Carlton Hamilton Carlton Wellington DW AKL DW AKL ACCOUNTS/OFFIC…" at bounding box center [890, 251] width 311 height 22
click at [674, 257] on input "bostonmh@outlook.com" at bounding box center [552, 251] width 311 height 22
click at [905, 210] on div at bounding box center [933, 200] width 225 height 19
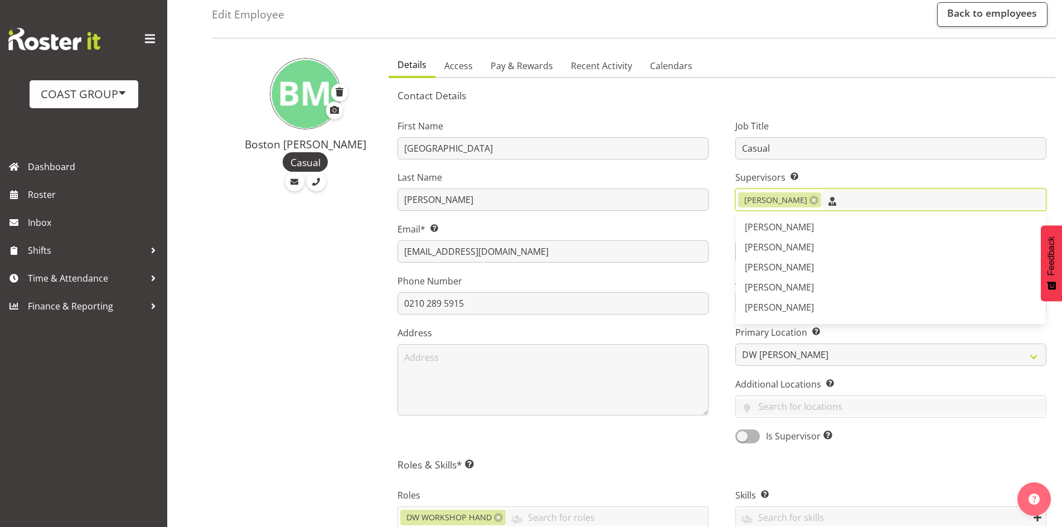
click at [926, 205] on input "text" at bounding box center [933, 199] width 225 height 17
click at [888, 200] on input "text" at bounding box center [933, 199] width 225 height 17
click at [869, 186] on div "Supervisors Select the employee’s supervisors, or the person who is in charge o…" at bounding box center [890, 191] width 311 height 40
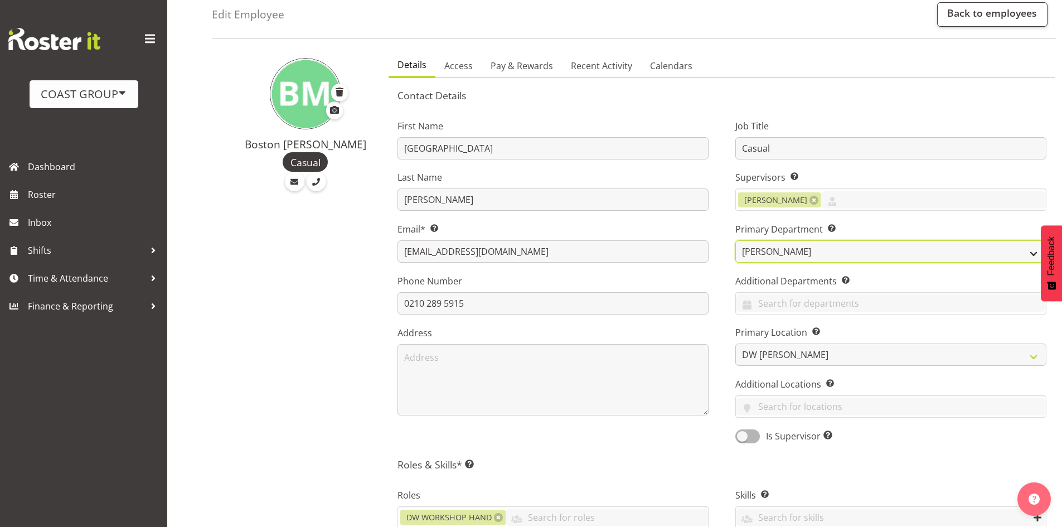
click at [922, 258] on select "CARLTON EVENTS Carlton Hamilton Carlton Wellington DW AKL DW AKL ACCOUNTS/OFFIC…" at bounding box center [890, 251] width 311 height 22
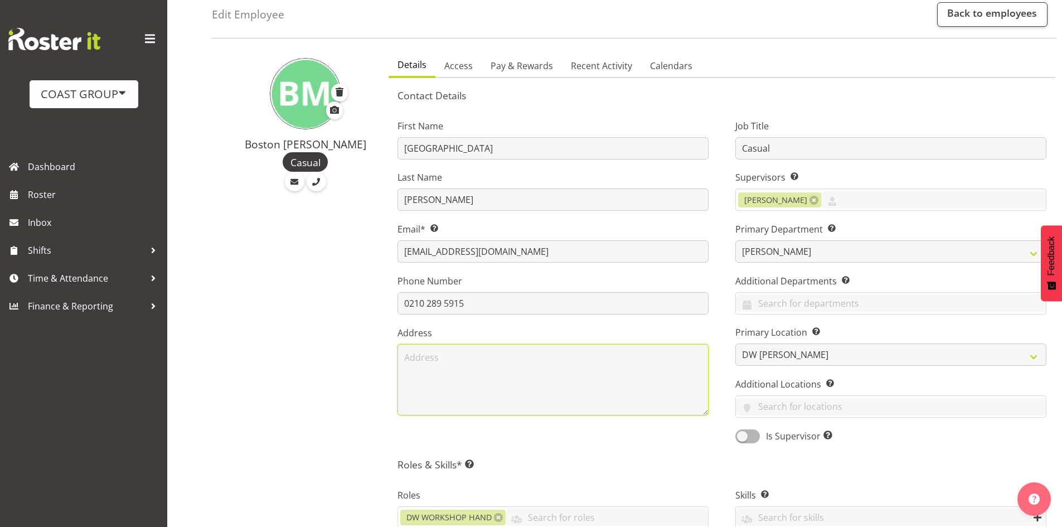
click at [557, 358] on textarea at bounding box center [552, 379] width 311 height 71
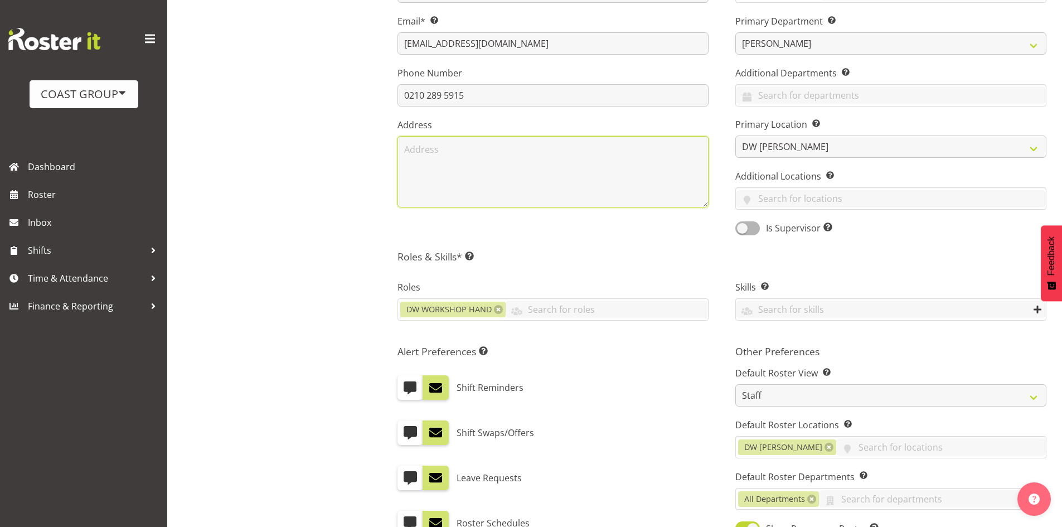
scroll to position [334, 0]
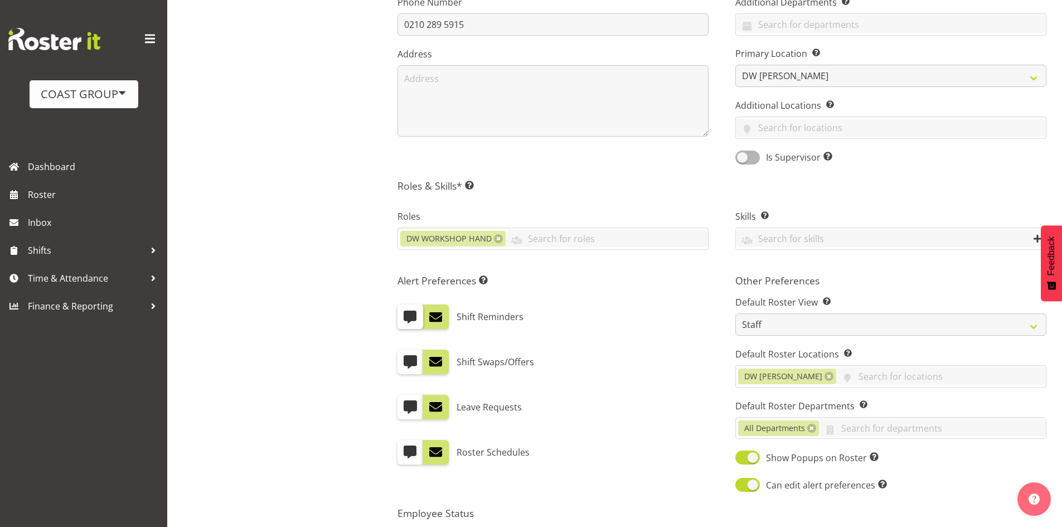
click at [410, 323] on span at bounding box center [410, 316] width 14 height 14
click at [405, 320] on input "checkbox" at bounding box center [400, 316] width 7 height 7
checkbox input "true"
click at [408, 363] on span at bounding box center [410, 361] width 14 height 14
click at [405, 363] on input "checkbox" at bounding box center [400, 361] width 7 height 7
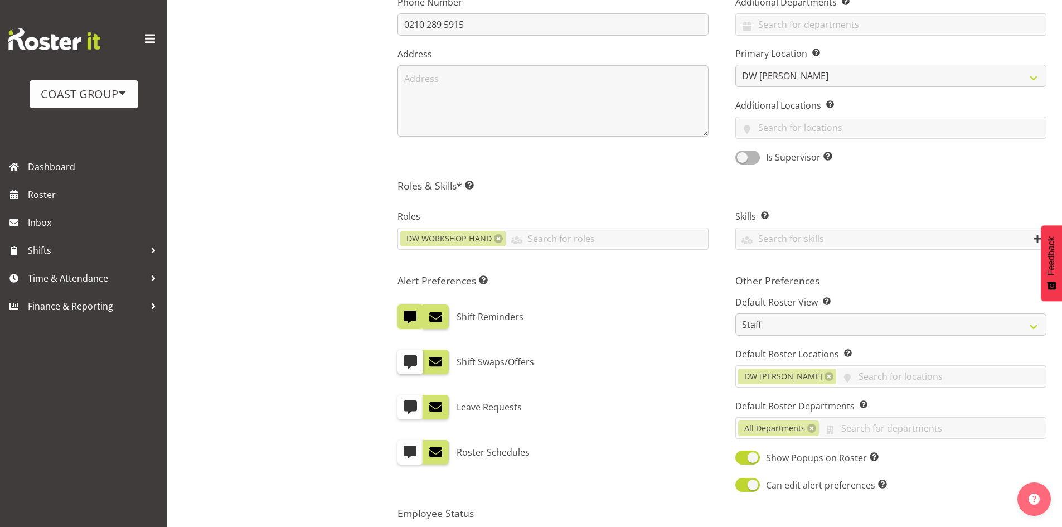
checkbox input "true"
click at [406, 411] on span at bounding box center [410, 407] width 14 height 14
click at [405, 410] on input "checkbox" at bounding box center [400, 406] width 7 height 7
checkbox input "true"
click at [413, 448] on span at bounding box center [410, 452] width 14 height 14
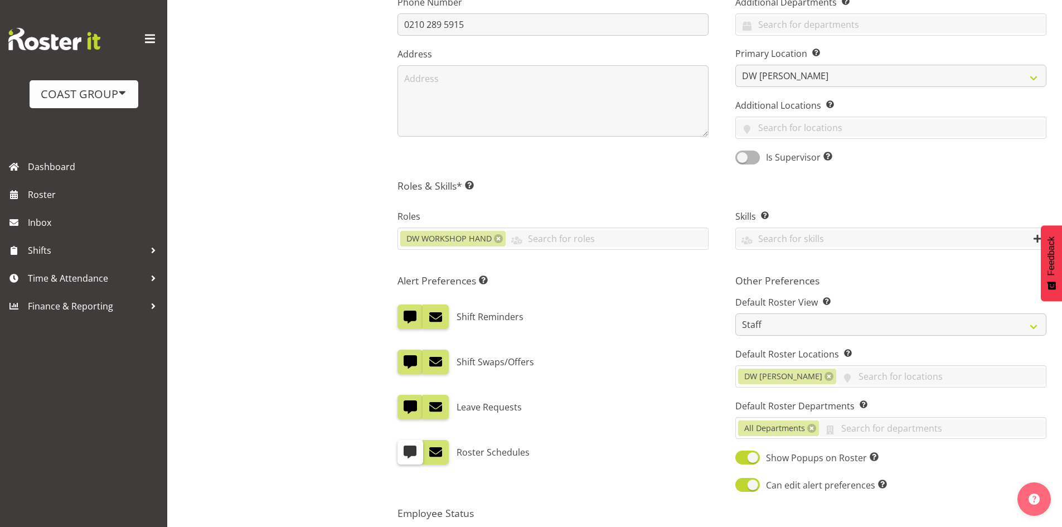
click at [405, 448] on input "checkbox" at bounding box center [400, 451] width 7 height 7
checkbox input "true"
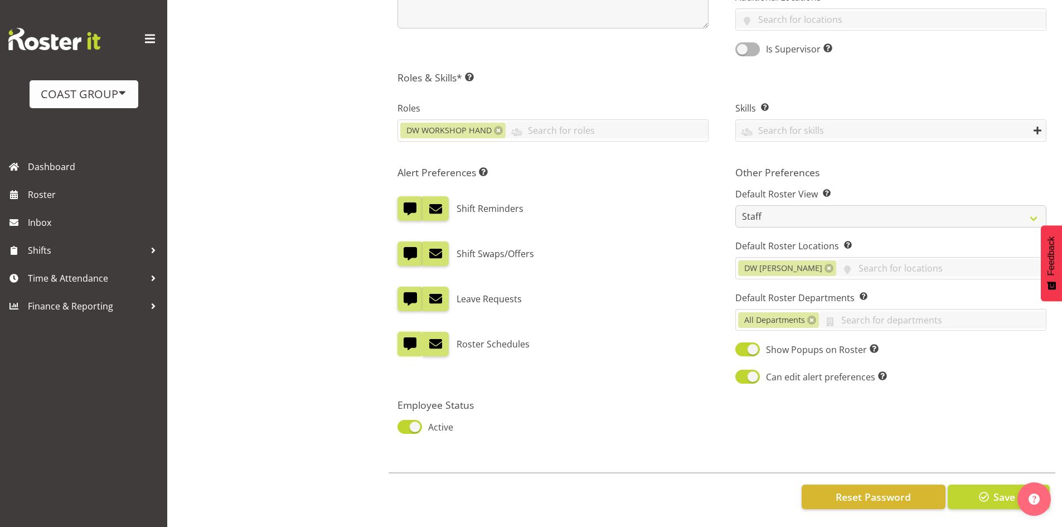
scroll to position [451, 0]
click at [997, 489] on span "Save" at bounding box center [1004, 496] width 22 height 14
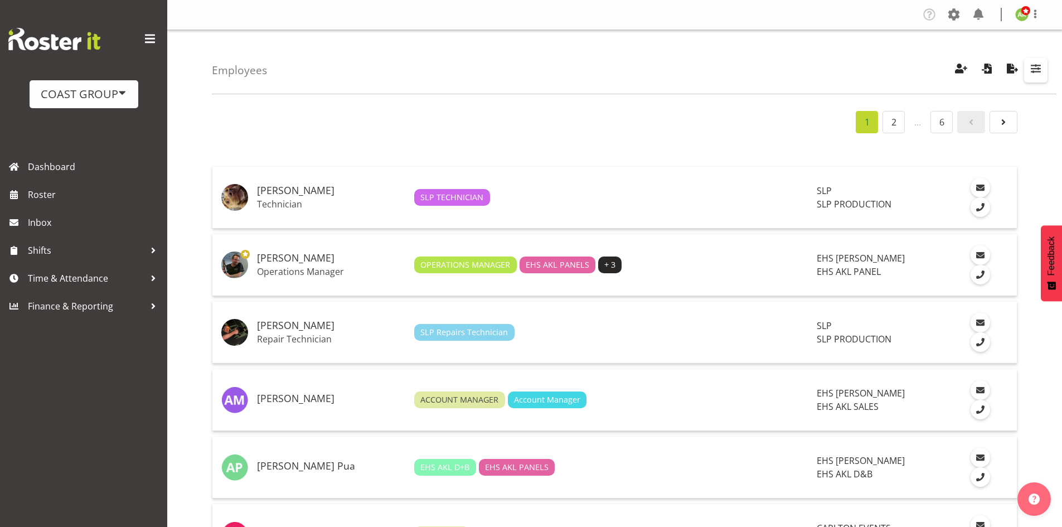
click at [1031, 72] on span "button" at bounding box center [1035, 68] width 14 height 14
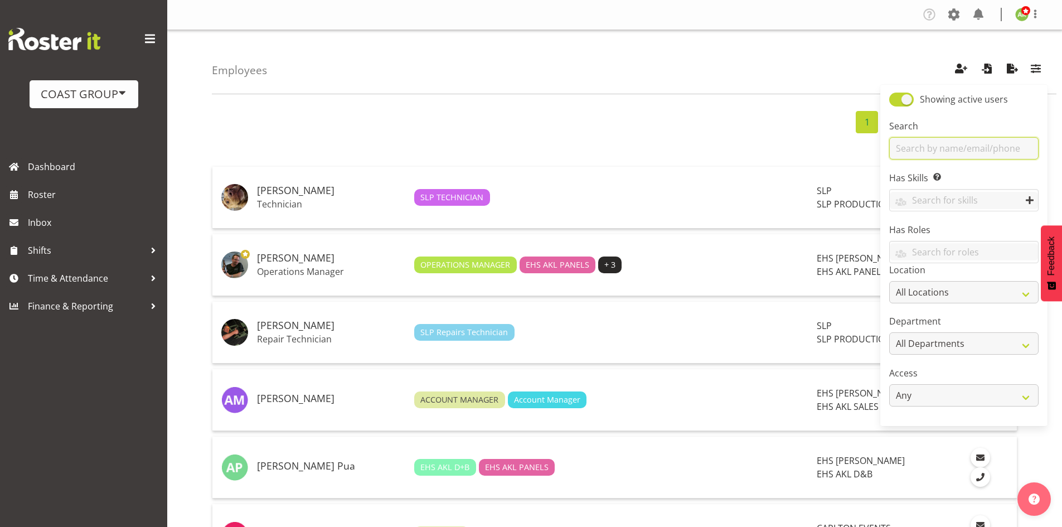
click at [949, 142] on input "text" at bounding box center [963, 148] width 149 height 22
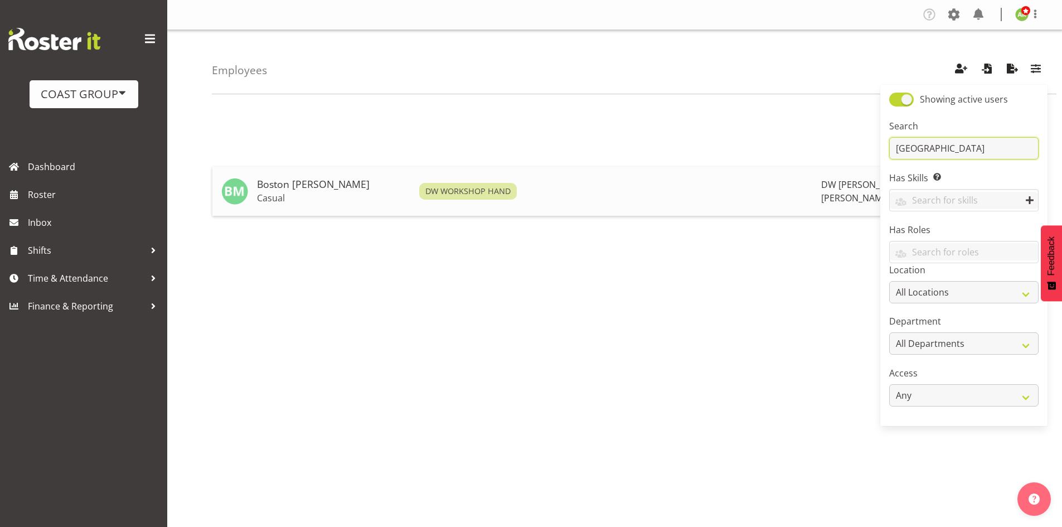
type input "[GEOGRAPHIC_DATA]"
click at [318, 187] on h5 "Boston [PERSON_NAME]" at bounding box center [333, 184] width 153 height 11
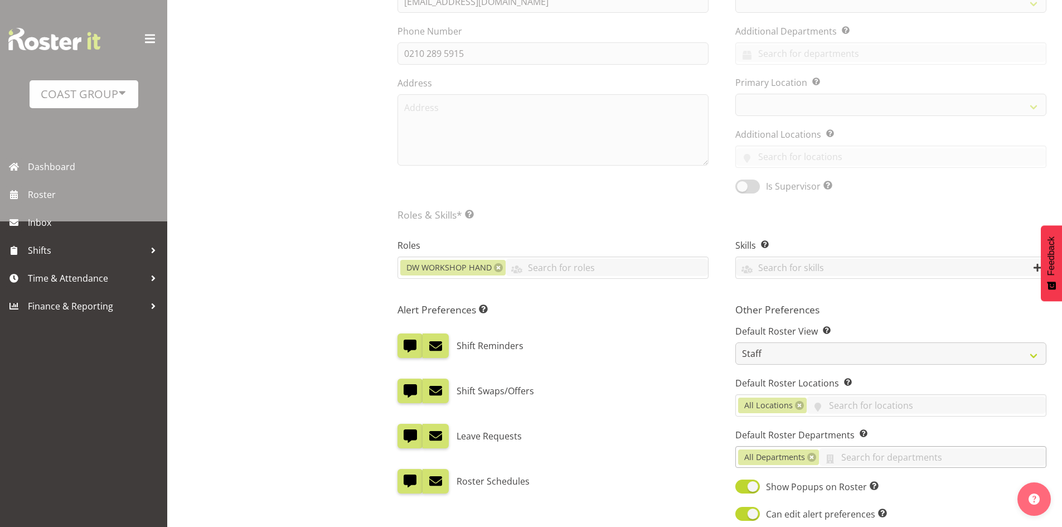
scroll to position [464, 0]
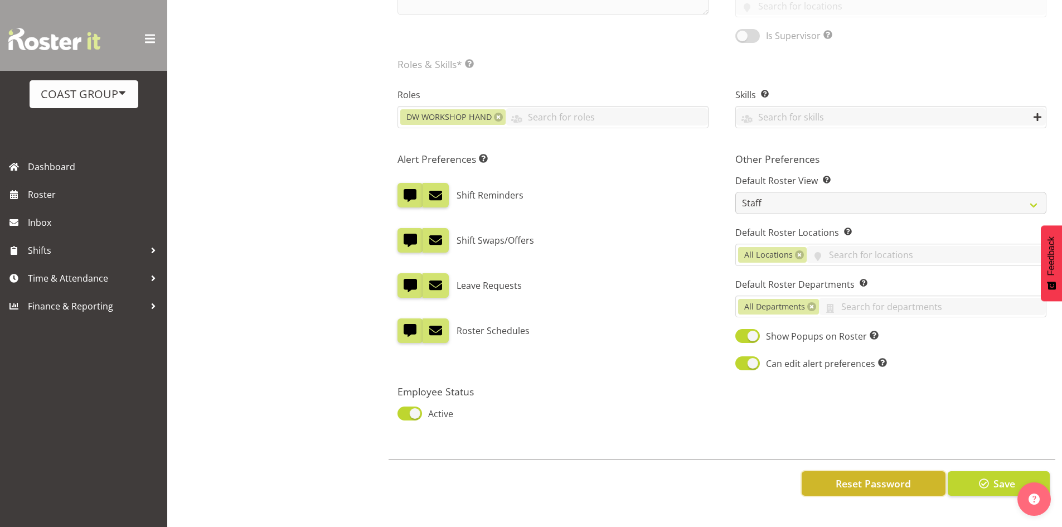
click at [885, 476] on span "Reset Password" at bounding box center [872, 483] width 75 height 14
select select
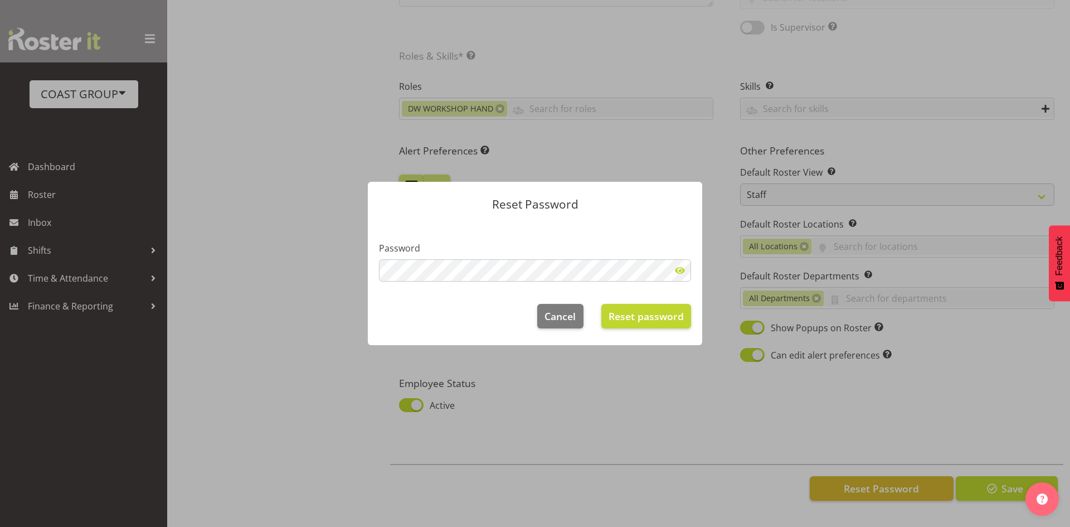
select select
select select "112"
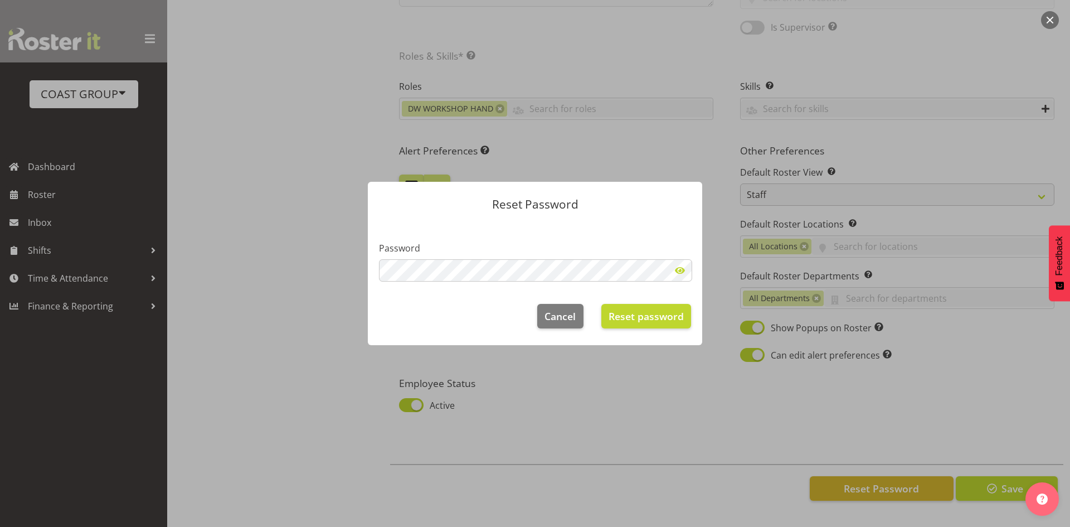
select select "37"
click at [631, 312] on span "Reset password" at bounding box center [646, 316] width 75 height 14
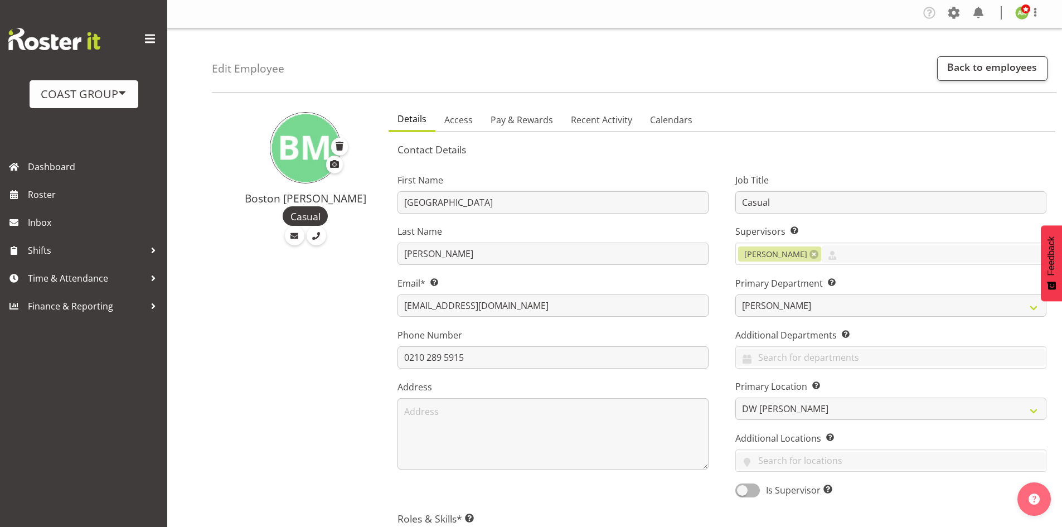
scroll to position [0, 0]
click at [957, 69] on link "Back to employees" at bounding box center [992, 70] width 110 height 25
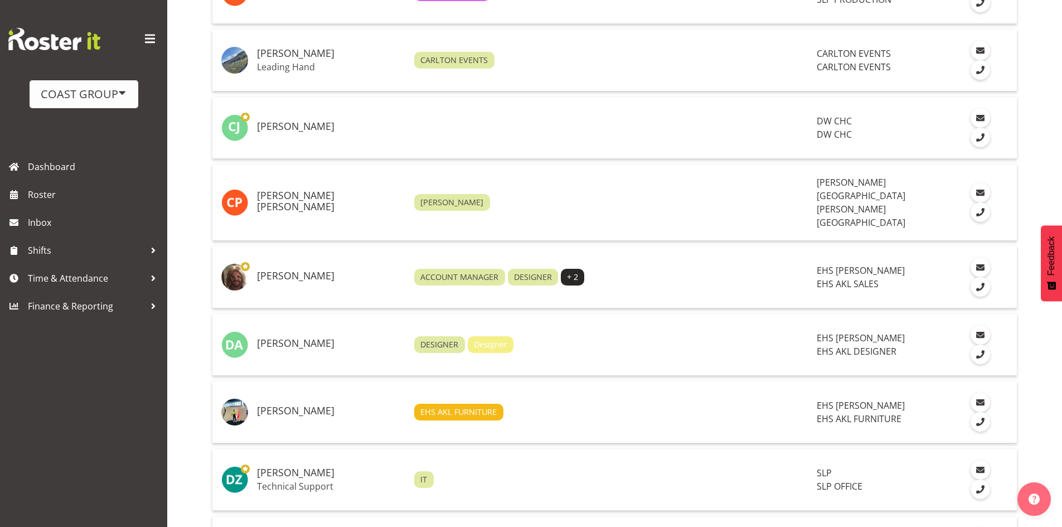
scroll to position [2451, 0]
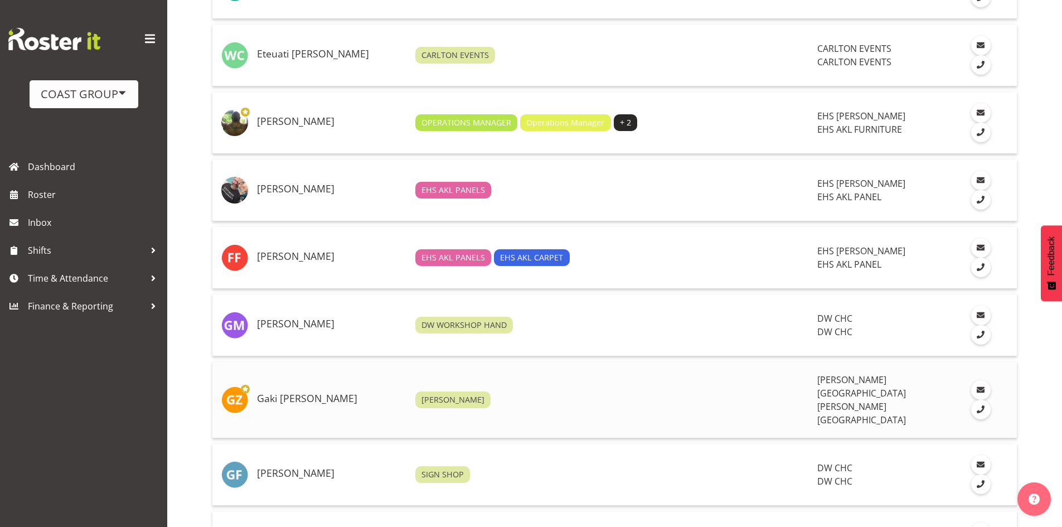
scroll to position [278, 0]
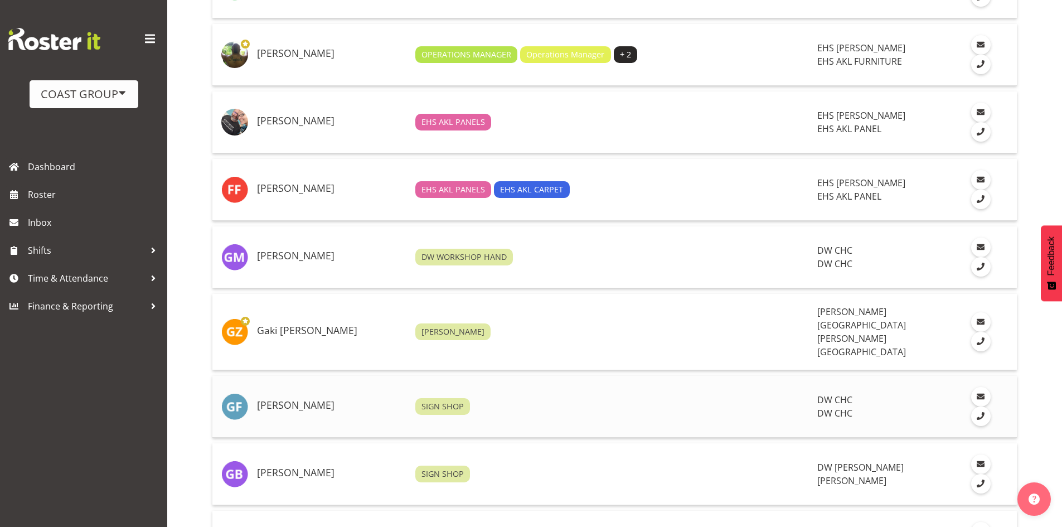
click at [310, 400] on h5 "Gareth French" at bounding box center [331, 405] width 149 height 11
click at [286, 467] on h5 "Gene Burton" at bounding box center [331, 472] width 149 height 11
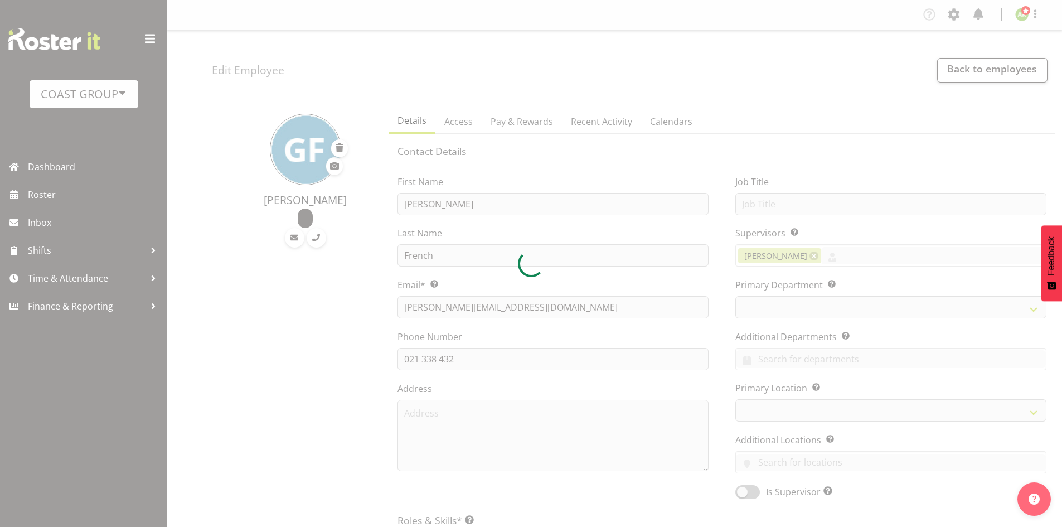
select select
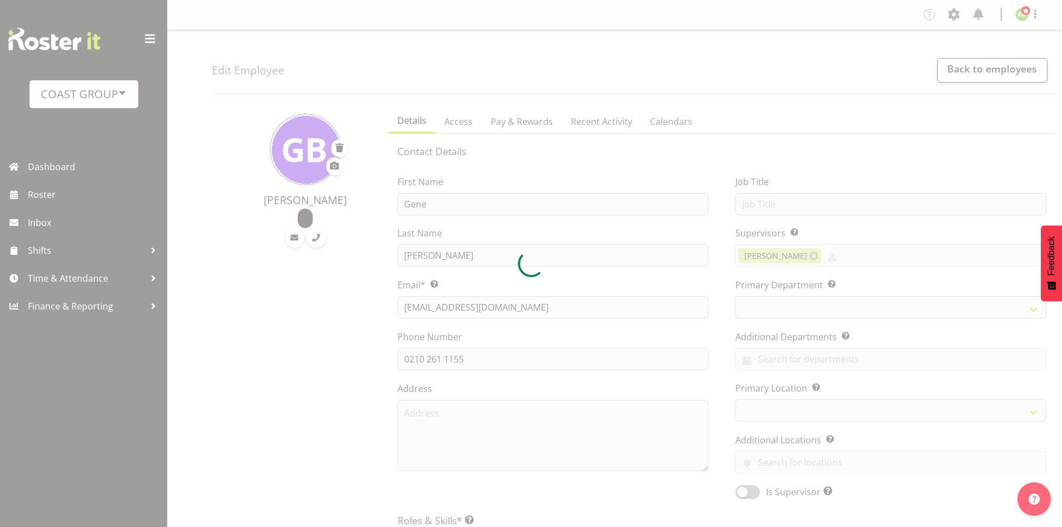
select select
select select "37"
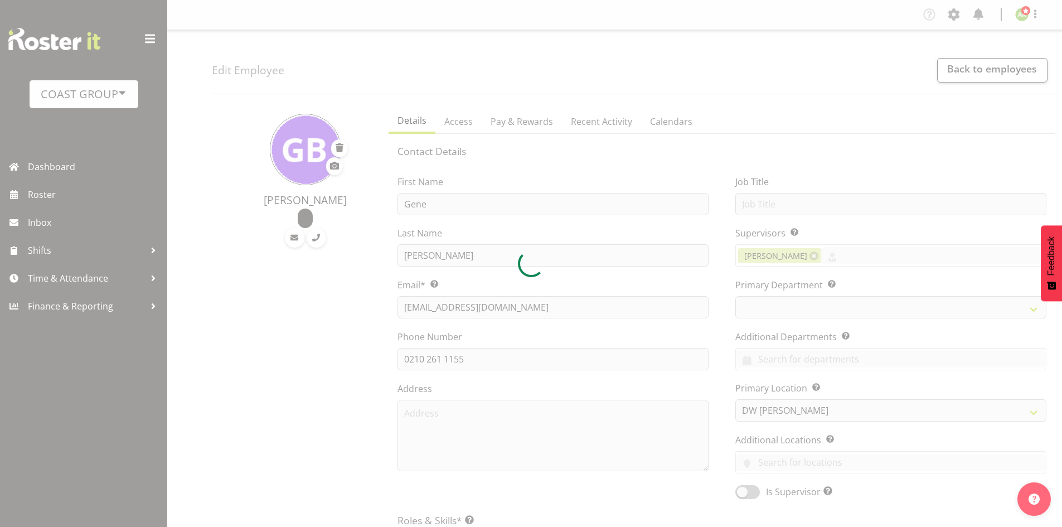
select select "112"
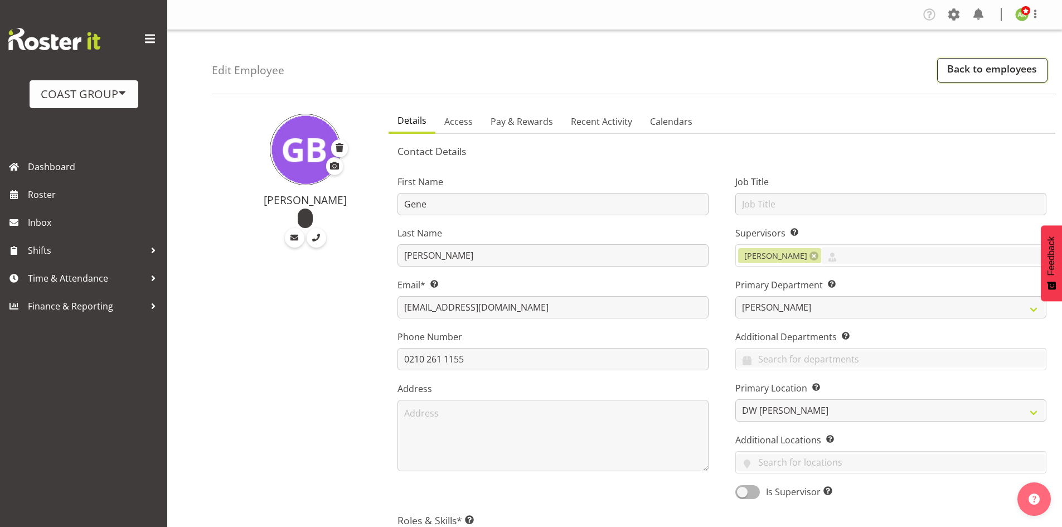
click at [989, 78] on link "Back to employees" at bounding box center [992, 70] width 110 height 25
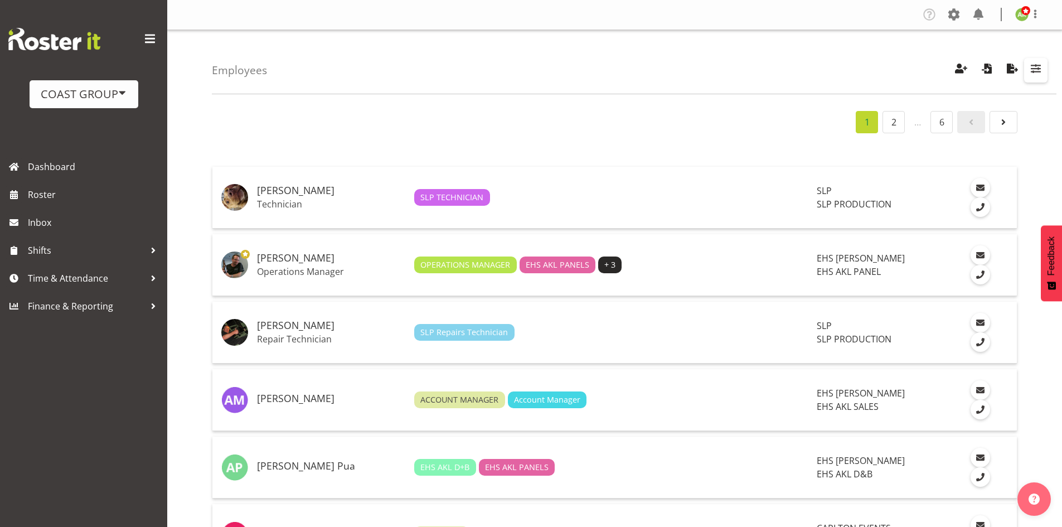
click at [1035, 75] on span "button" at bounding box center [1035, 68] width 14 height 14
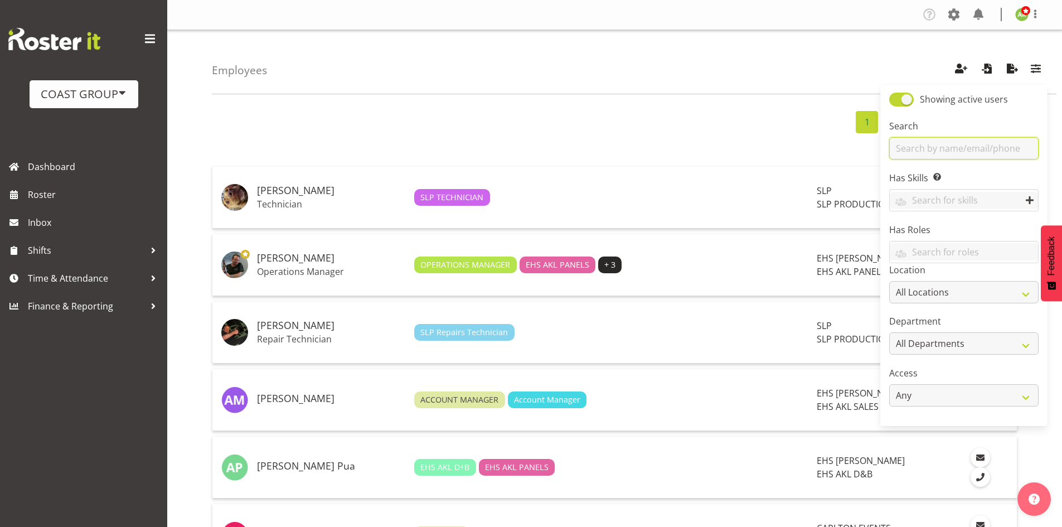
click at [989, 140] on input "text" at bounding box center [963, 148] width 149 height 22
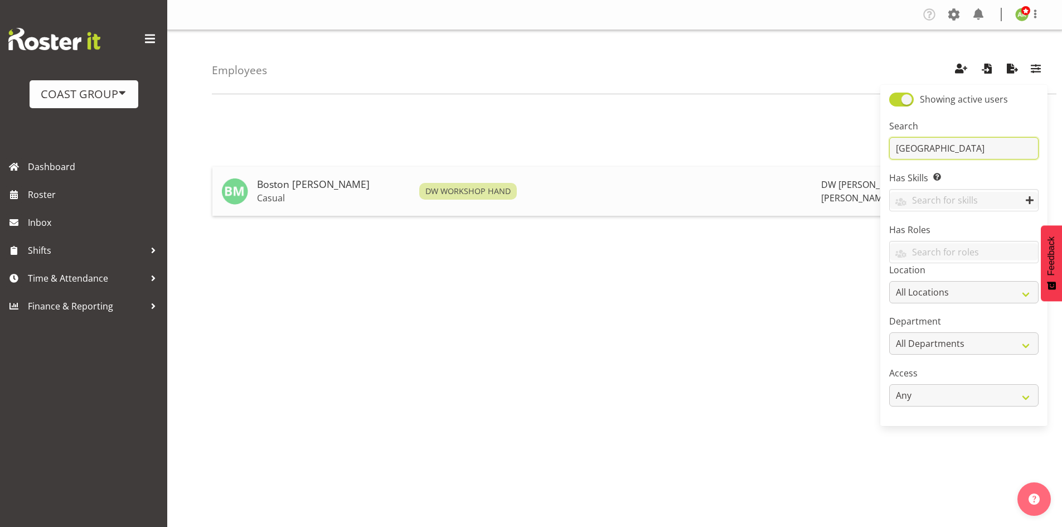
type input "[GEOGRAPHIC_DATA]"
click at [342, 182] on h5 "Boston [PERSON_NAME]" at bounding box center [333, 184] width 153 height 11
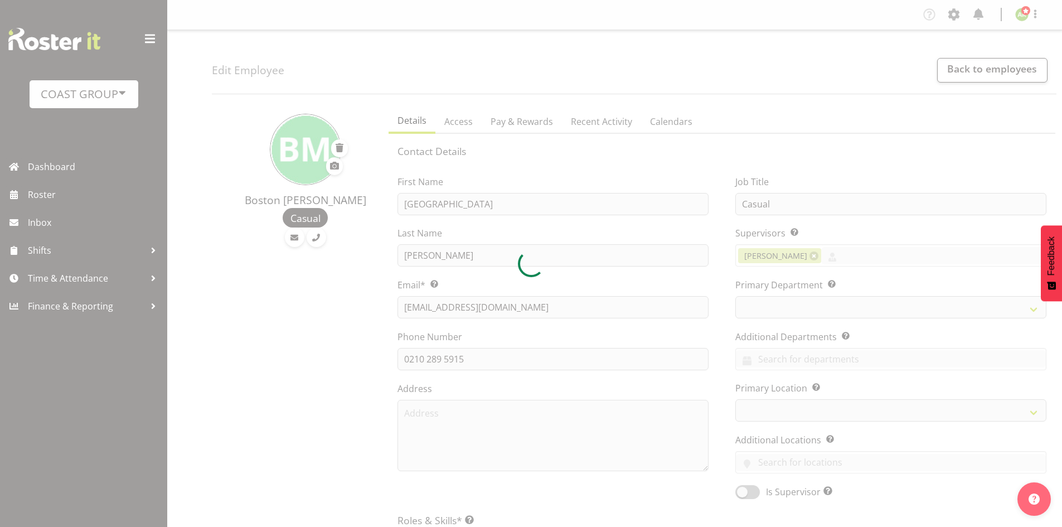
select select
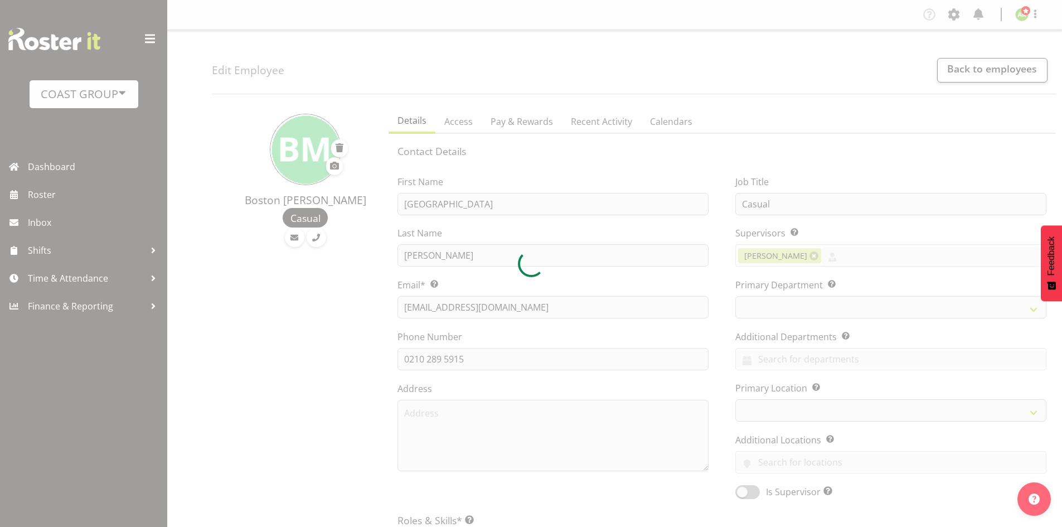
select select "37"
select select "112"
click at [810, 257] on div at bounding box center [531, 263] width 1062 height 527
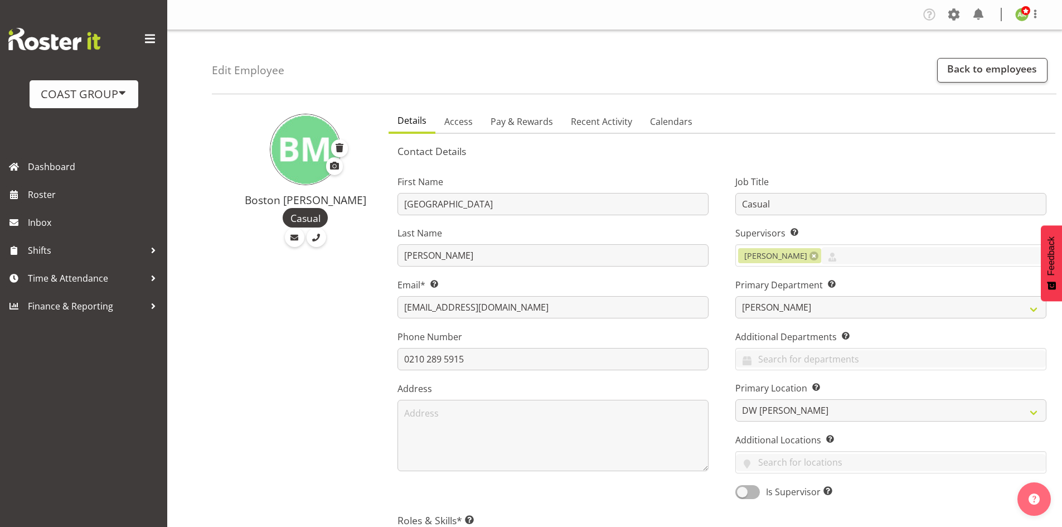
click at [810, 257] on link at bounding box center [813, 255] width 9 height 9
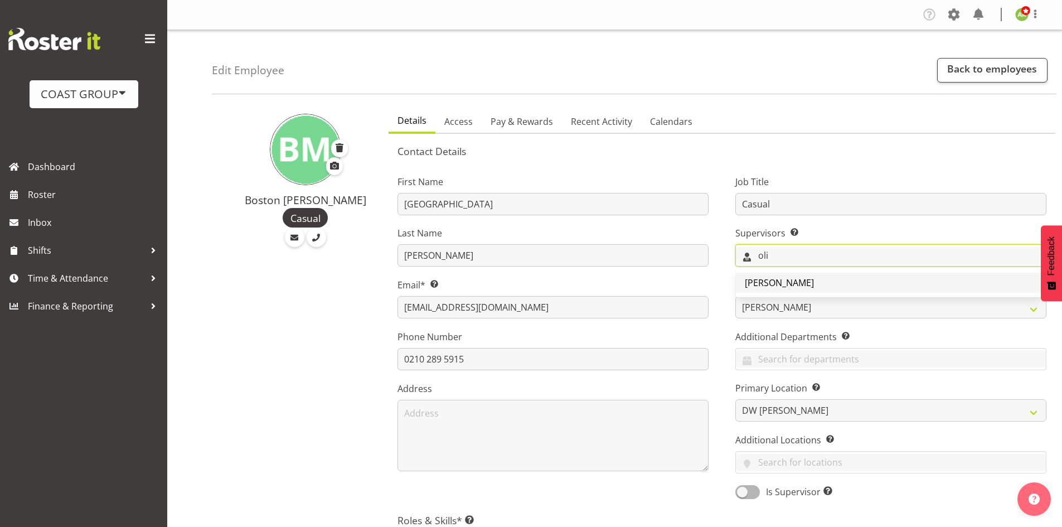
type input "oli"
click at [799, 284] on span "Oliver Denford" at bounding box center [779, 282] width 69 height 12
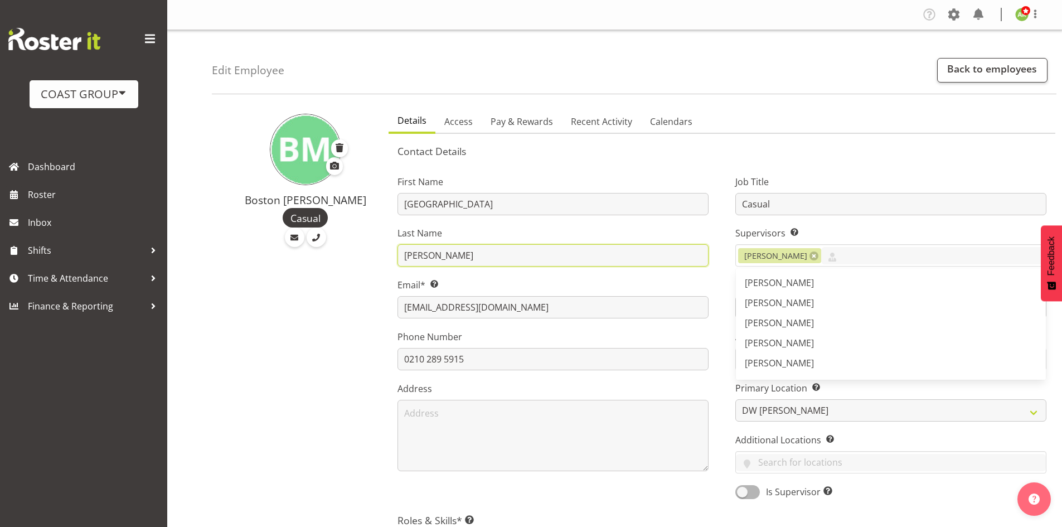
drag, startPoint x: 677, startPoint y: 256, endPoint x: 686, endPoint y: 253, distance: 9.3
click at [683, 254] on input "Morgan-Horan" at bounding box center [552, 255] width 311 height 22
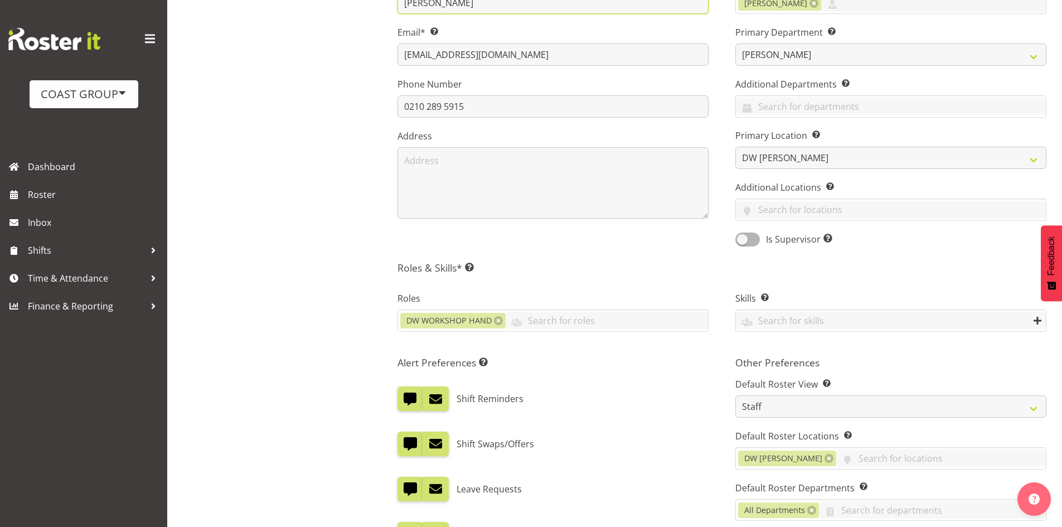
scroll to position [279, 0]
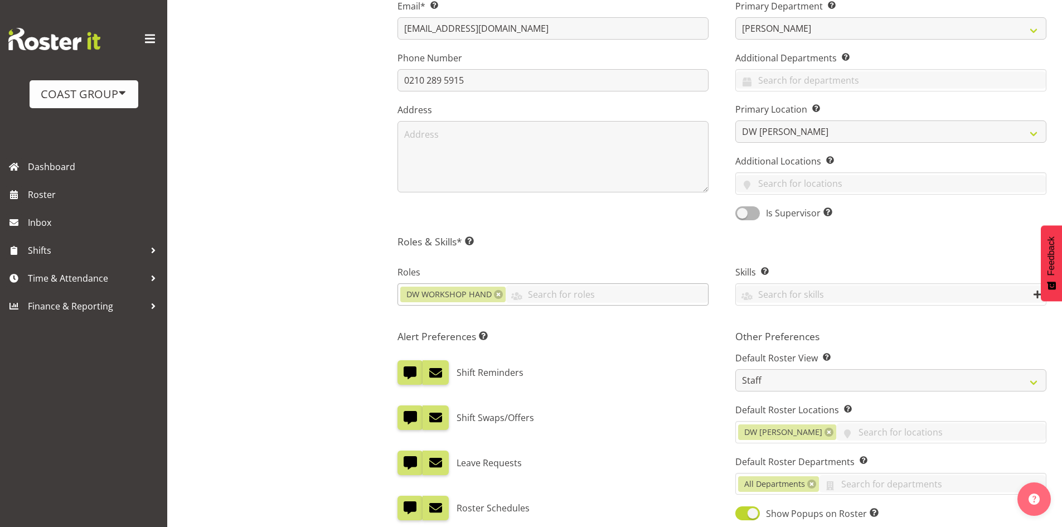
click at [498, 284] on div "DW WORKSHOP HAND ACCOUNT MANAGER ACCOUNT MANAGER DW ACCOUNTS AKL DIANNA VEHICLE…" at bounding box center [552, 294] width 311 height 22
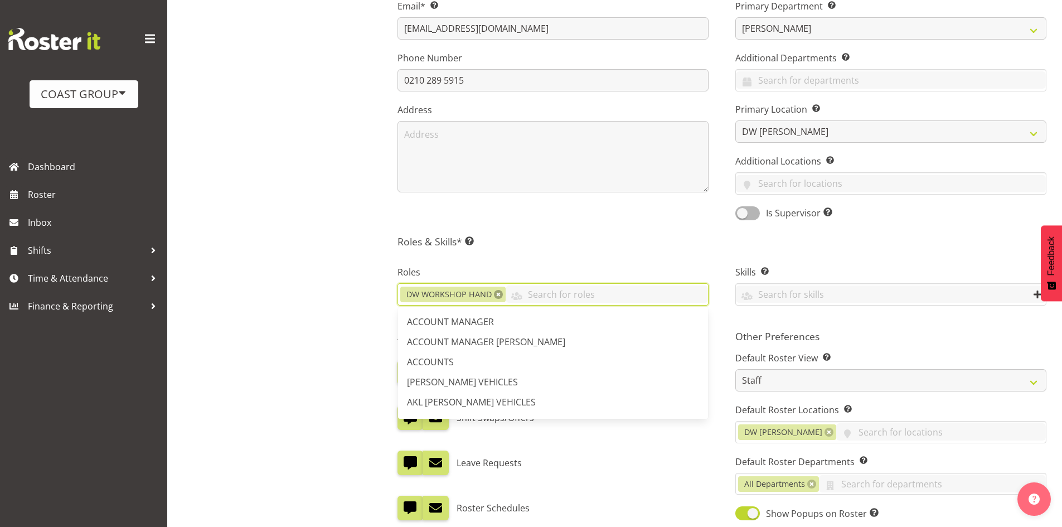
click at [496, 295] on link at bounding box center [498, 294] width 9 height 9
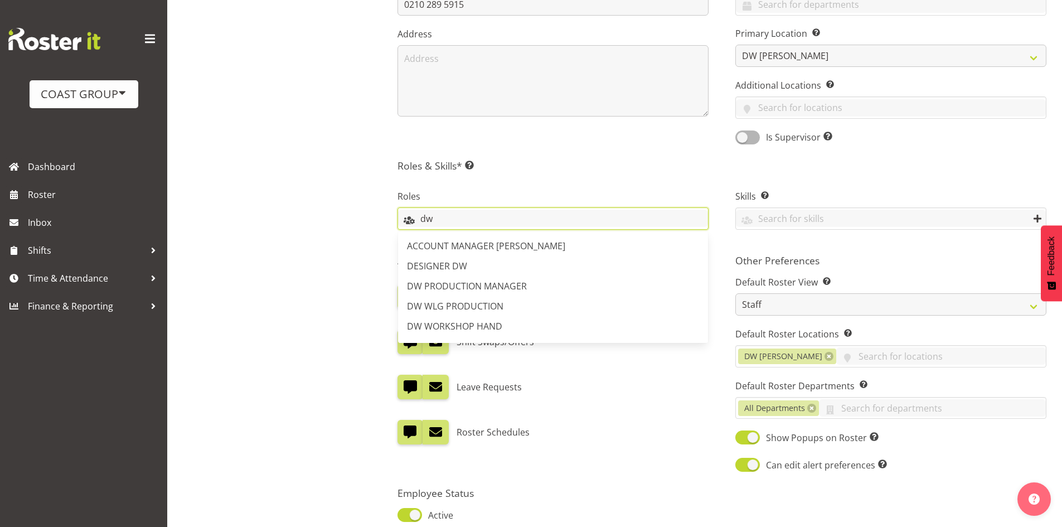
scroll to position [334, 0]
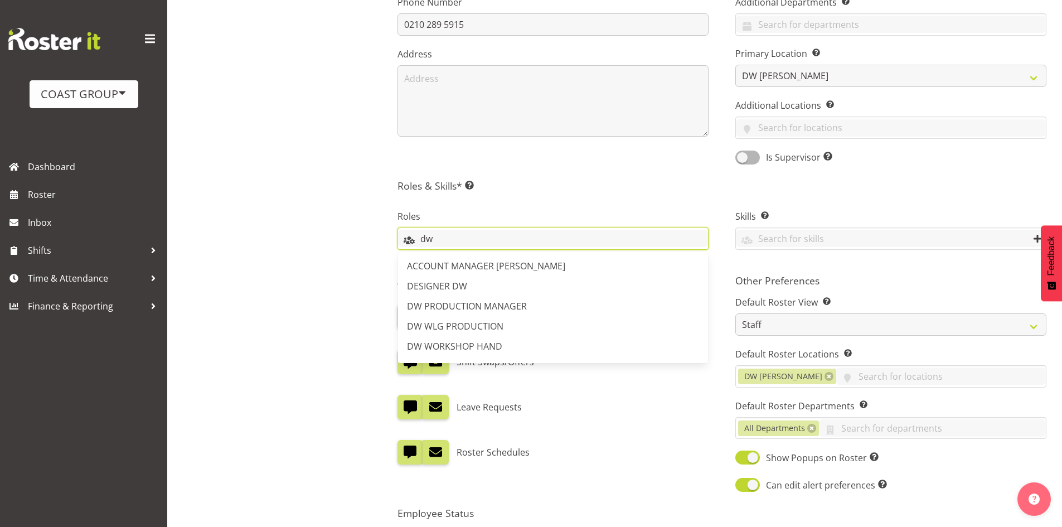
type input "d"
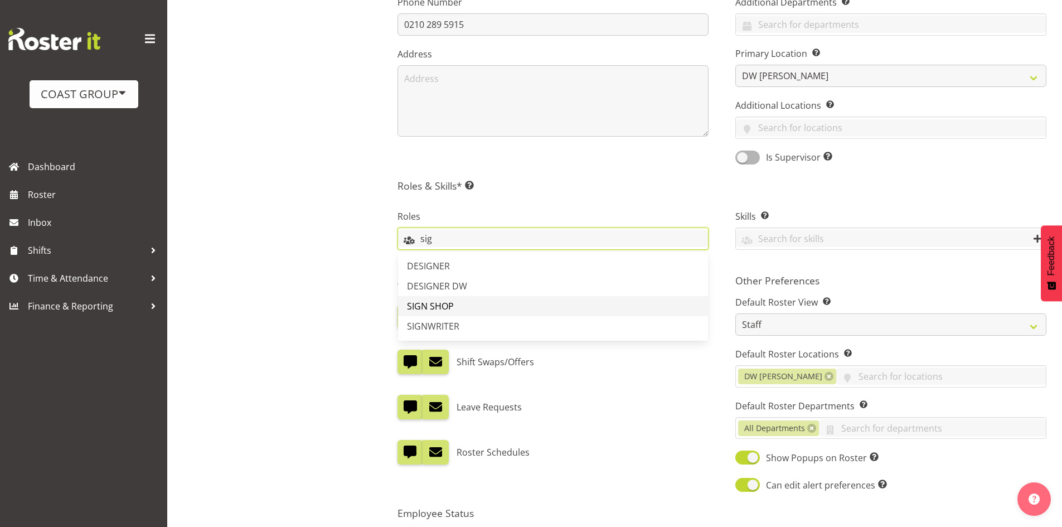
type input "sig"
click at [426, 301] on span "SIGN SHOP" at bounding box center [430, 306] width 47 height 12
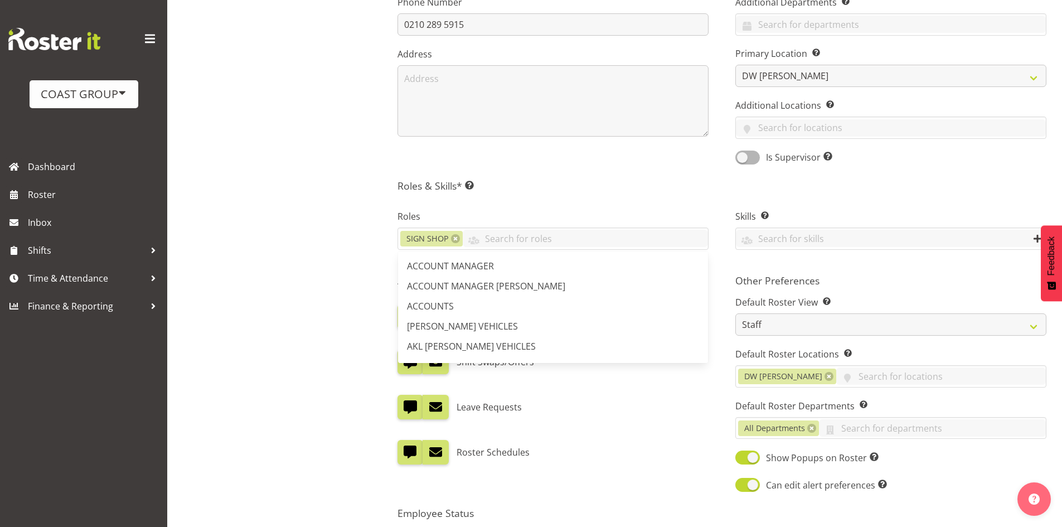
click at [502, 179] on h5 "Roles & Skills* This is a required field. Add as many roles and skills as requi…" at bounding box center [721, 185] width 649 height 12
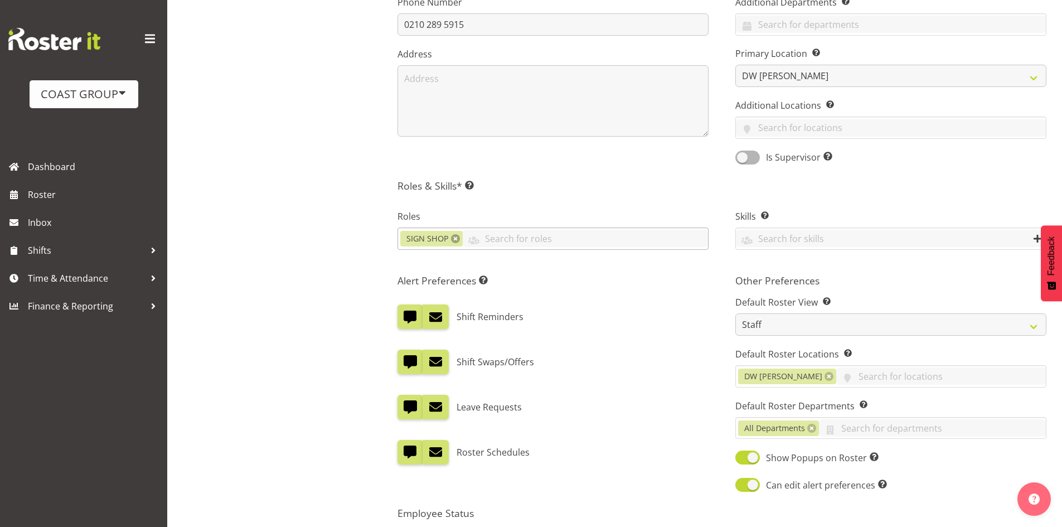
click at [456, 242] on link at bounding box center [455, 238] width 9 height 9
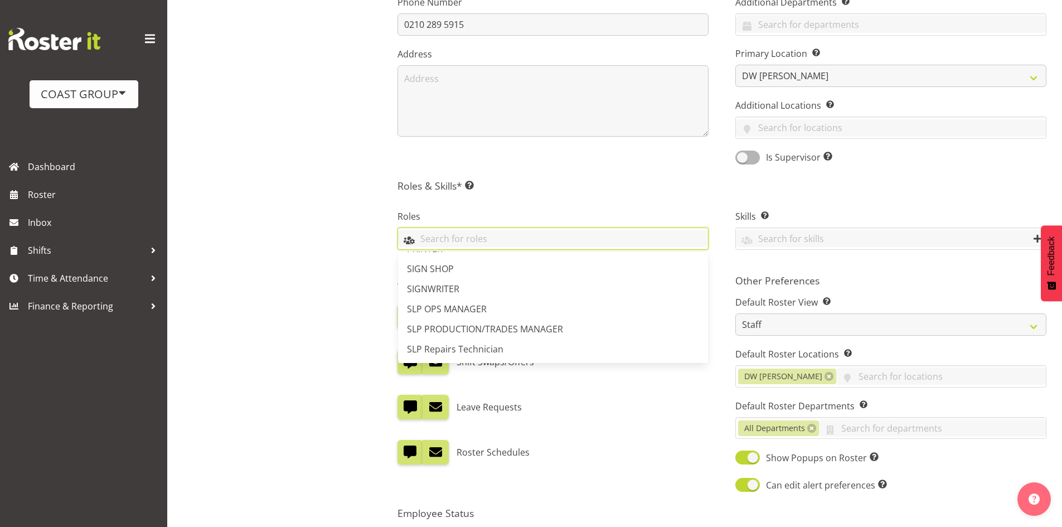
scroll to position [613, 0]
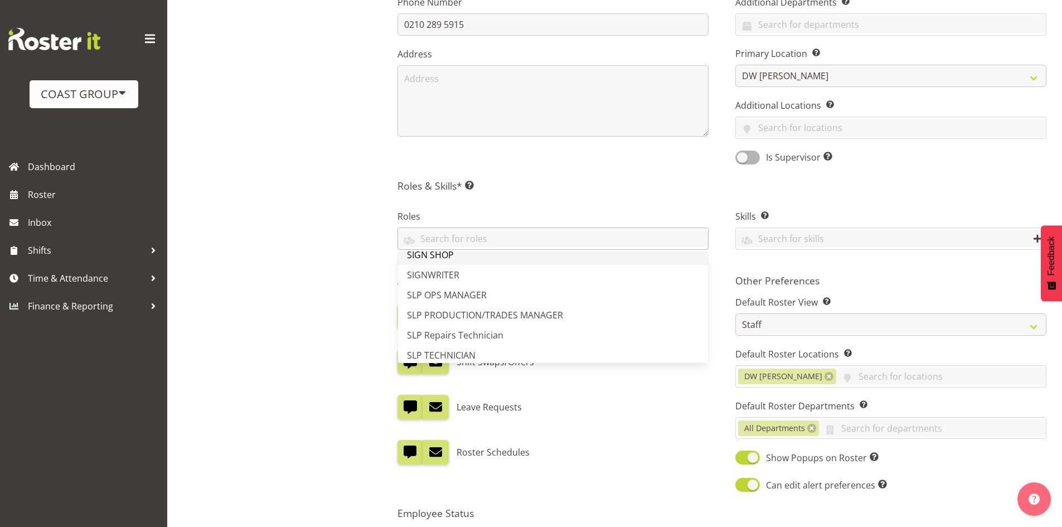
click at [458, 260] on link "SIGN SHOP" at bounding box center [553, 255] width 310 height 20
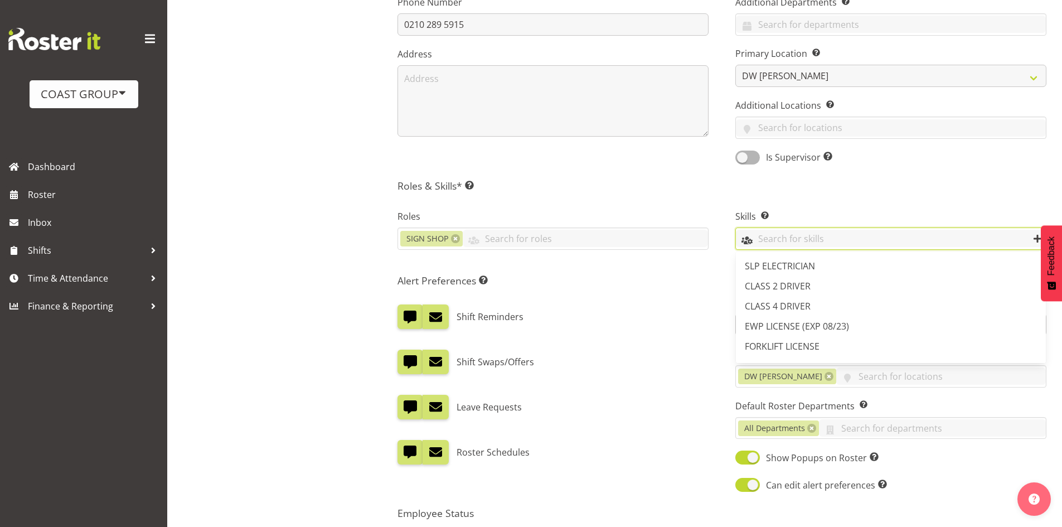
click at [848, 240] on input "text" at bounding box center [891, 238] width 310 height 17
click at [834, 183] on h5 "Roles & Skills* This is a required field. Add as many roles and skills as requi…" at bounding box center [721, 185] width 649 height 12
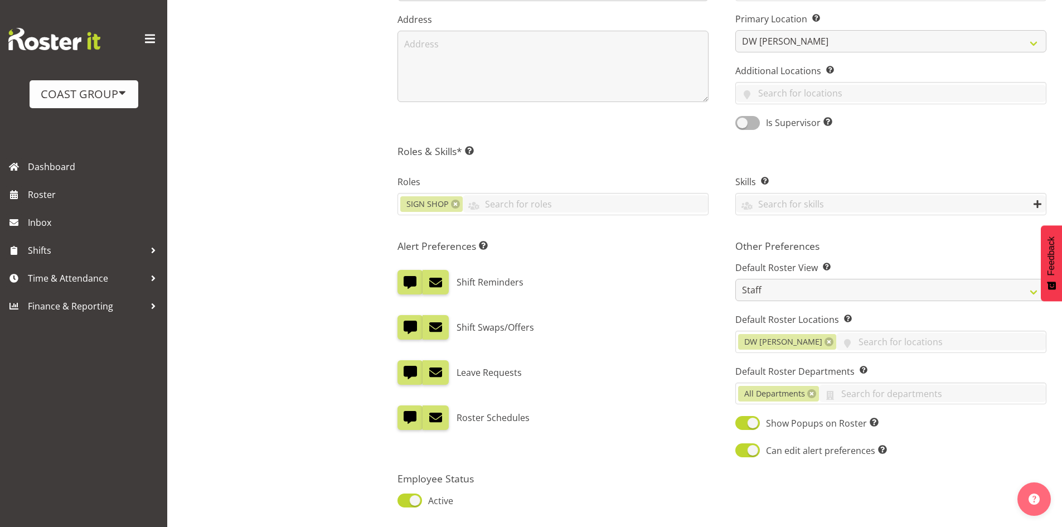
scroll to position [451, 0]
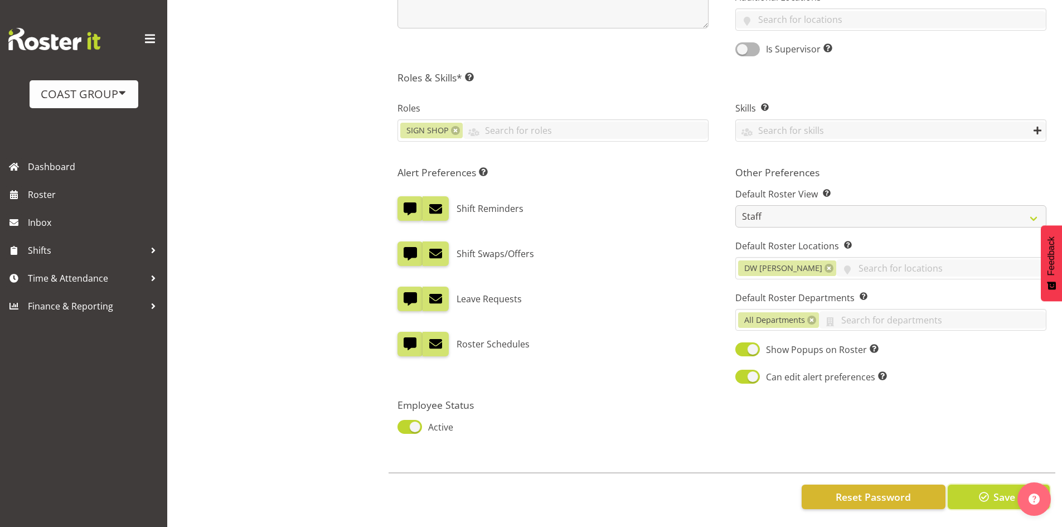
click at [984, 489] on span "button" at bounding box center [983, 496] width 14 height 14
